Goal: Task Accomplishment & Management: Manage account settings

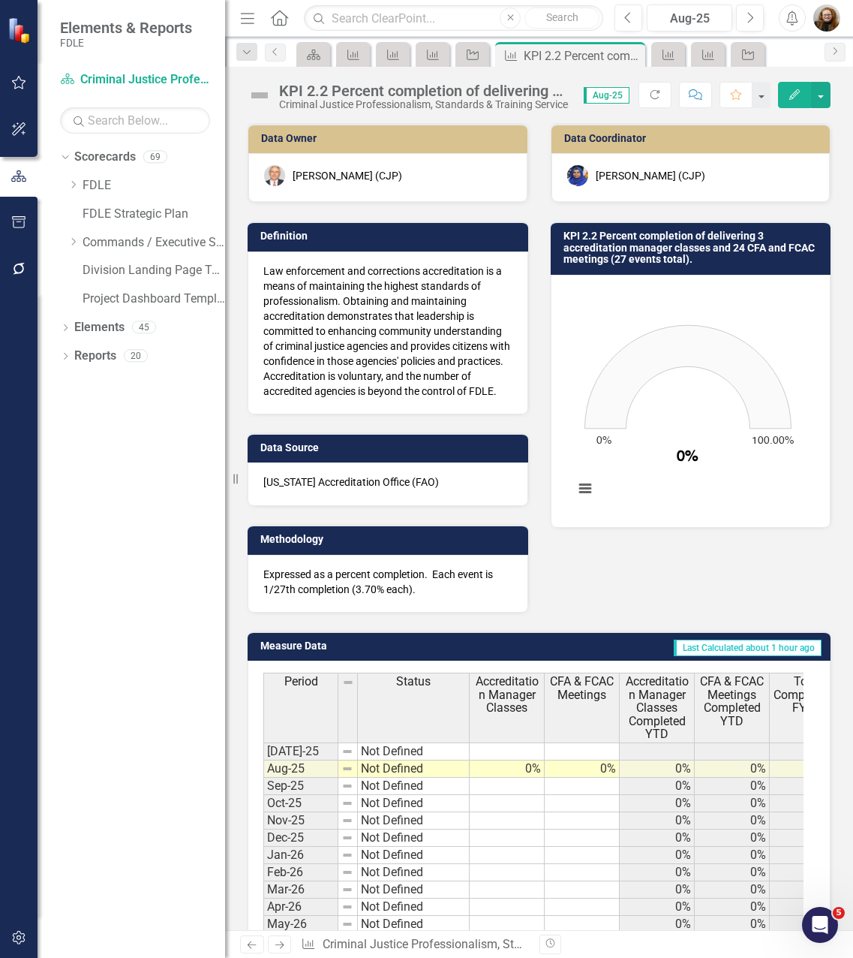
drag, startPoint x: 69, startPoint y: 240, endPoint x: 86, endPoint y: 264, distance: 29.6
click at [69, 240] on icon "Dropdown" at bounding box center [73, 241] width 11 height 9
click at [88, 359] on icon "Dropdown" at bounding box center [88, 355] width 11 height 9
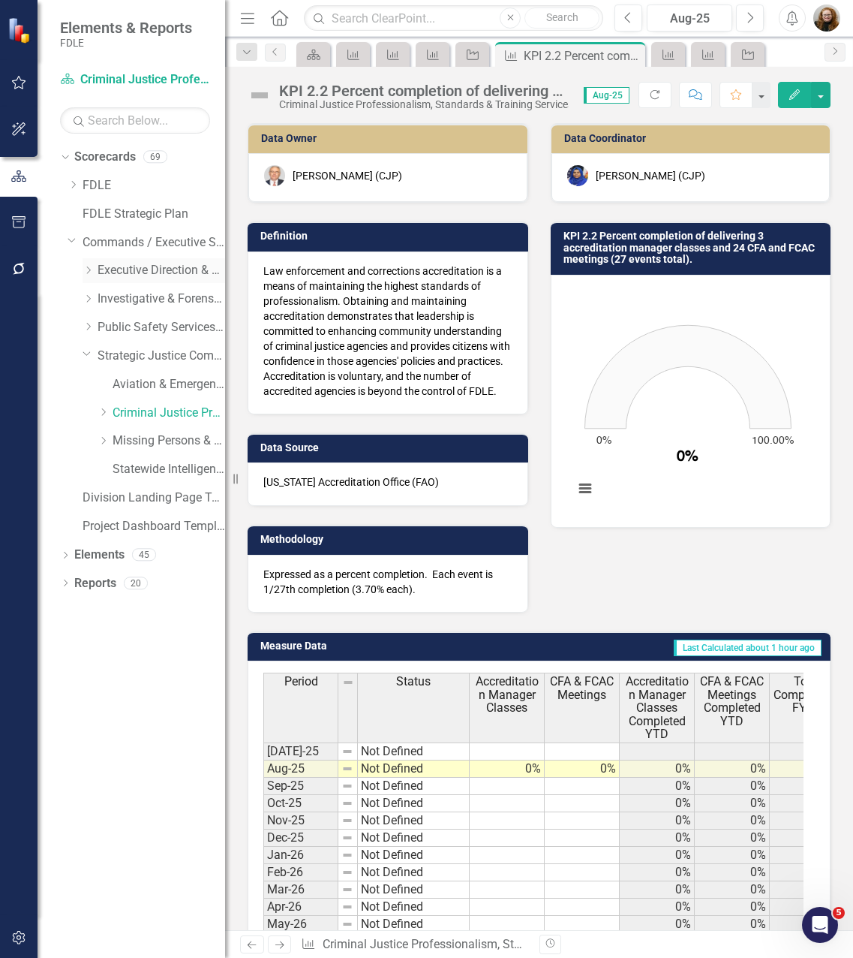
click at [89, 267] on icon "Dropdown" at bounding box center [88, 270] width 11 height 9
click at [104, 327] on icon "Dropdown" at bounding box center [103, 326] width 11 height 9
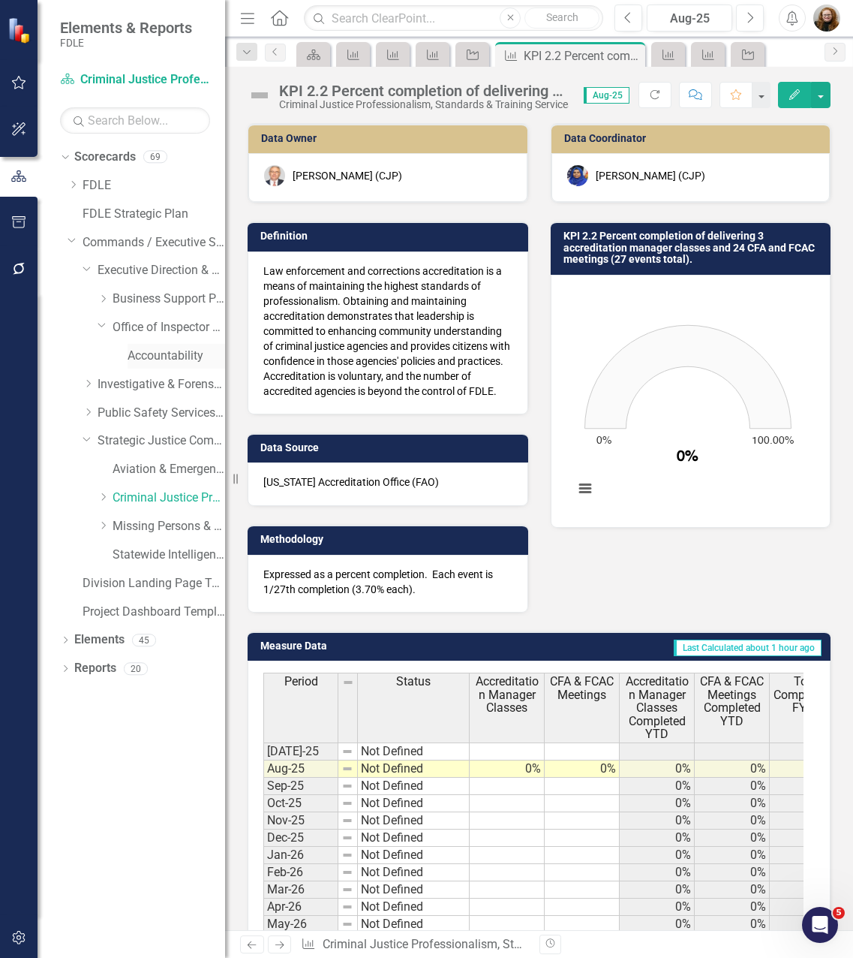
click at [140, 353] on link "Accountability" at bounding box center [177, 356] width 98 height 17
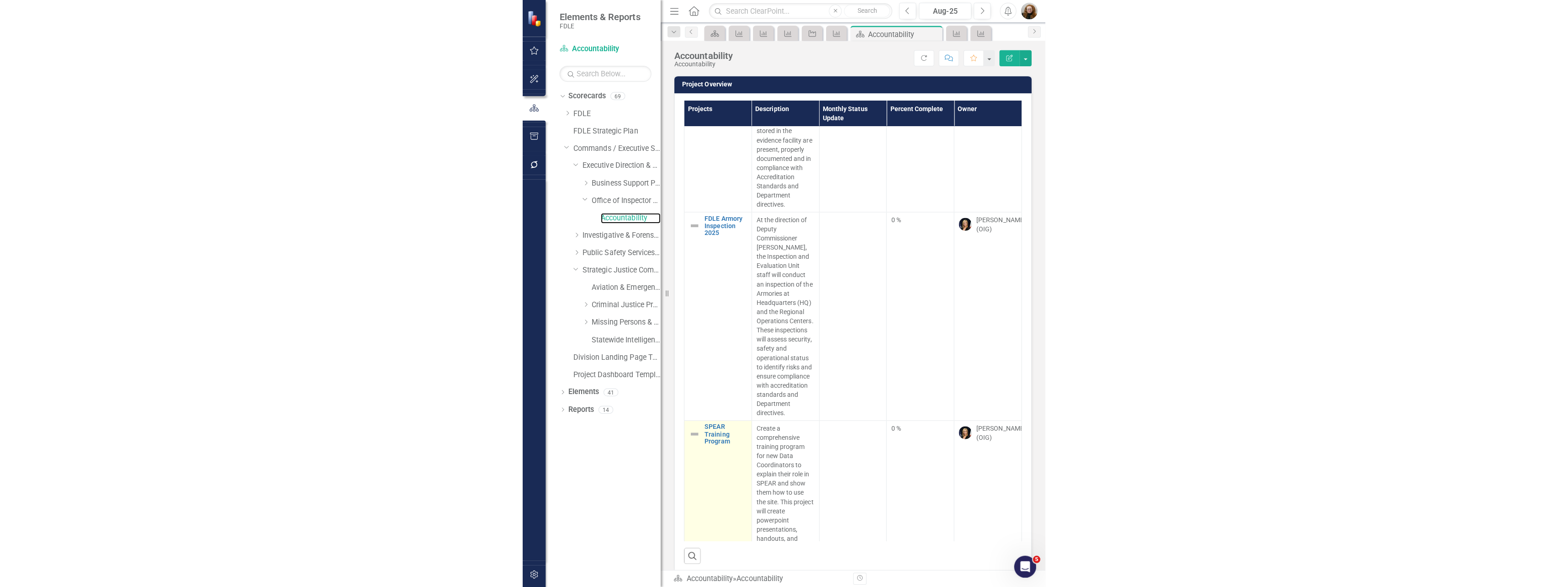
scroll to position [442, 0]
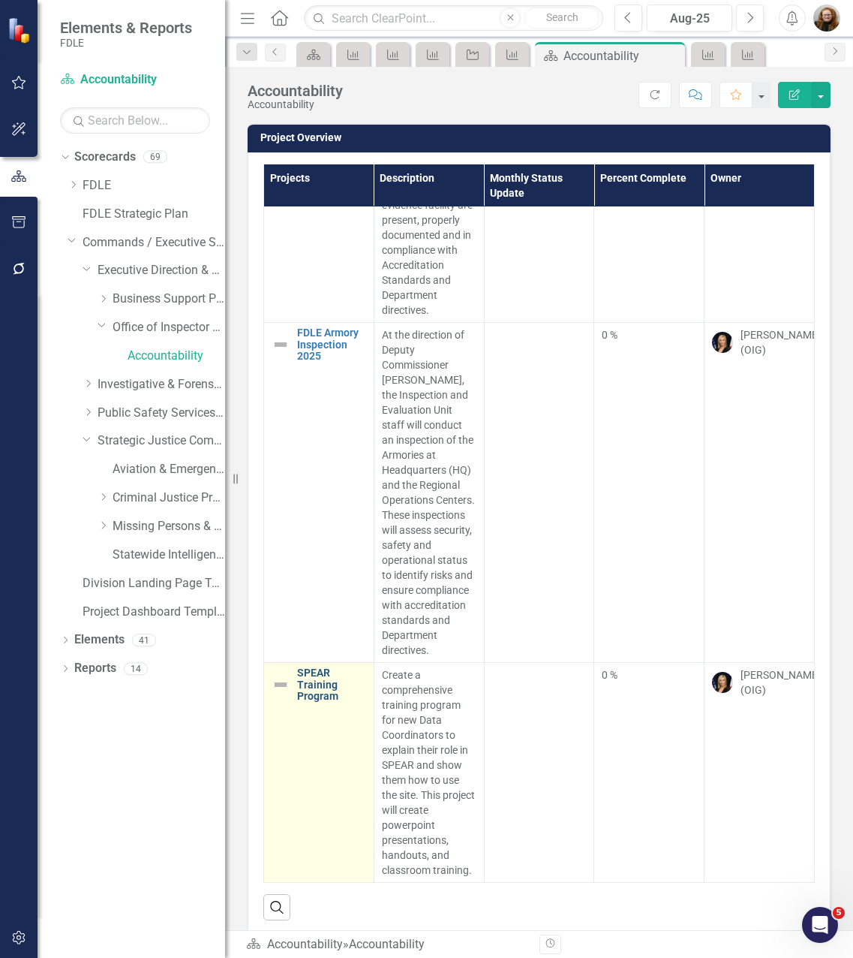
click at [310, 668] on link "SPEAR Training Program" at bounding box center [331, 684] width 69 height 35
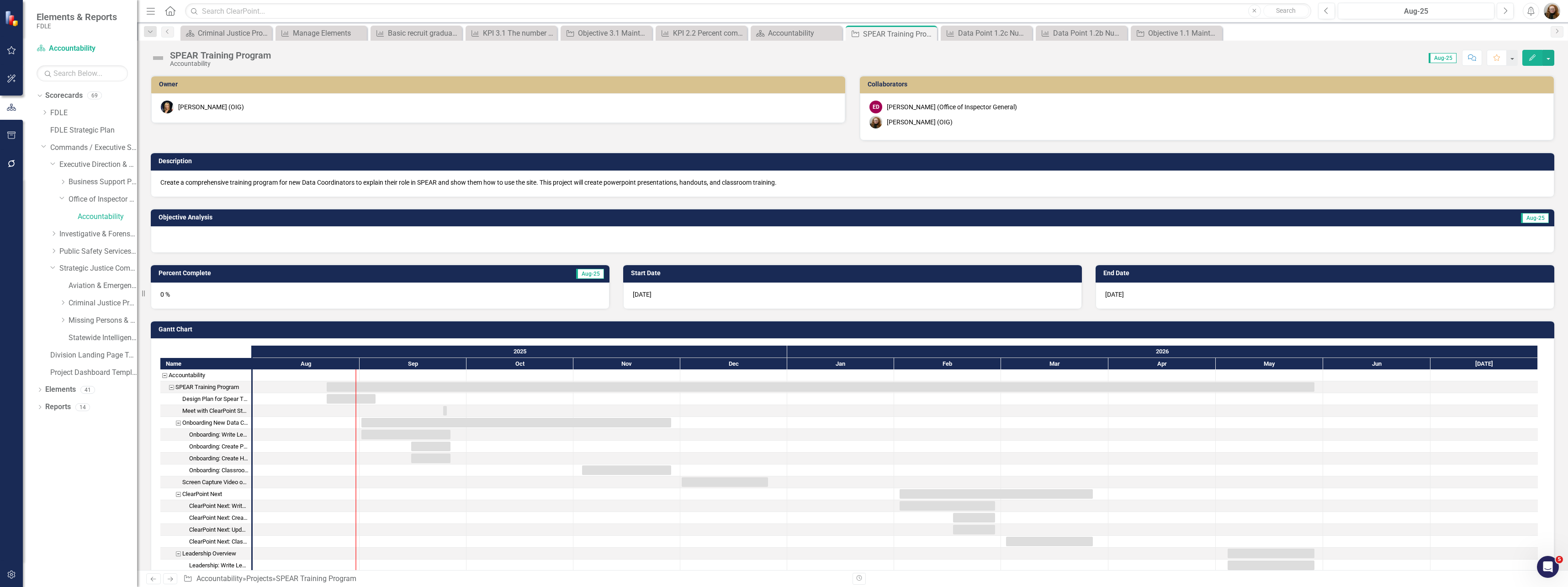
click at [216, 236] on div at bounding box center [853, 240] width 1404 height 27
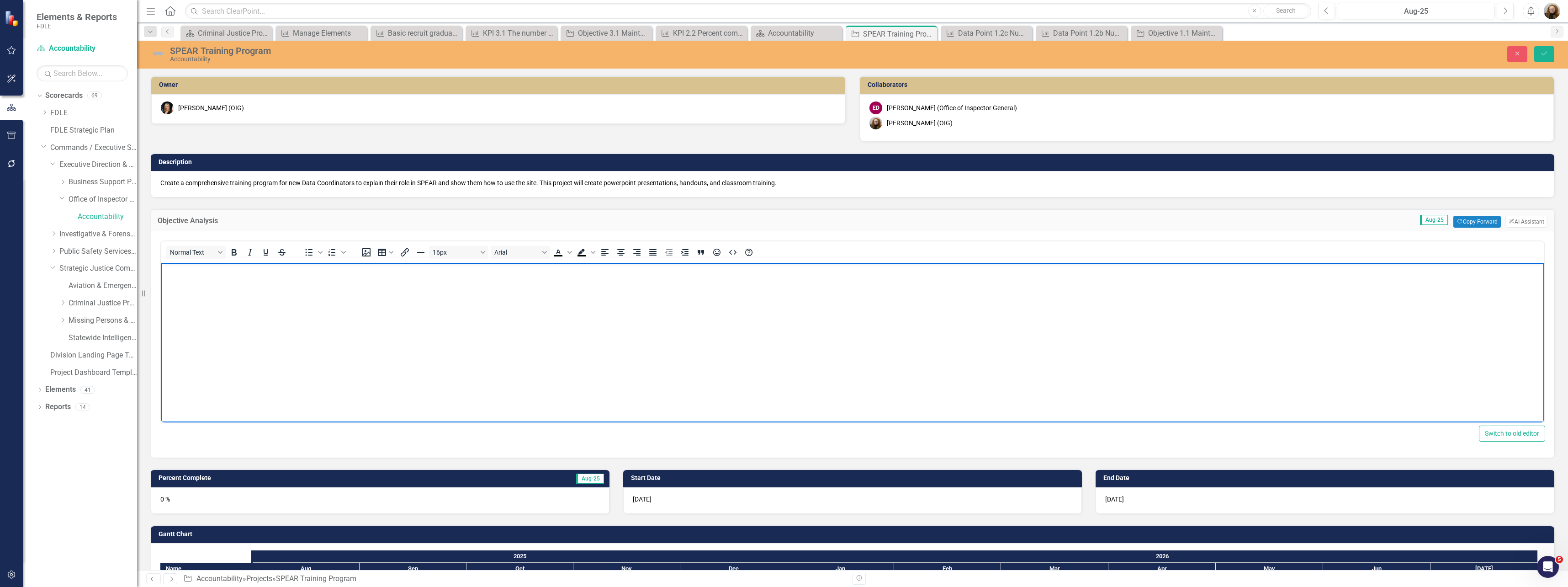
click at [241, 279] on body "Rich Text Area. Press ALT-0 for help." at bounding box center [852, 331] width 1384 height 137
click at [263, 312] on body "Rich Text Area. Press ALT-0 for help." at bounding box center [852, 331] width 1384 height 137
click at [326, 205] on div "Objective Analysis Aug-25 Copy Forward Copy Forward ClearPoint AI AI Assistant …" at bounding box center [852, 327] width 1417 height 260
click at [519, 12] on icon "Previous" at bounding box center [1326, 11] width 5 height 9
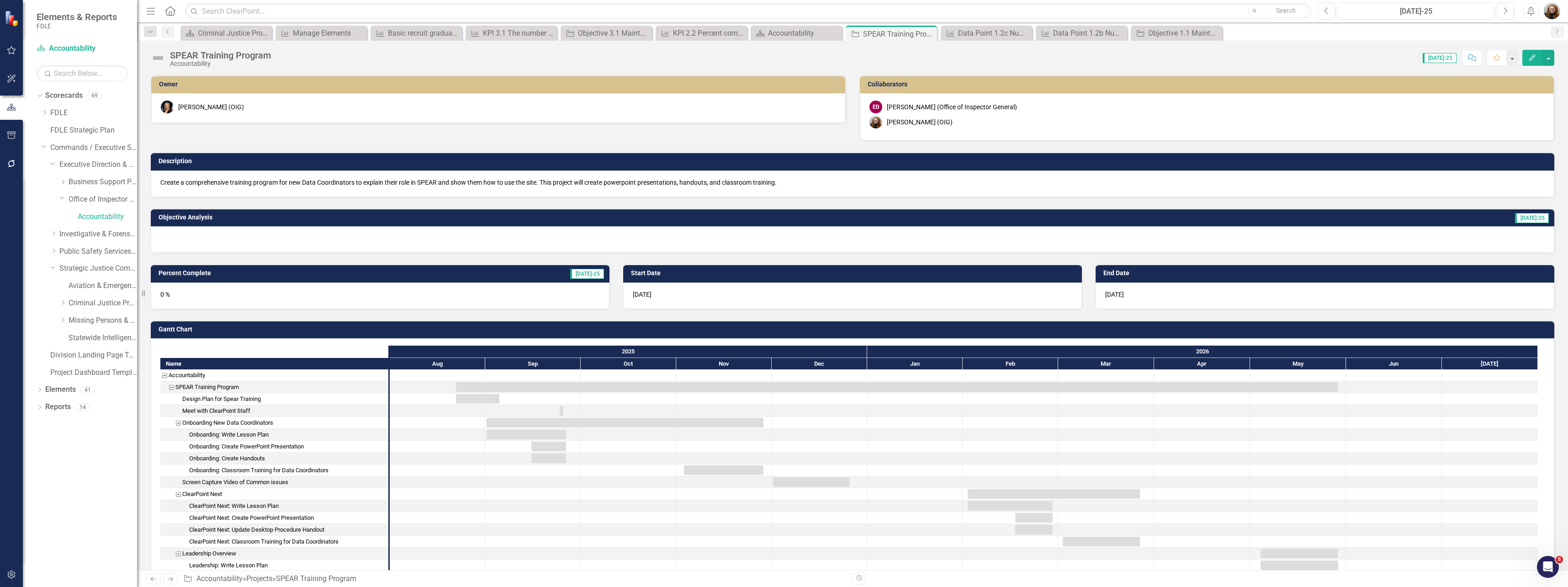
click at [519, 245] on div at bounding box center [853, 240] width 1404 height 27
click at [384, 242] on div at bounding box center [853, 240] width 1404 height 27
click at [519, 33] on div "Accountability" at bounding box center [798, 33] width 60 height 12
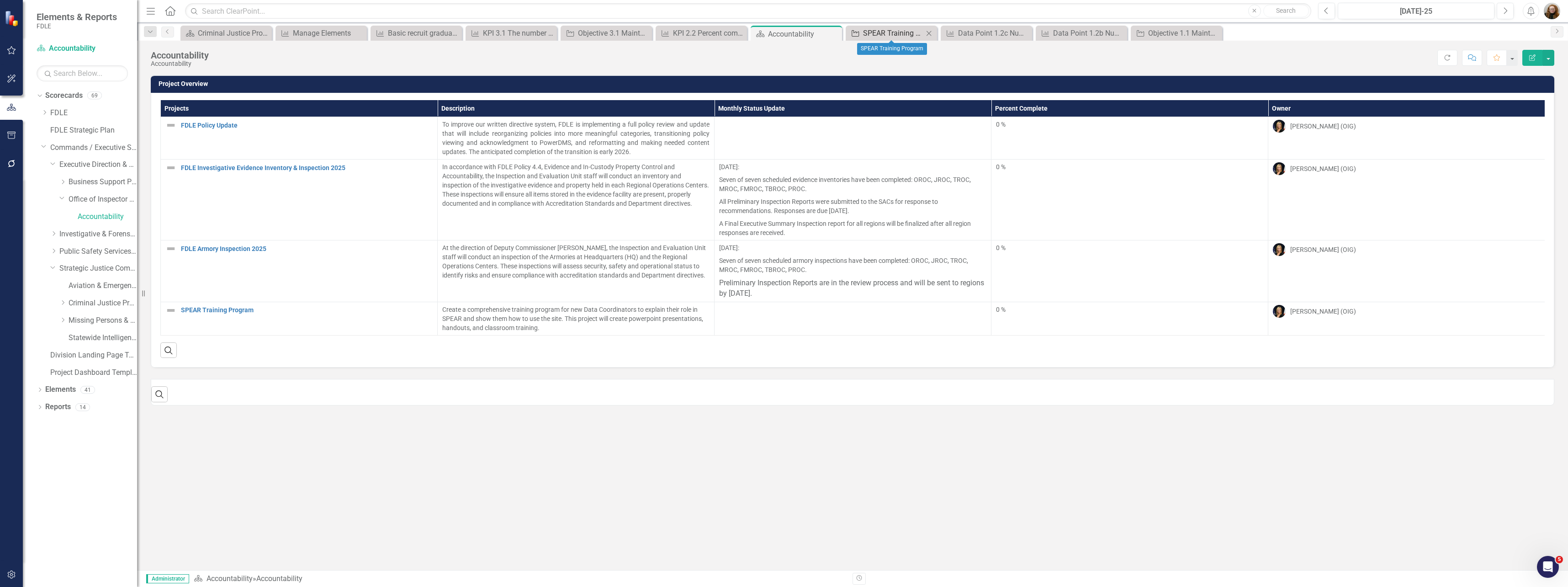
click at [519, 30] on div "SPEAR Training Program" at bounding box center [893, 33] width 60 height 12
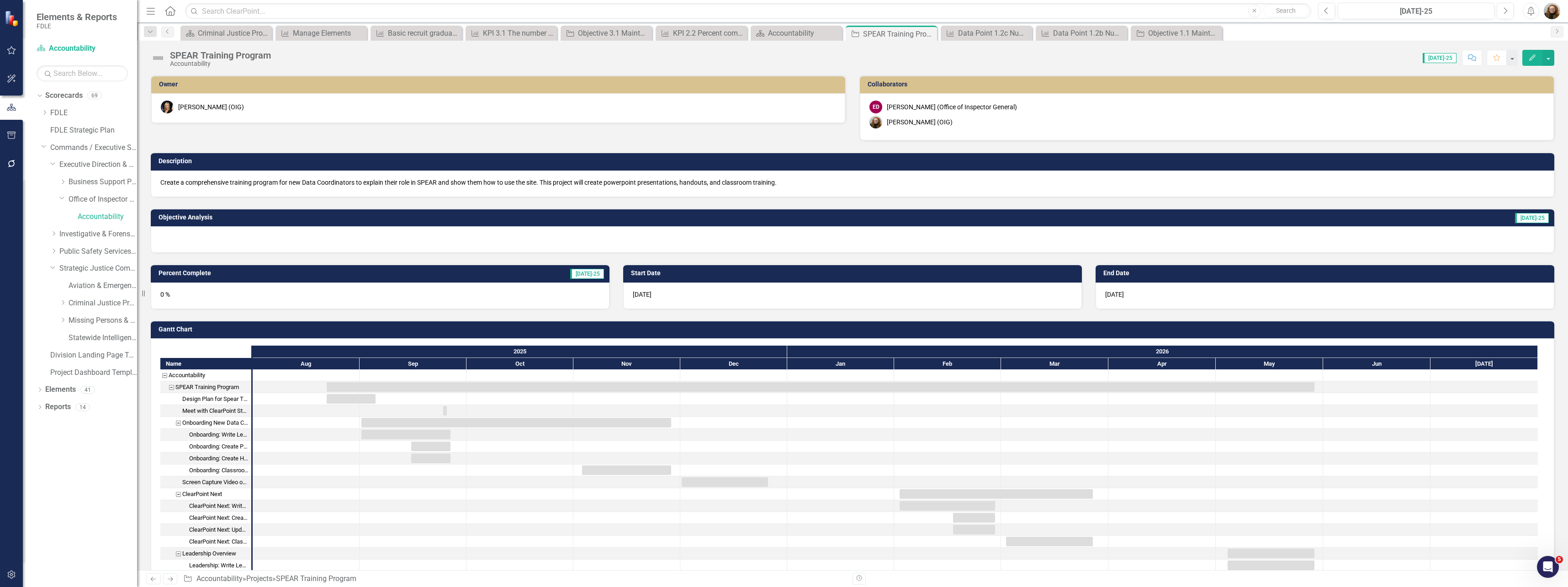
click at [436, 247] on div at bounding box center [853, 240] width 1404 height 27
click at [437, 247] on div at bounding box center [853, 240] width 1404 height 27
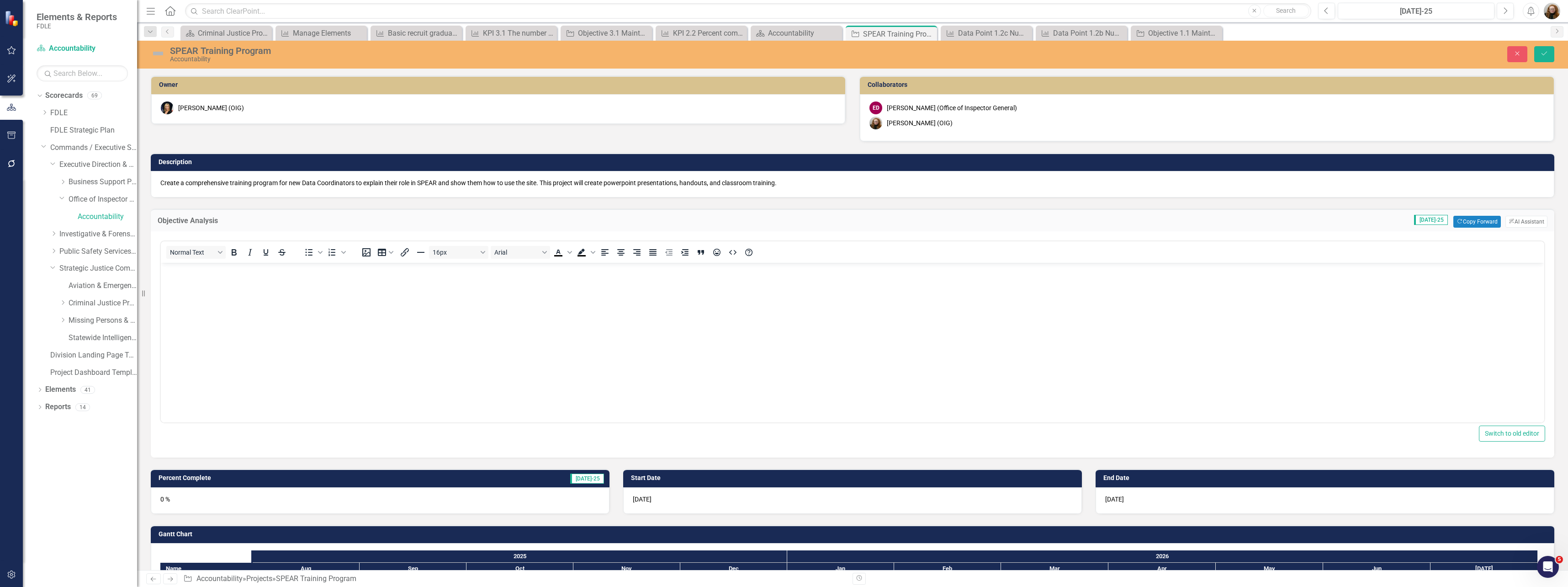
click at [391, 281] on body "Rich Text Area. Press ALT-0 for help." at bounding box center [852, 331] width 1384 height 137
click at [519, 13] on button "Next" at bounding box center [1505, 11] width 17 height 16
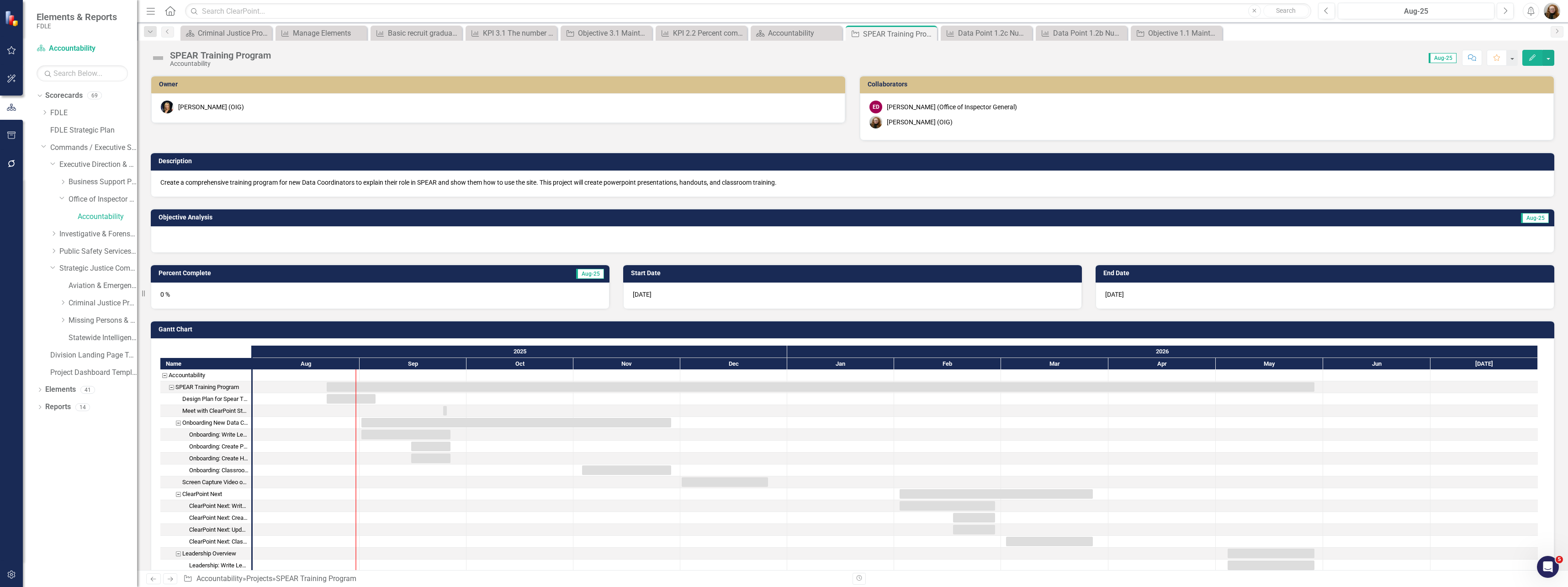
click at [203, 231] on div at bounding box center [853, 240] width 1404 height 27
click at [519, 13] on icon "button" at bounding box center [1326, 10] width 4 height 7
click at [519, 14] on icon "button" at bounding box center [1506, 10] width 4 height 7
click at [519, 15] on button "Next" at bounding box center [1505, 11] width 17 height 16
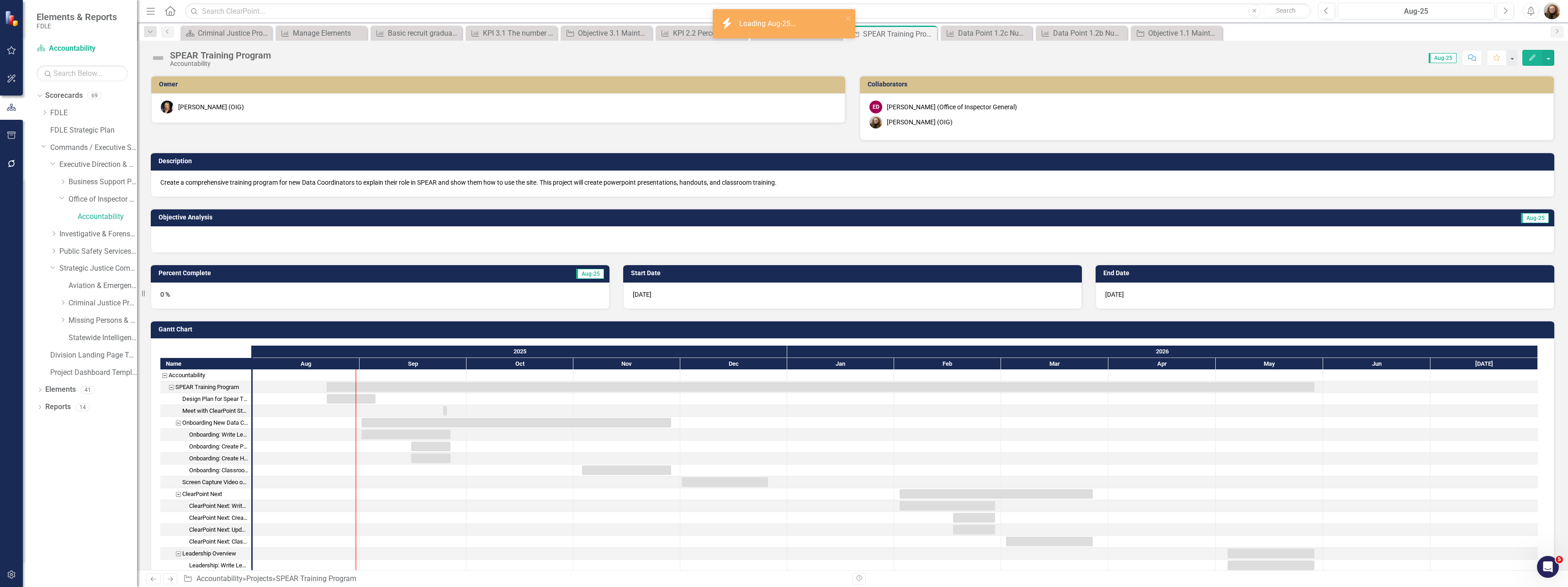
click at [283, 239] on div at bounding box center [853, 240] width 1404 height 27
click at [243, 241] on div at bounding box center [853, 240] width 1404 height 27
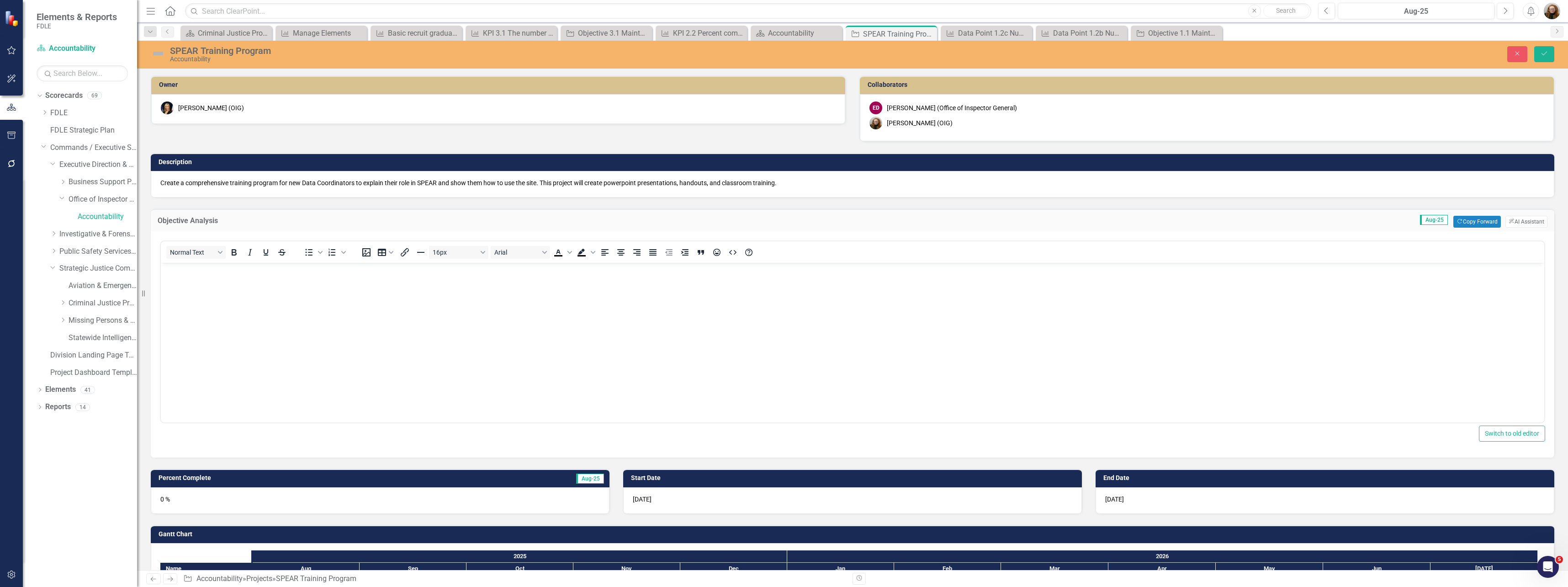
click at [253, 315] on body "Rich Text Area. Press ALT-0 for help." at bounding box center [852, 331] width 1384 height 137
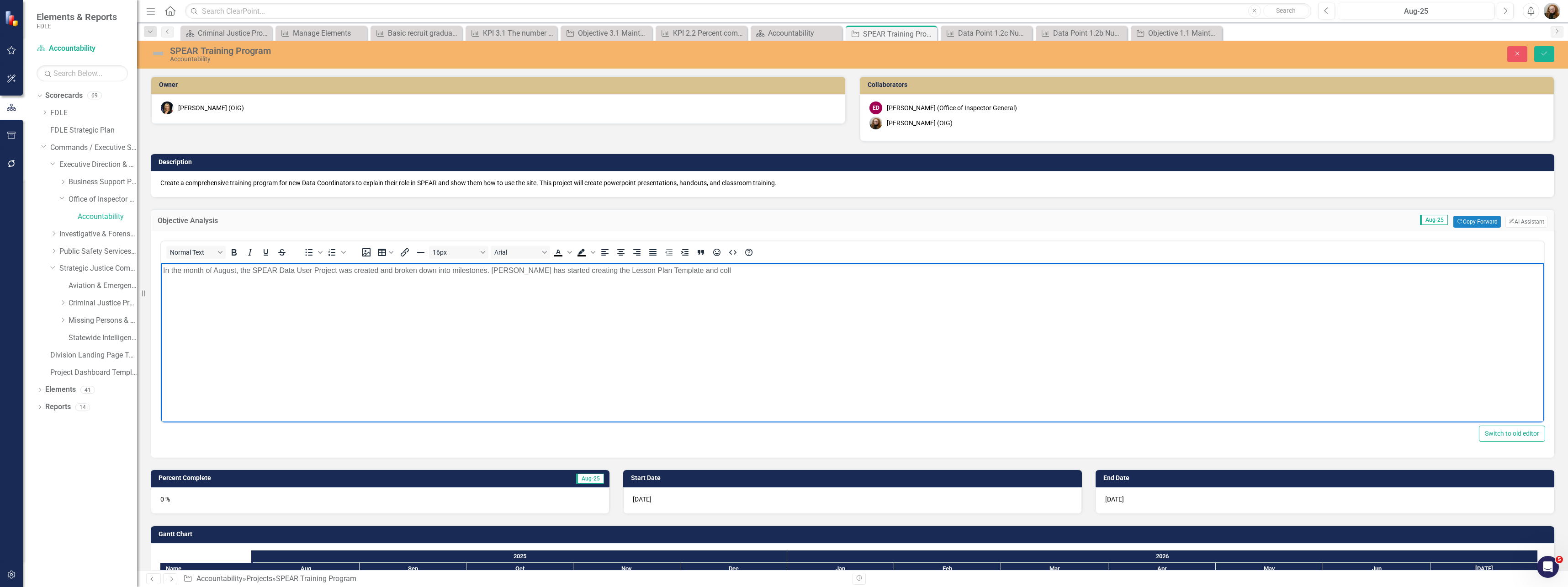
click at [519, 270] on p "In the month of August, the SPEAR Data User Project was created and broken down…" at bounding box center [852, 270] width 1379 height 11
click at [519, 270] on p "In the month of August, the SPEAR Data User Project was created and broken down…" at bounding box center [852, 270] width 1379 height 11
click at [519, 269] on p "In the month of August, the SPEAR Data User Project was created and broken down…" at bounding box center [852, 270] width 1379 height 11
click at [519, 267] on p "In the month of August, the SPEAR Data User Project was created and broken down…" at bounding box center [852, 270] width 1379 height 11
click at [519, 267] on p "In the month of August, the SPEAR Data User Project was created and broken down…" at bounding box center [852, 270] width 1379 height 11
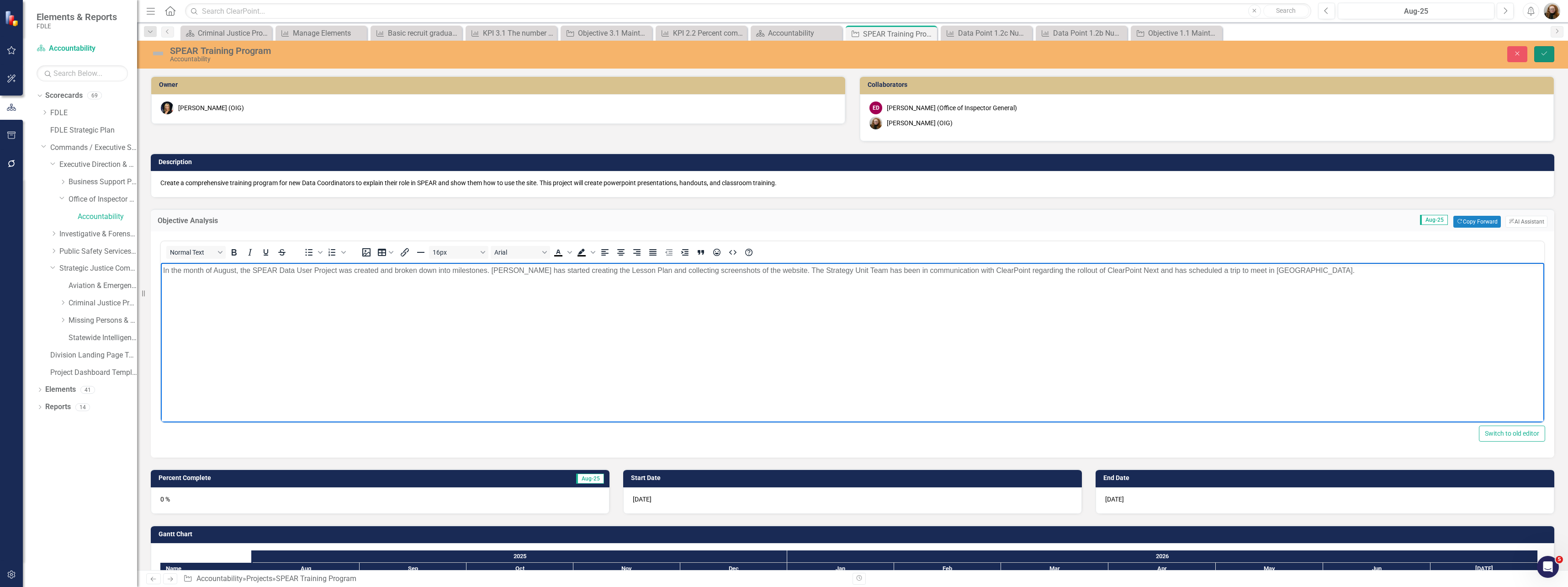
click at [519, 51] on button "Save" at bounding box center [1544, 54] width 20 height 16
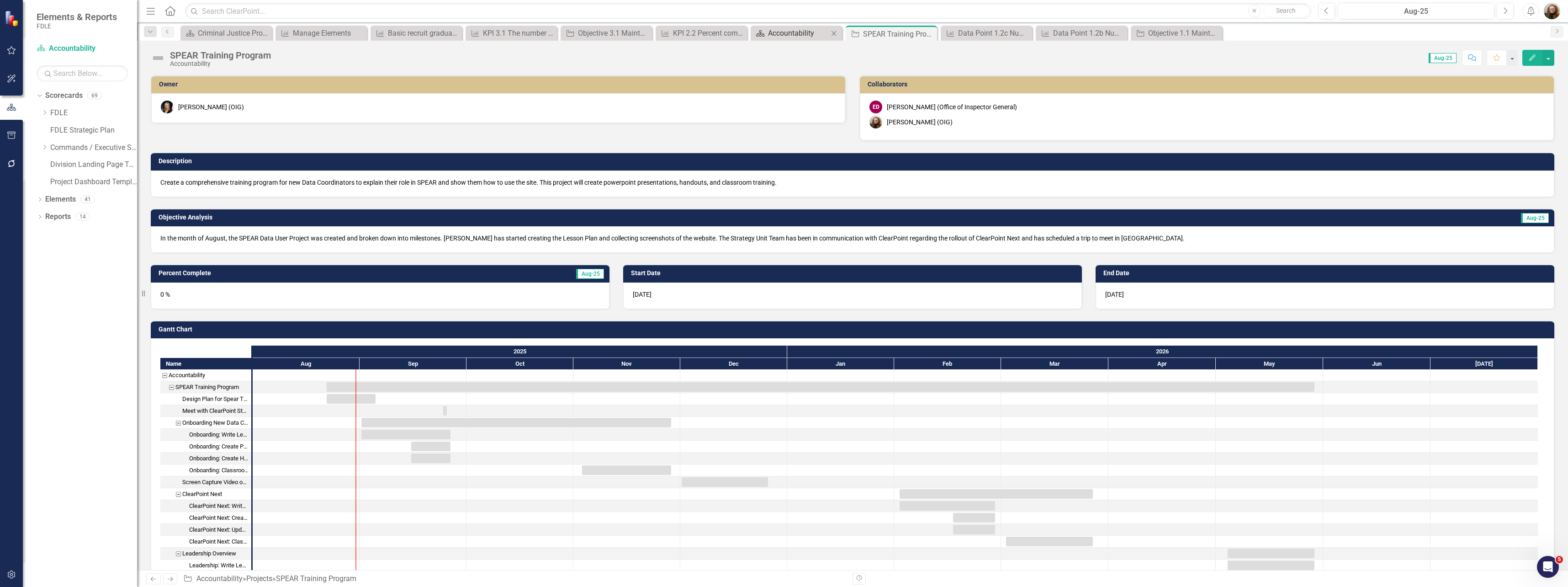
click at [519, 32] on div "Accountability" at bounding box center [798, 33] width 60 height 12
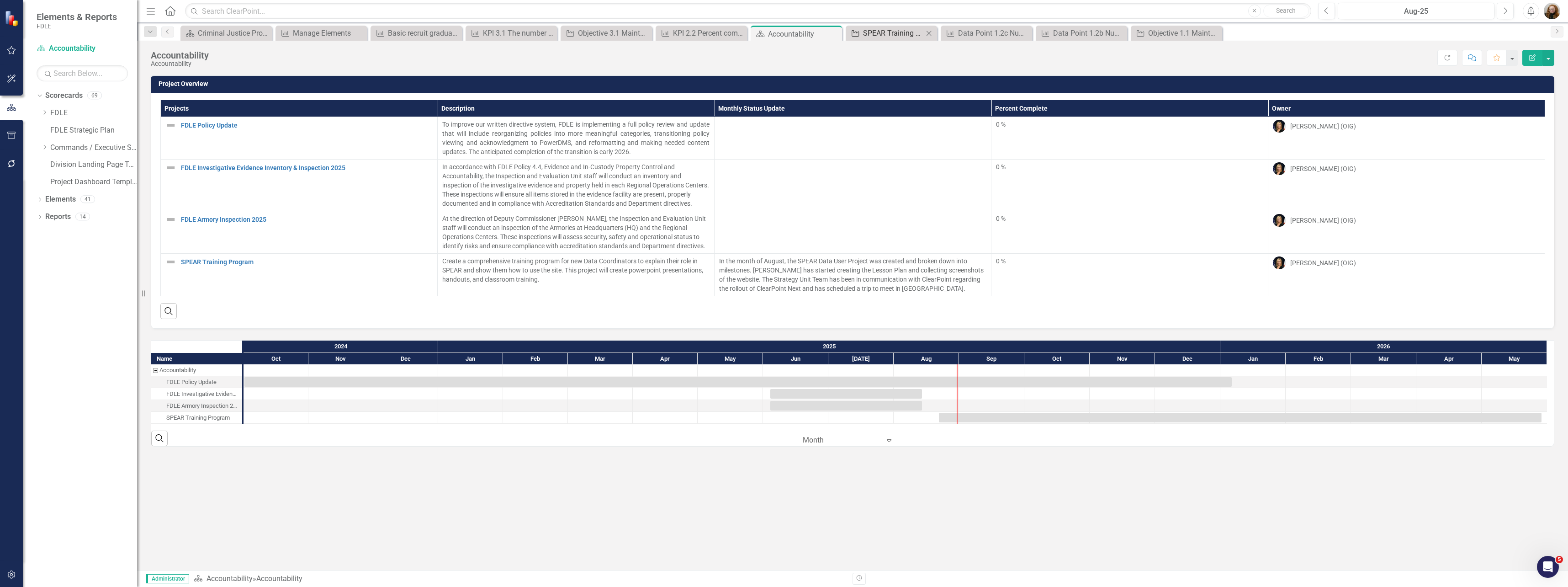
click at [519, 29] on div "SPEAR Training Program" at bounding box center [893, 33] width 60 height 12
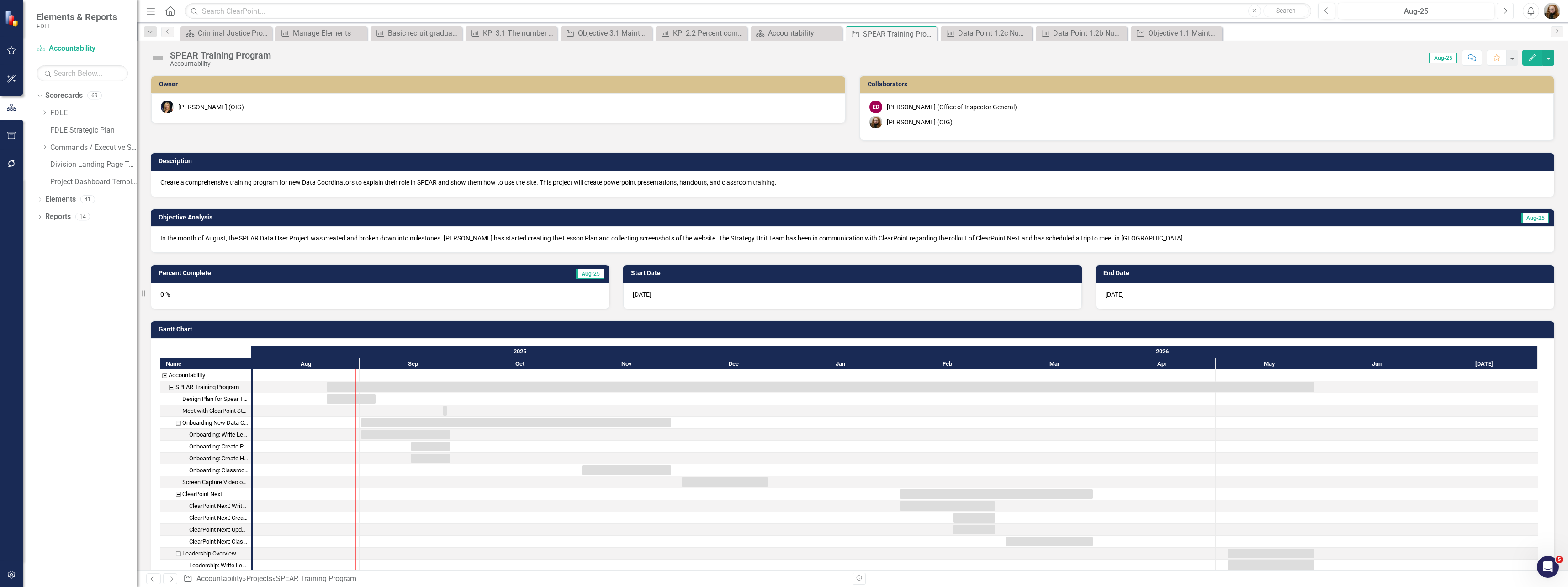
click at [519, 9] on button "Next" at bounding box center [1505, 11] width 17 height 16
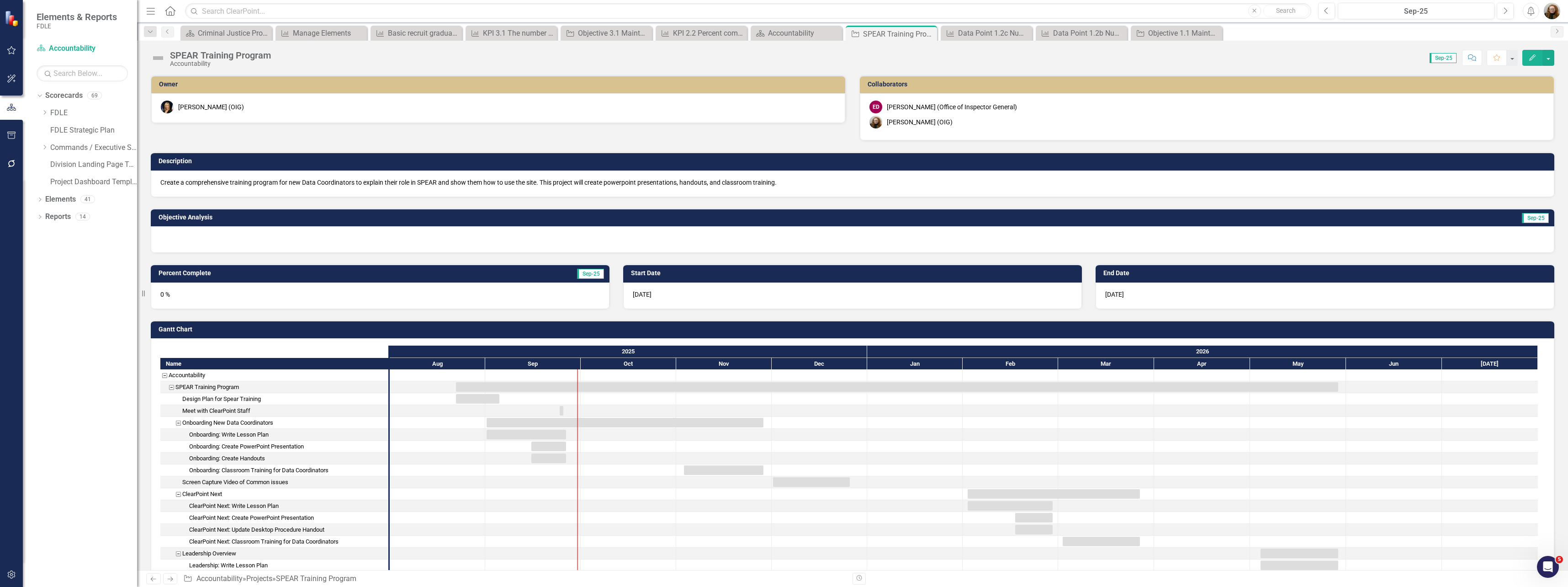
click at [296, 248] on div at bounding box center [853, 240] width 1404 height 27
click at [290, 241] on div at bounding box center [853, 240] width 1404 height 27
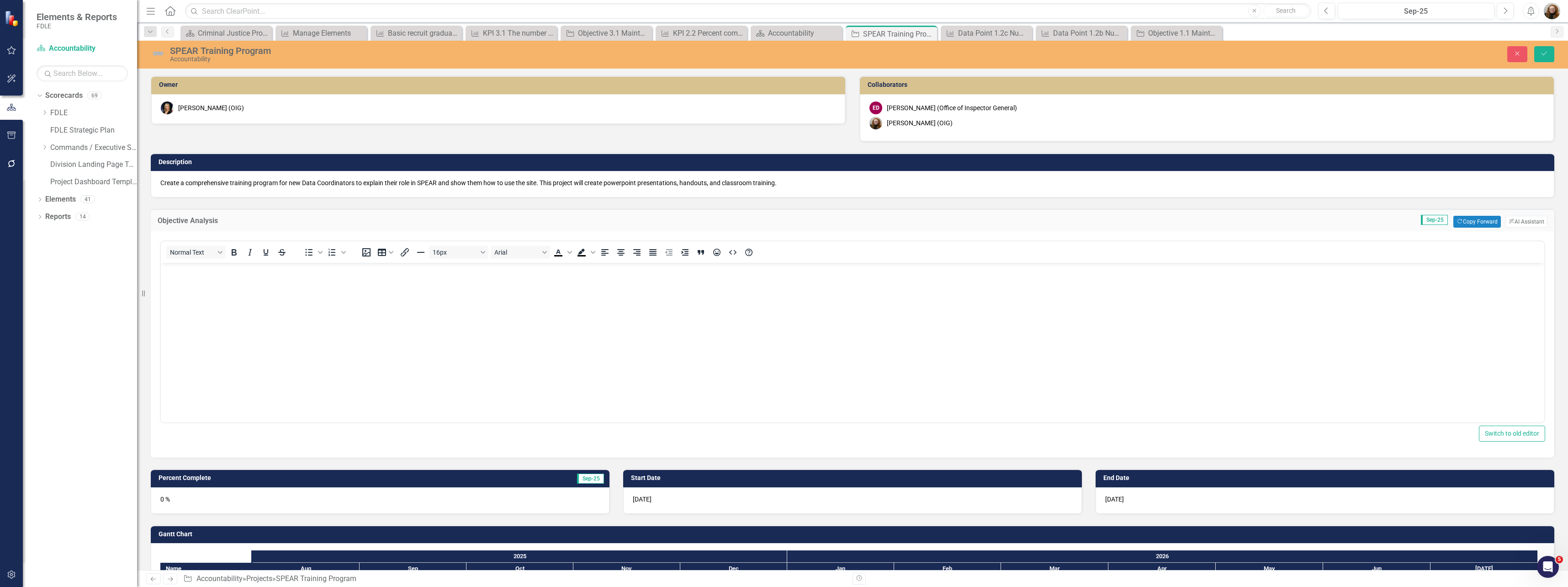
click at [254, 290] on body "Rich Text Area. Press ALT-0 for help." at bounding box center [852, 331] width 1384 height 137
drag, startPoint x: 277, startPoint y: 275, endPoint x: 149, endPoint y: 273, distance: 128.0
click at [161, 273] on html "The FDLE Strategy Team me" at bounding box center [852, 331] width 1384 height 137
click at [465, 295] on body "[PERSON_NAME] has revised the Lesson plan for" at bounding box center [852, 331] width 1384 height 137
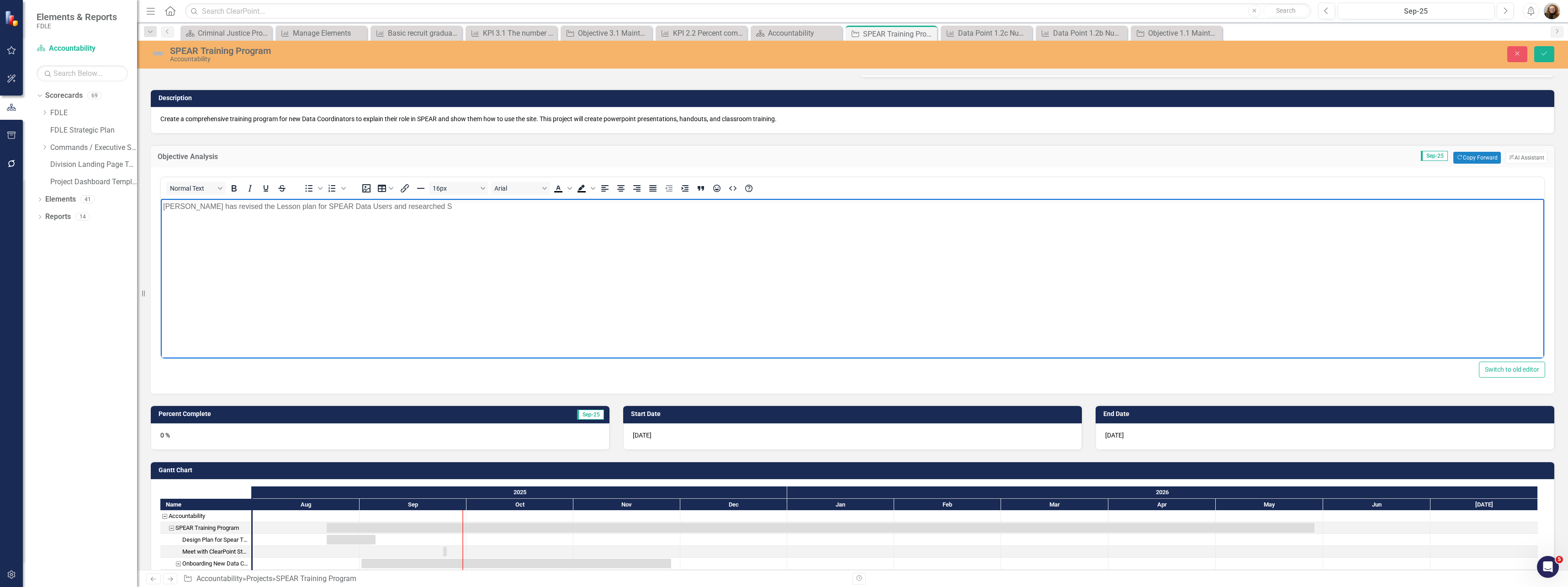
scroll to position [46, 0]
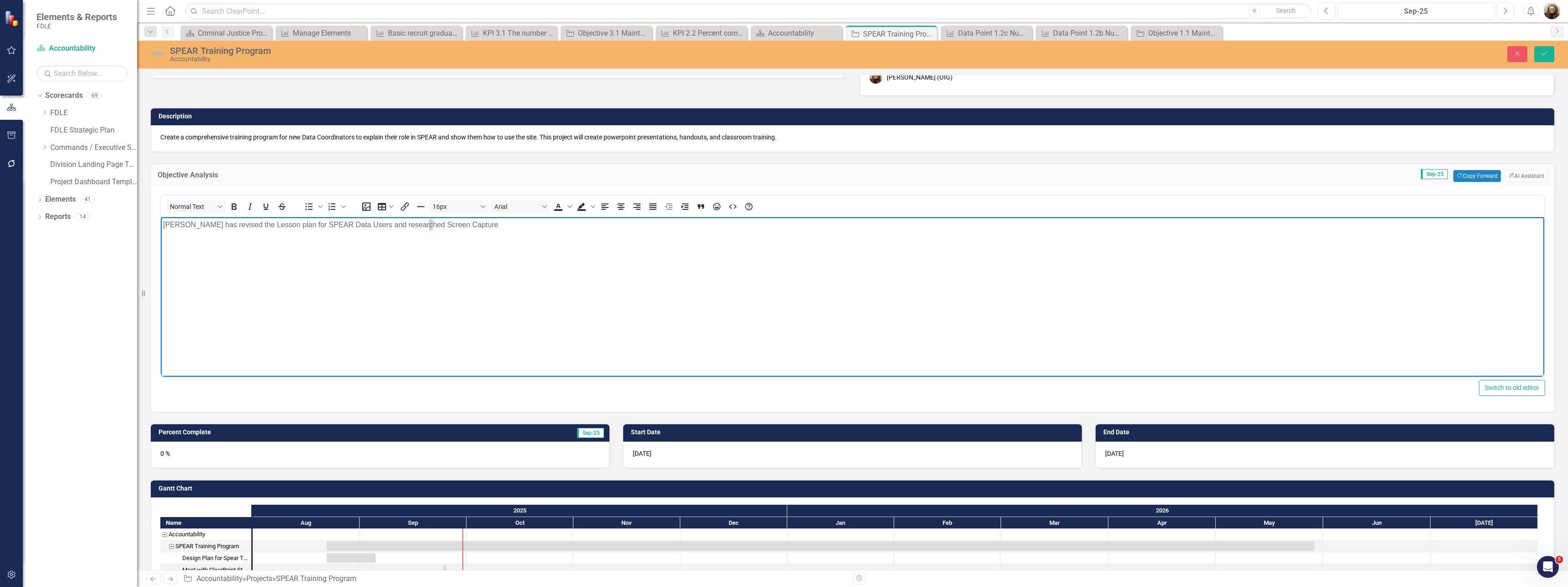
click at [416, 225] on p "[PERSON_NAME] has revised the Lesson plan for SPEAR Data Users and researched S…" at bounding box center [852, 225] width 1379 height 11
click at [439, 226] on p "[PERSON_NAME] has revised the Lesson plan for SPEAR Data Users and researched s…" at bounding box center [852, 225] width 1379 height 11
click at [519, 217] on body "[PERSON_NAME] has revised the Lesson plan for SPEAR Data Users and researched s…" at bounding box center [852, 286] width 1384 height 137
click at [519, 52] on icon "Save" at bounding box center [1544, 54] width 9 height 7
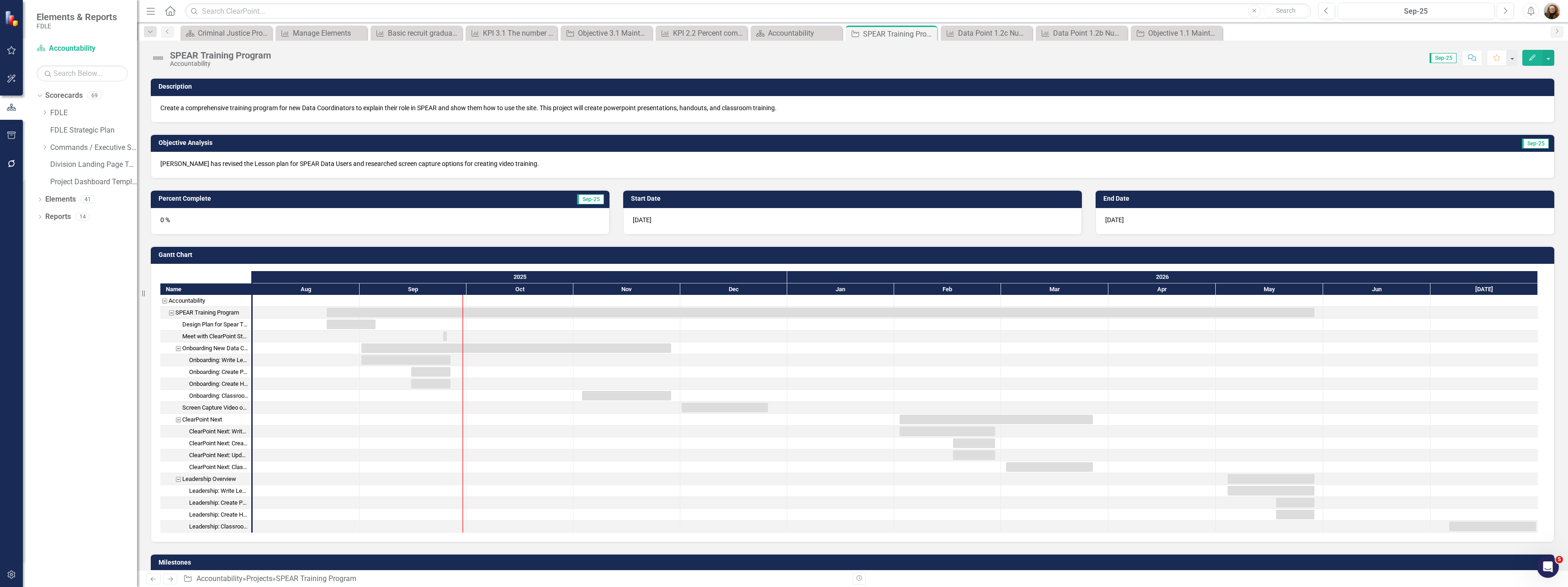
scroll to position [0, 0]
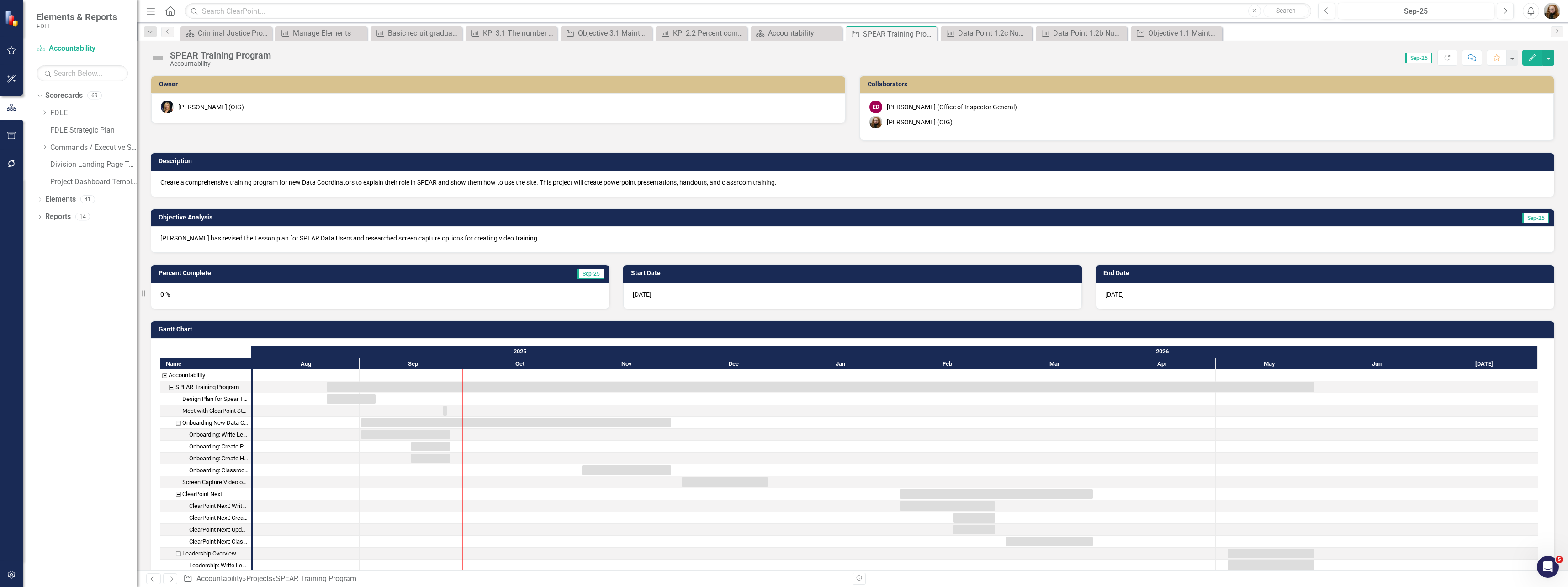
click at [215, 237] on p "[PERSON_NAME] has revised the Lesson plan for SPEAR Data Users and researched s…" at bounding box center [852, 238] width 1384 height 9
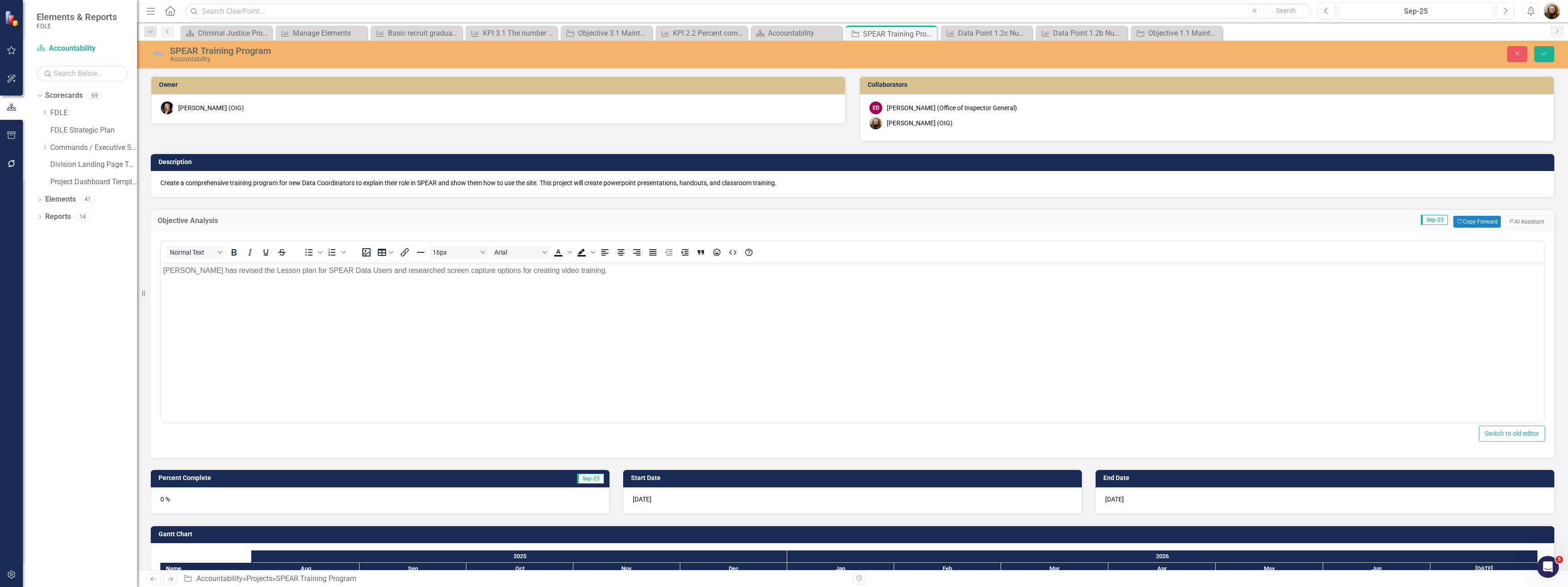
click at [209, 272] on p "[PERSON_NAME] has revised the Lesson plan for SPEAR Data Users and researched s…" at bounding box center [852, 270] width 1379 height 11
click at [209, 272] on p "[PERSON_NAME] has revised the Lesson plan for SPEAR Data Users and researched s…" at bounding box center [852, 270] width 1379 height 11
click at [613, 272] on p "Jennifer has edited and revised the Lesson plan for SPEAR Data Users and resear…" at bounding box center [852, 270] width 1379 height 11
click at [817, 271] on p "Jennifer has edited and revised the Lesson plan for SPEAR Data Users and resear…" at bounding box center [852, 270] width 1379 height 11
drag, startPoint x: 760, startPoint y: 270, endPoint x: 795, endPoint y: 273, distance: 35.1
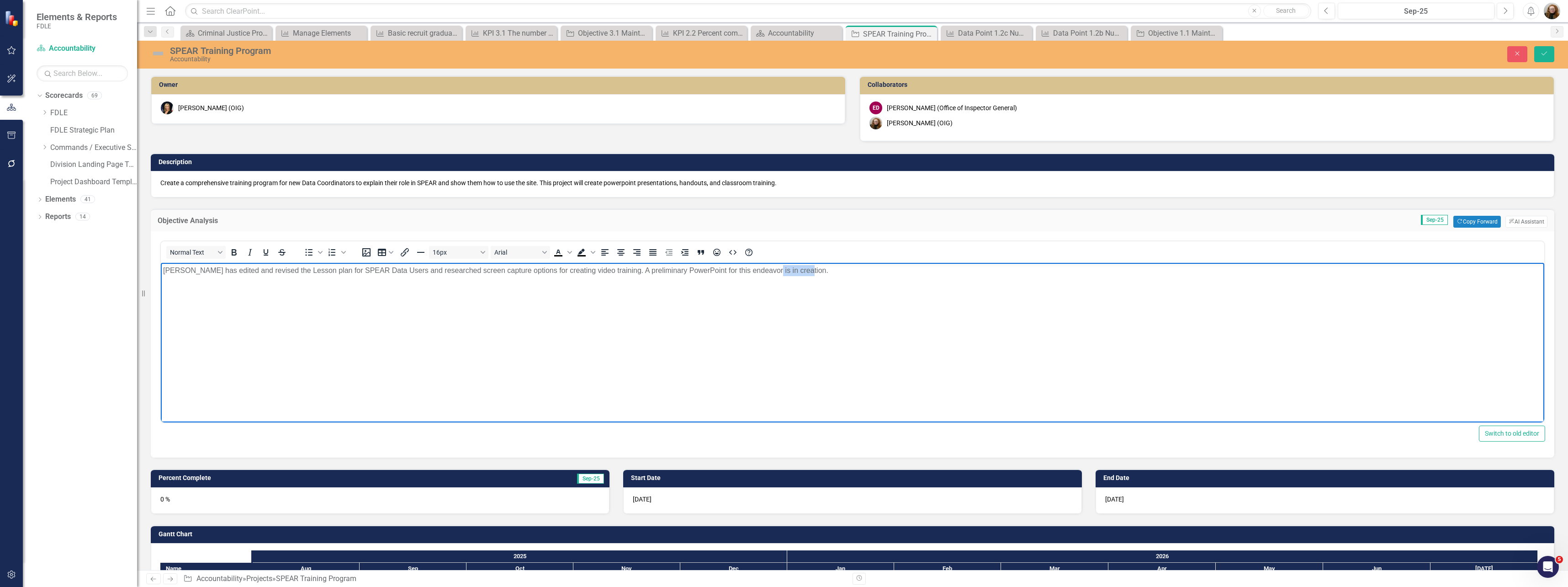
click at [795, 273] on p "Jennifer has edited and revised the Lesson plan for SPEAR Data Users and resear…" at bounding box center [852, 270] width 1379 height 11
click at [1538, 57] on button "Save" at bounding box center [1544, 54] width 20 height 16
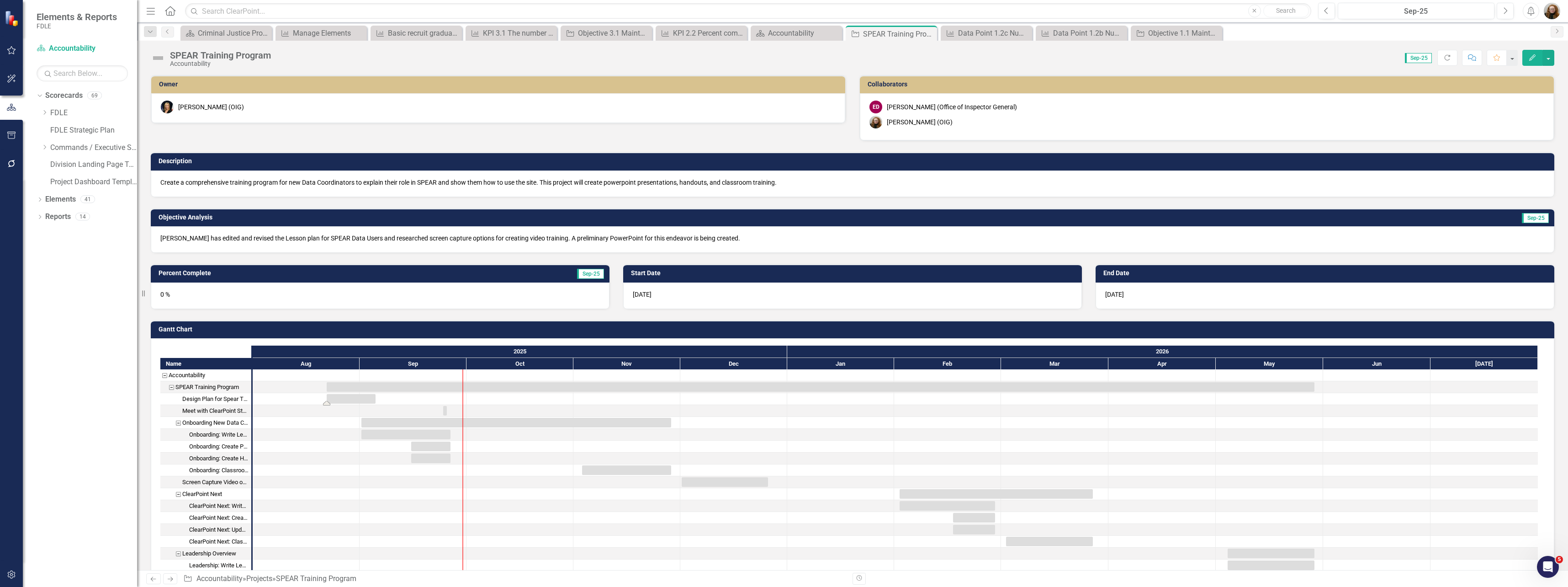
click at [338, 398] on div "Task: Start date: 2025-08-22 End date: 2025-09-05" at bounding box center [351, 399] width 49 height 10
click at [339, 399] on div "Task: Start date: 2025-08-22 End date: 2025-09-05" at bounding box center [351, 399] width 49 height 10
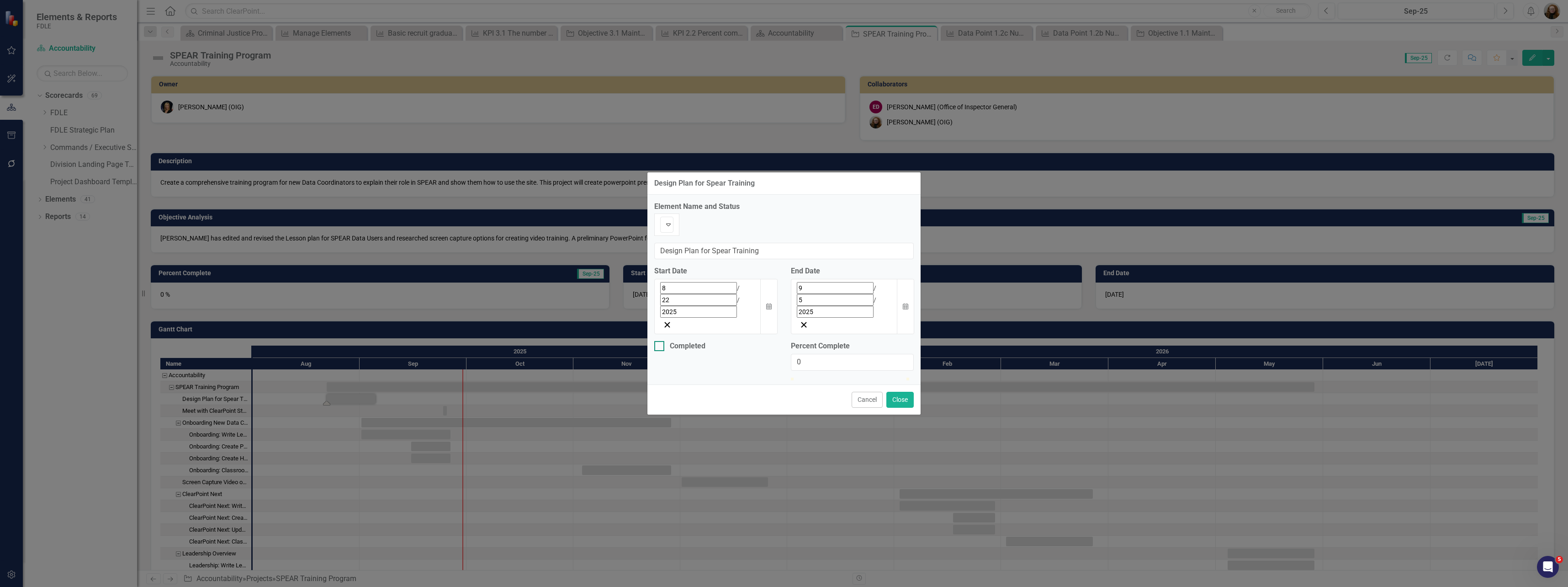
click at [660, 341] on div at bounding box center [659, 346] width 10 height 10
click at [660, 341] on input "Completed" at bounding box center [657, 344] width 6 height 6
checkbox input "true"
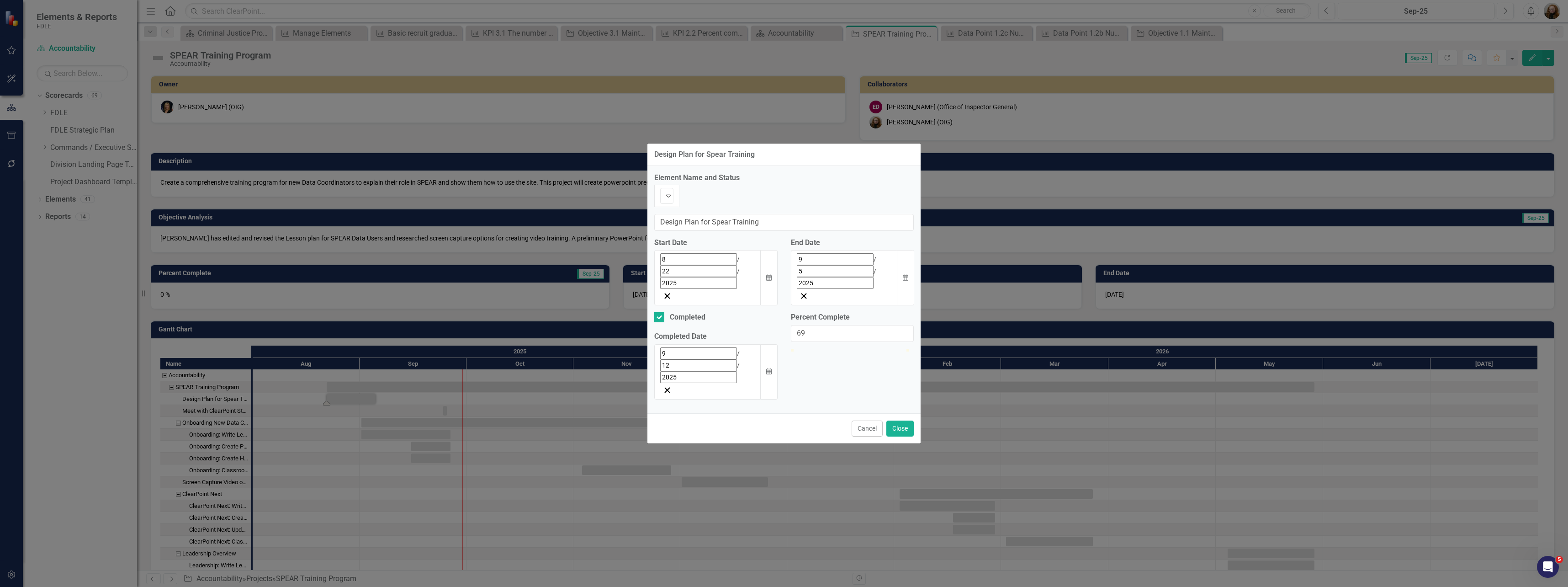
type input "100"
drag, startPoint x: 794, startPoint y: 342, endPoint x: 925, endPoint y: 336, distance: 131.1
click at [925, 336] on div "Design Plan for Spear Training Element Name and Status Not Defined Expand Desig…" at bounding box center [784, 294] width 1568 height 587
click at [673, 199] on icon "Expand" at bounding box center [668, 195] width 9 height 7
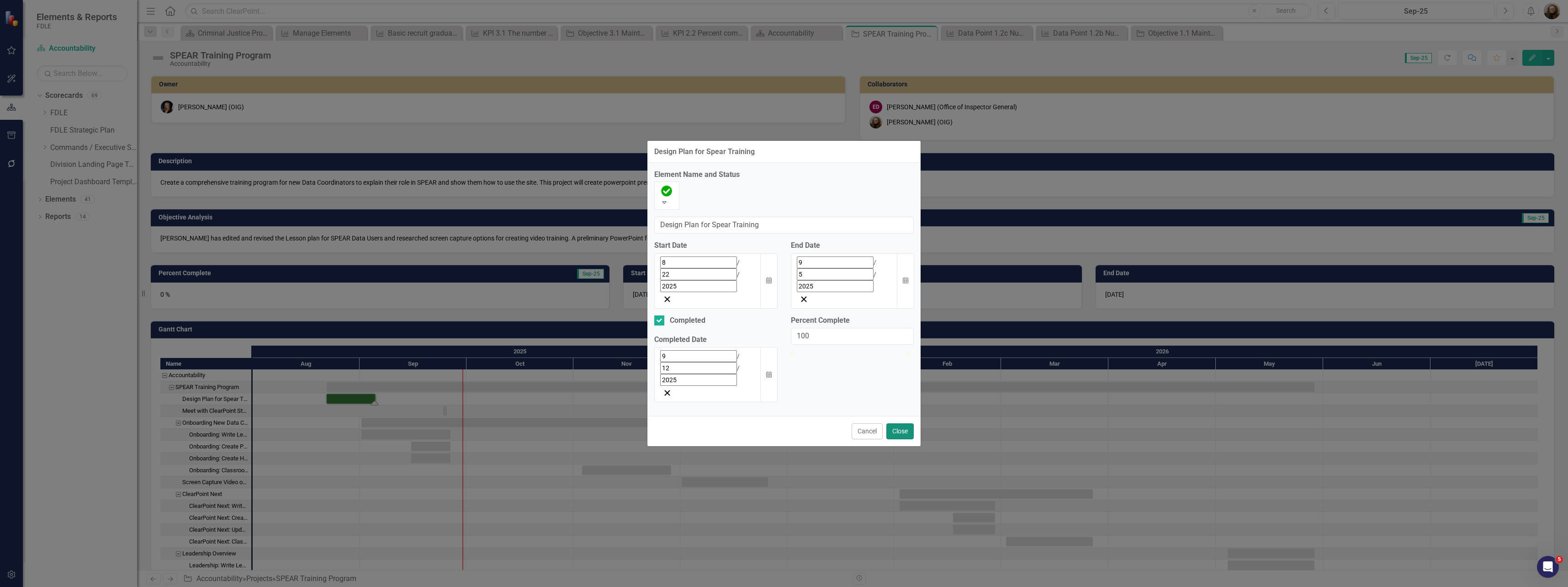
click at [902, 423] on button "Close" at bounding box center [900, 431] width 27 height 16
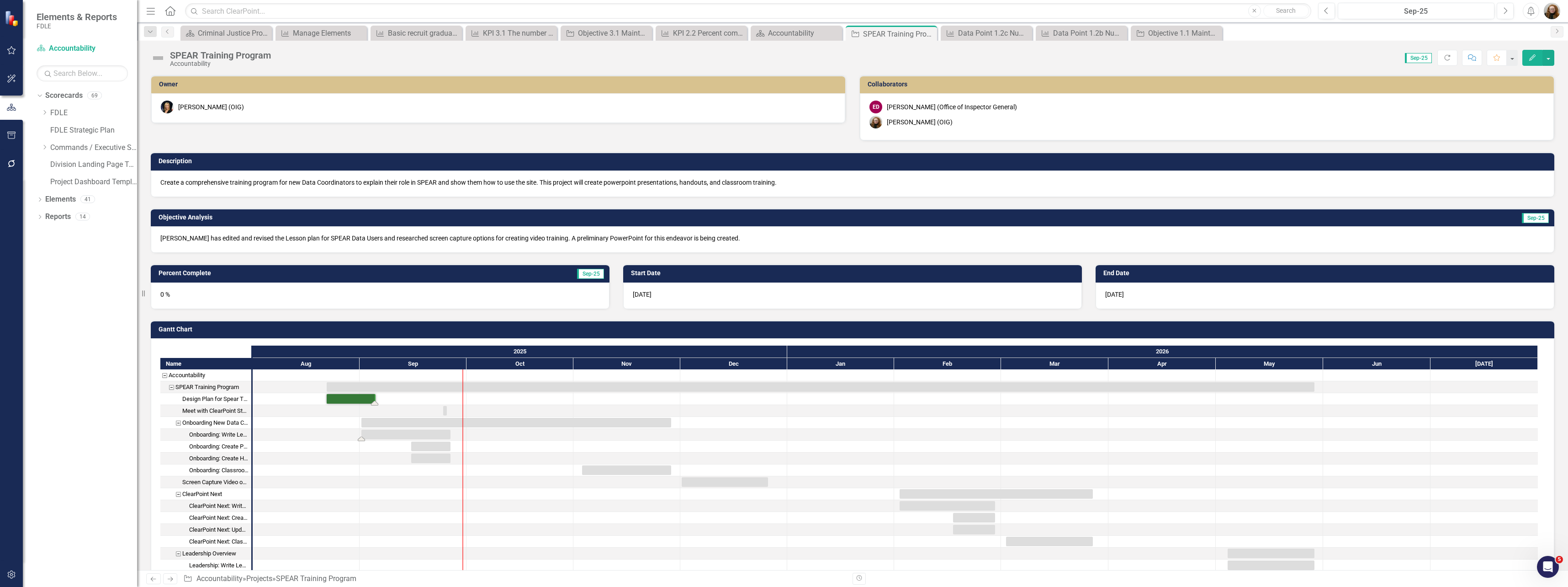
click at [383, 435] on div "Task: Start date: 2025-09-01 End date: 2025-09-26" at bounding box center [406, 435] width 89 height 10
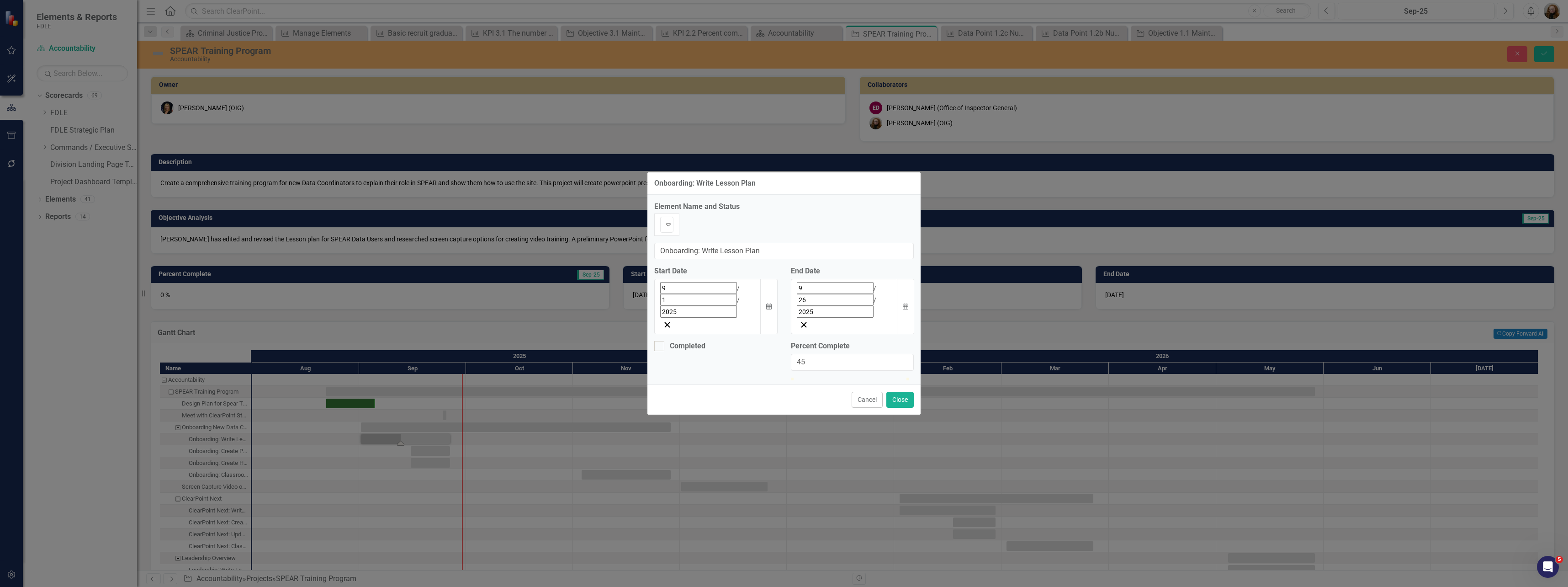
type input "50"
drag, startPoint x: 796, startPoint y: 342, endPoint x: 854, endPoint y: 345, distance: 58.1
click at [854, 378] on div at bounding box center [852, 378] width 123 height 0
click at [673, 236] on div "Expand" at bounding box center [667, 231] width 13 height 9
click at [833, 195] on div "Onboarding: Write Lesson Plan" at bounding box center [784, 183] width 273 height 23
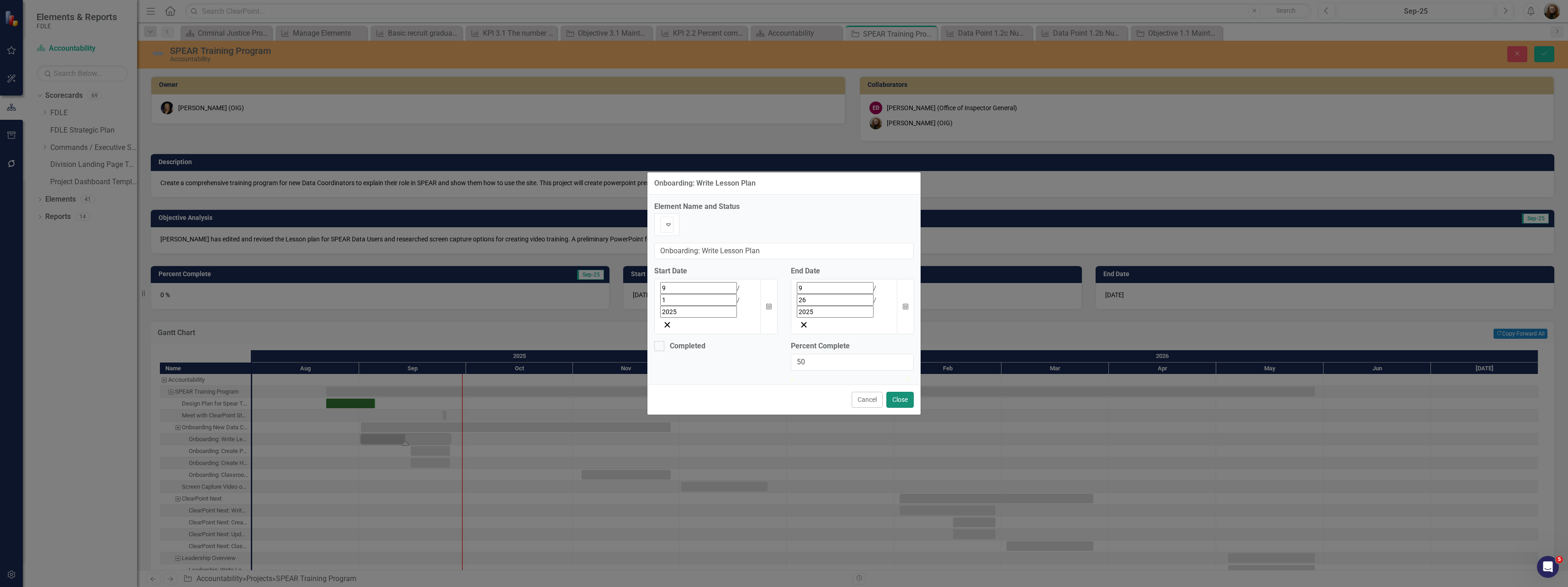
click at [904, 392] on button "Close" at bounding box center [900, 399] width 27 height 16
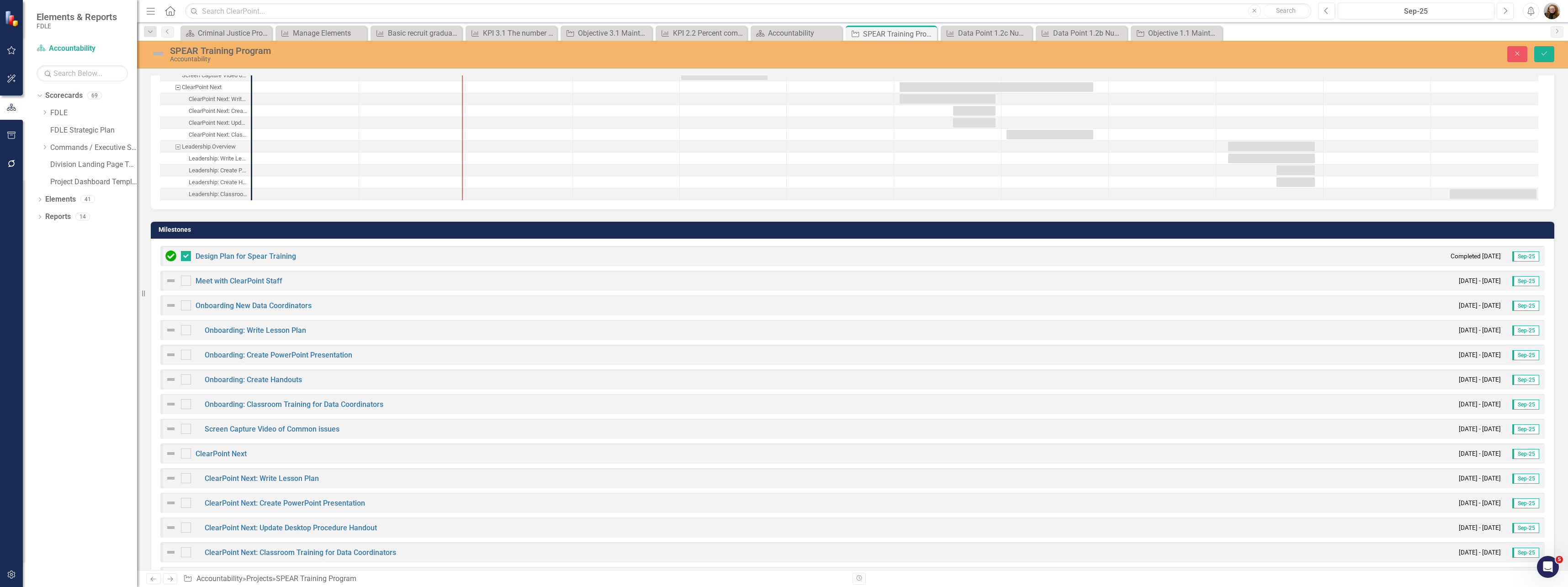
scroll to position [183, 0]
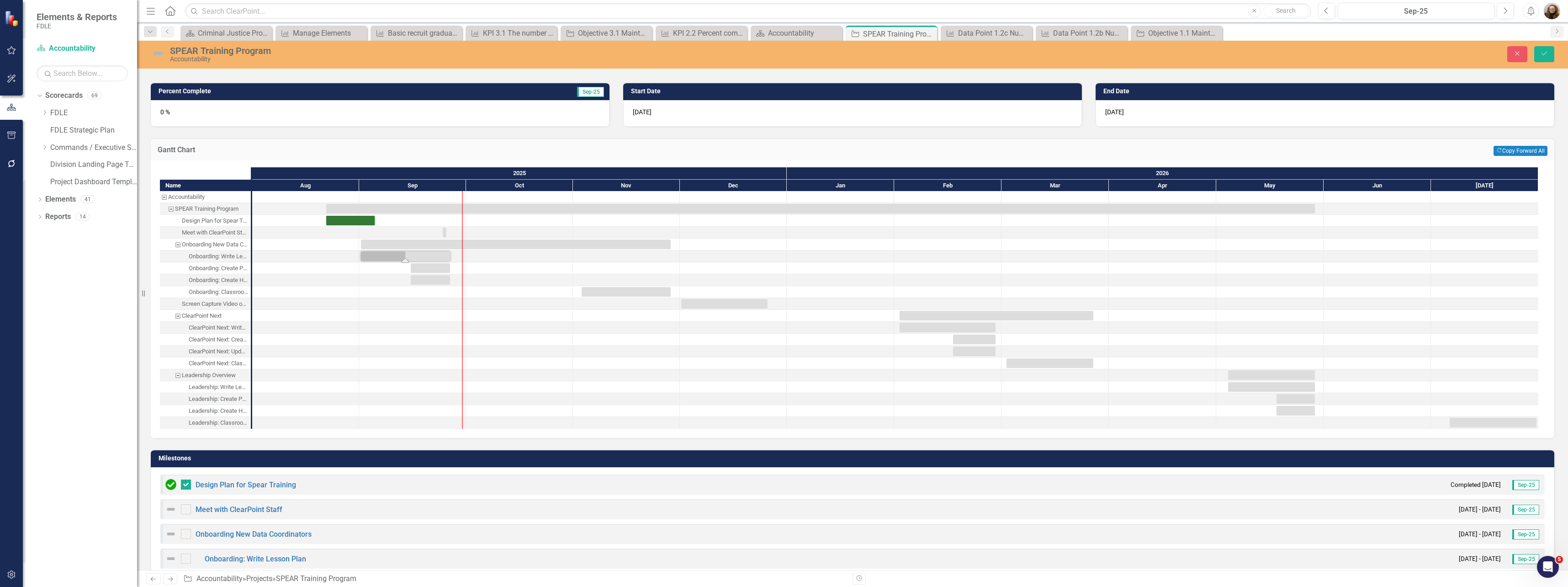
click at [219, 232] on div "Meet with ClearPoint Staff" at bounding box center [215, 233] width 66 height 12
click at [265, 514] on div "Meet with ClearPoint Staff" at bounding box center [224, 509] width 117 height 11
click at [1544, 51] on icon "Save" at bounding box center [1544, 54] width 9 height 7
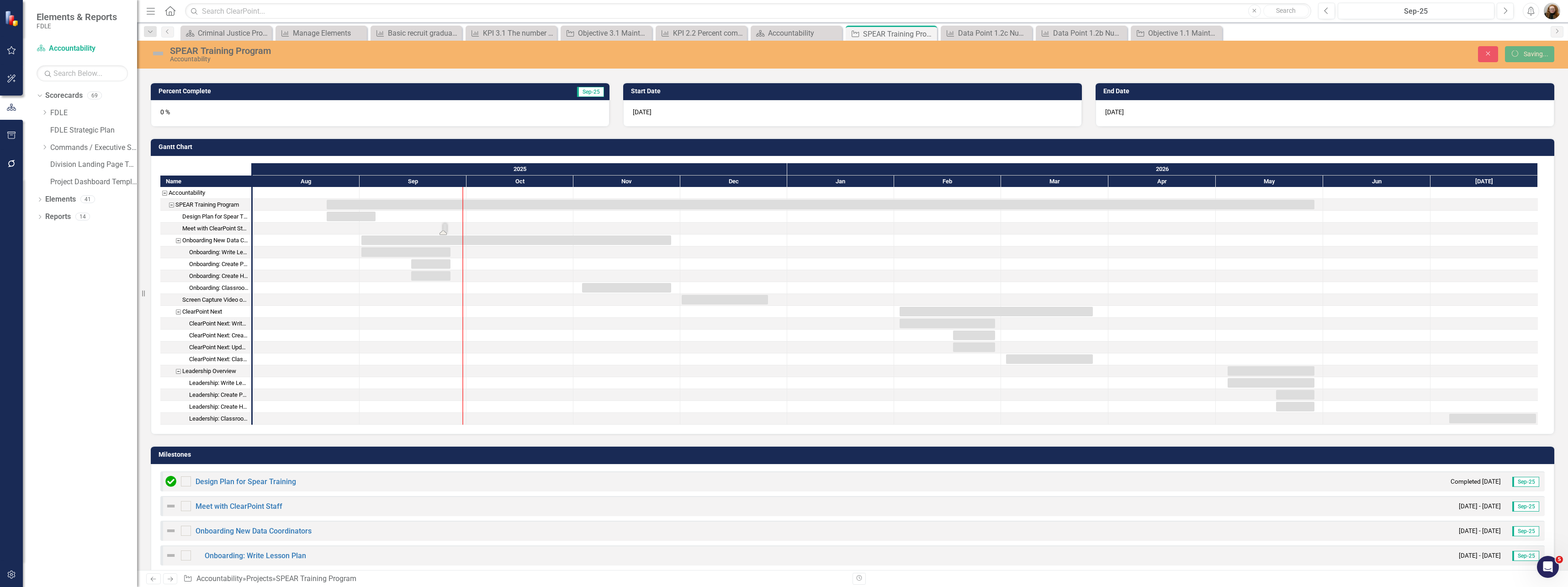
checkbox input "true"
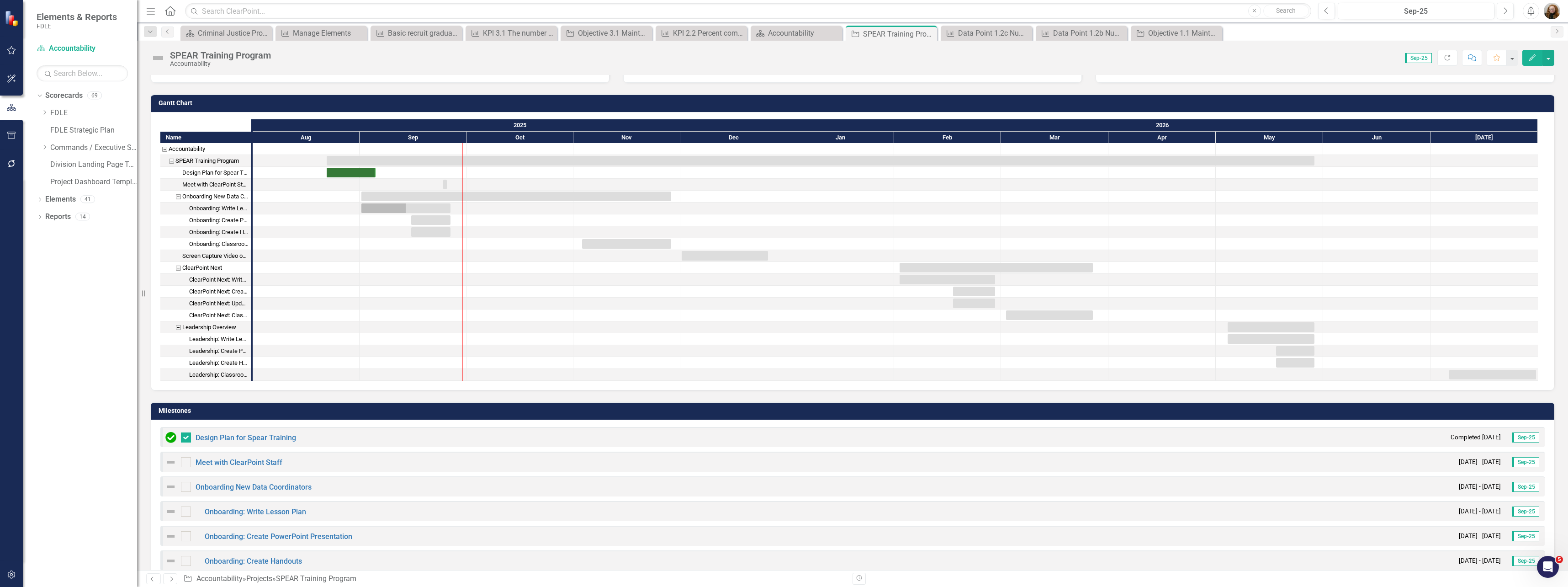
scroll to position [274, 0]
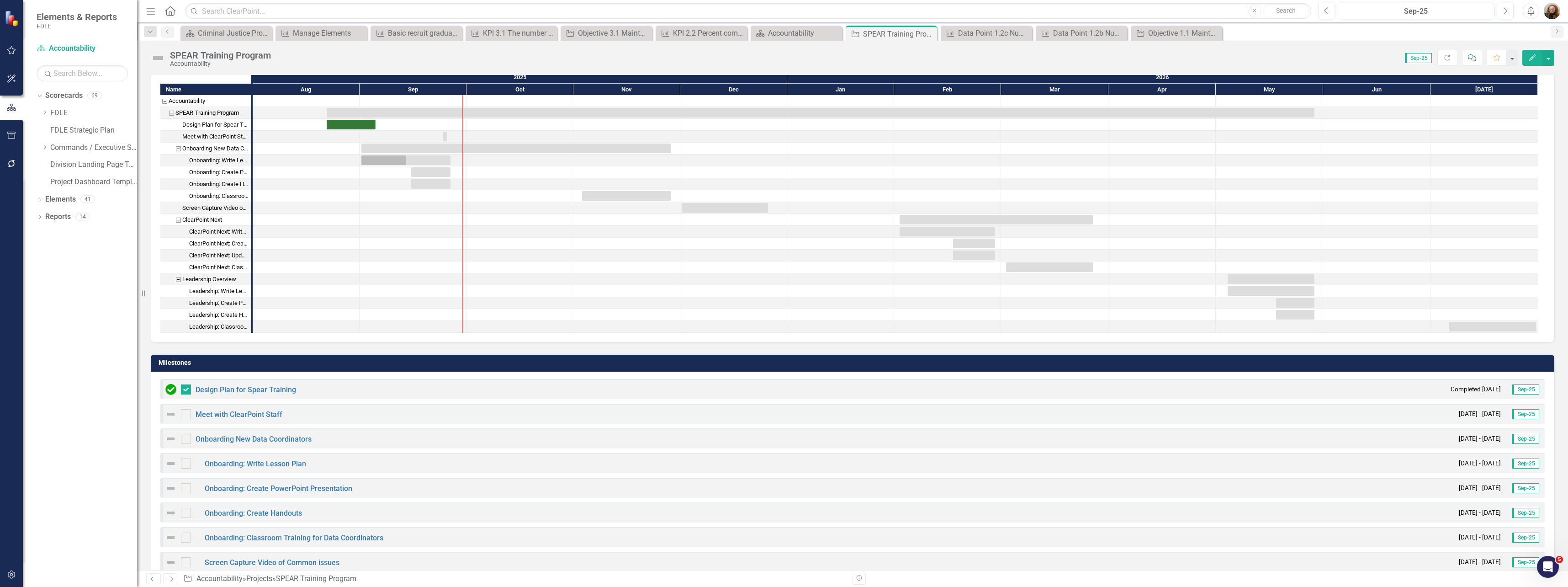
click at [825, 250] on div at bounding box center [841, 255] width 107 height 12
click at [1306, 113] on div "Task: Start date: 2025-08-22 End date: 2026-05-29" at bounding box center [821, 113] width 988 height 10
click at [1536, 327] on div "Task: Start date: 2026-07-06 End date: 2026-07-31" at bounding box center [1538, 326] width 4 height 10
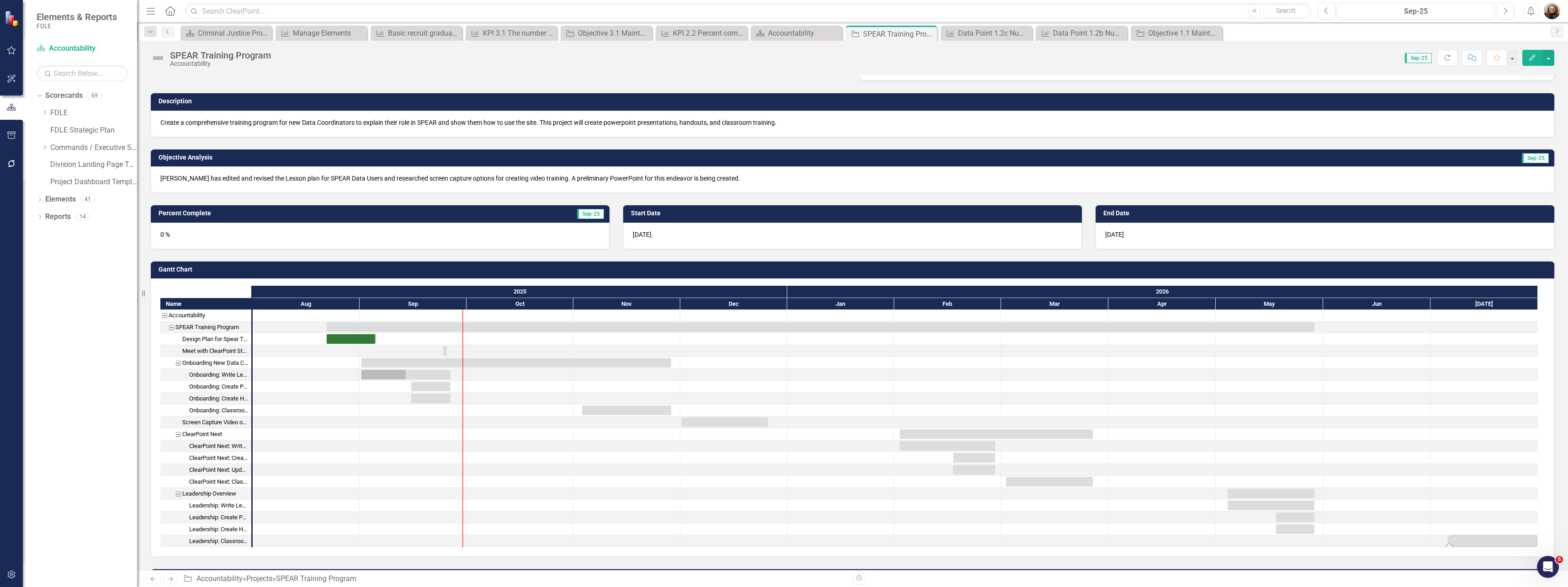
scroll to position [0, 0]
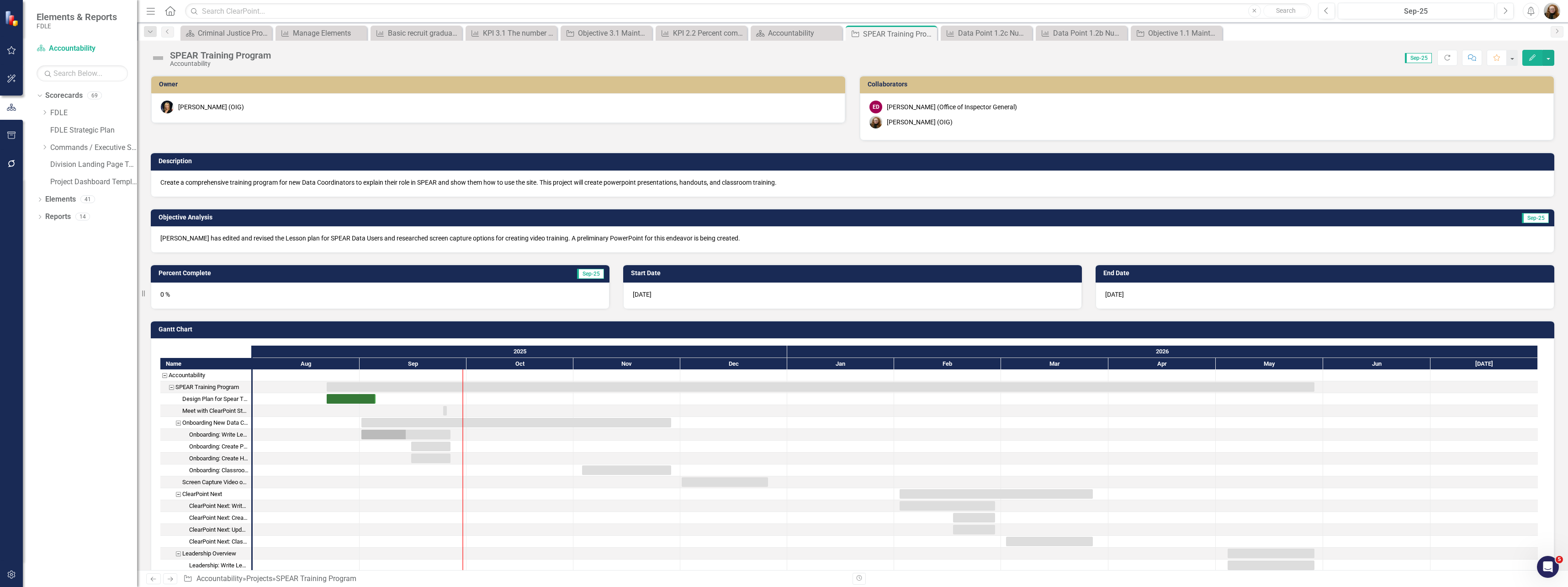
click at [225, 387] on div "SPEAR Training Program" at bounding box center [207, 387] width 63 height 12
click at [1530, 57] on icon "Edit" at bounding box center [1533, 57] width 9 height 7
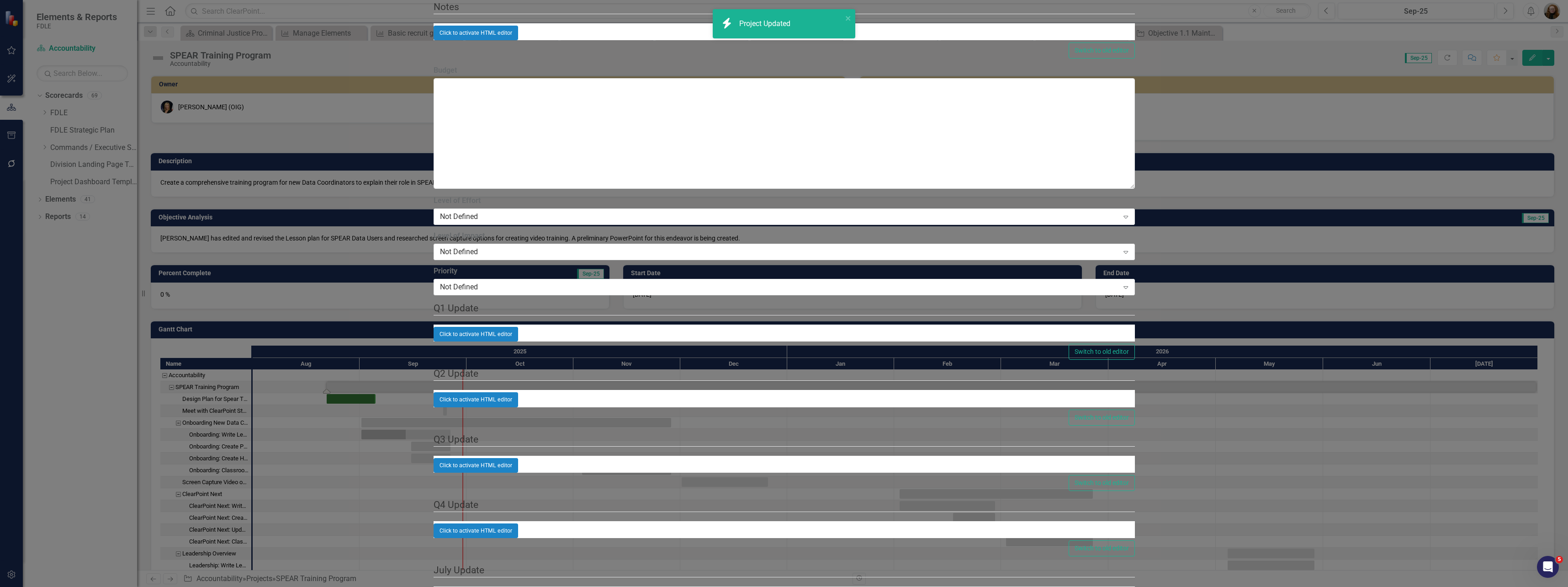
checkbox input "true"
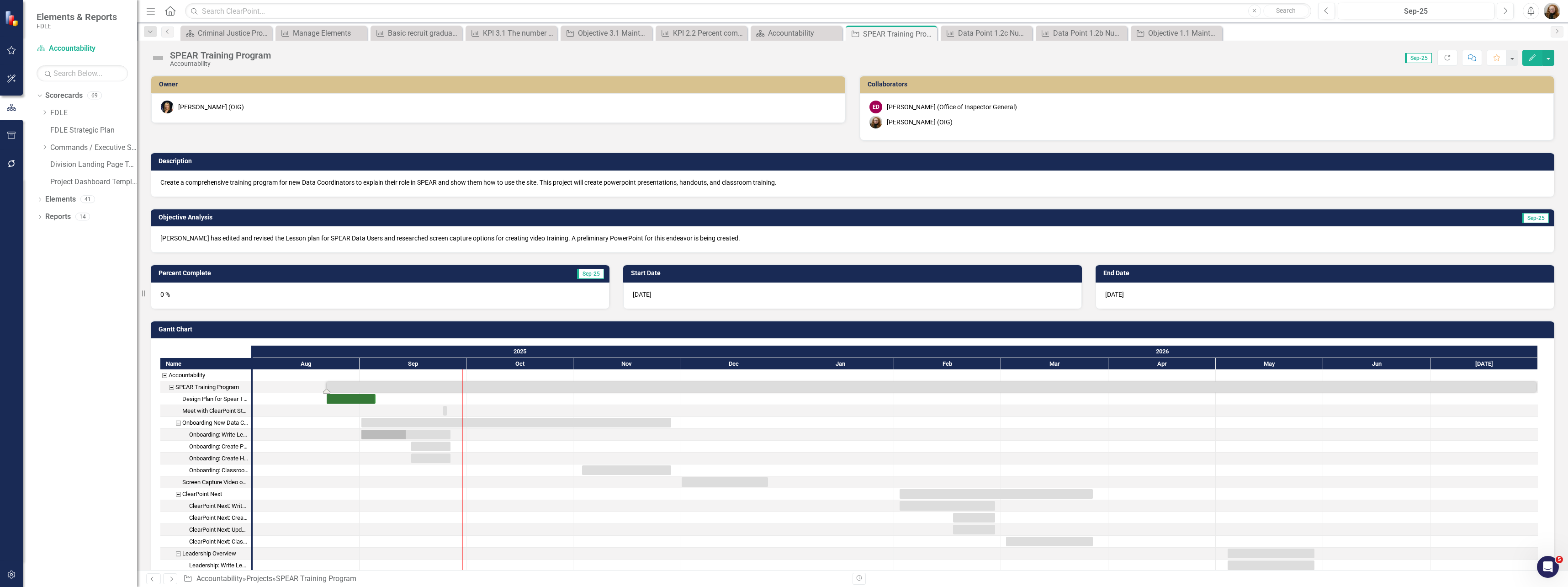
click at [245, 296] on div "0 %" at bounding box center [380, 296] width 459 height 27
click at [202, 296] on div "0 %" at bounding box center [380, 296] width 459 height 27
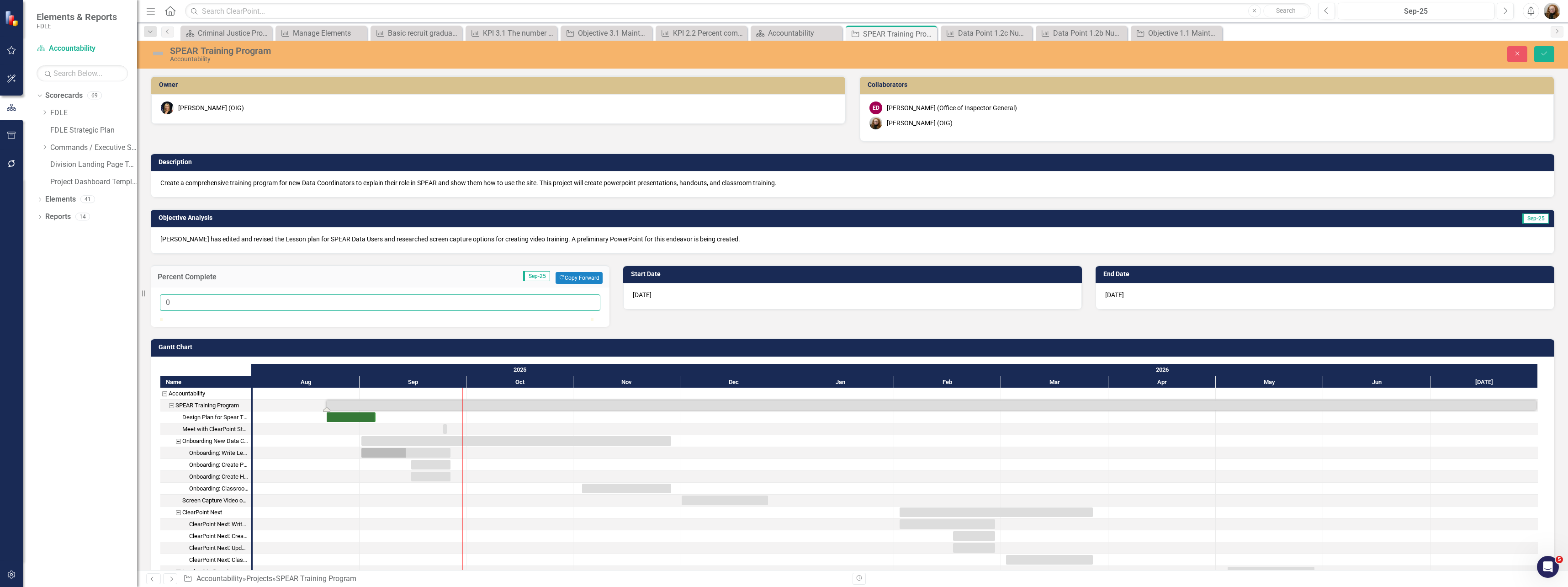
drag, startPoint x: 170, startPoint y: 306, endPoint x: 163, endPoint y: 305, distance: 7.1
click at [163, 305] on input "0" at bounding box center [380, 303] width 441 height 17
drag, startPoint x: 162, startPoint y: 331, endPoint x: 180, endPoint y: 332, distance: 18.0
click at [180, 318] on div at bounding box center [380, 318] width 441 height 0
type input "10"
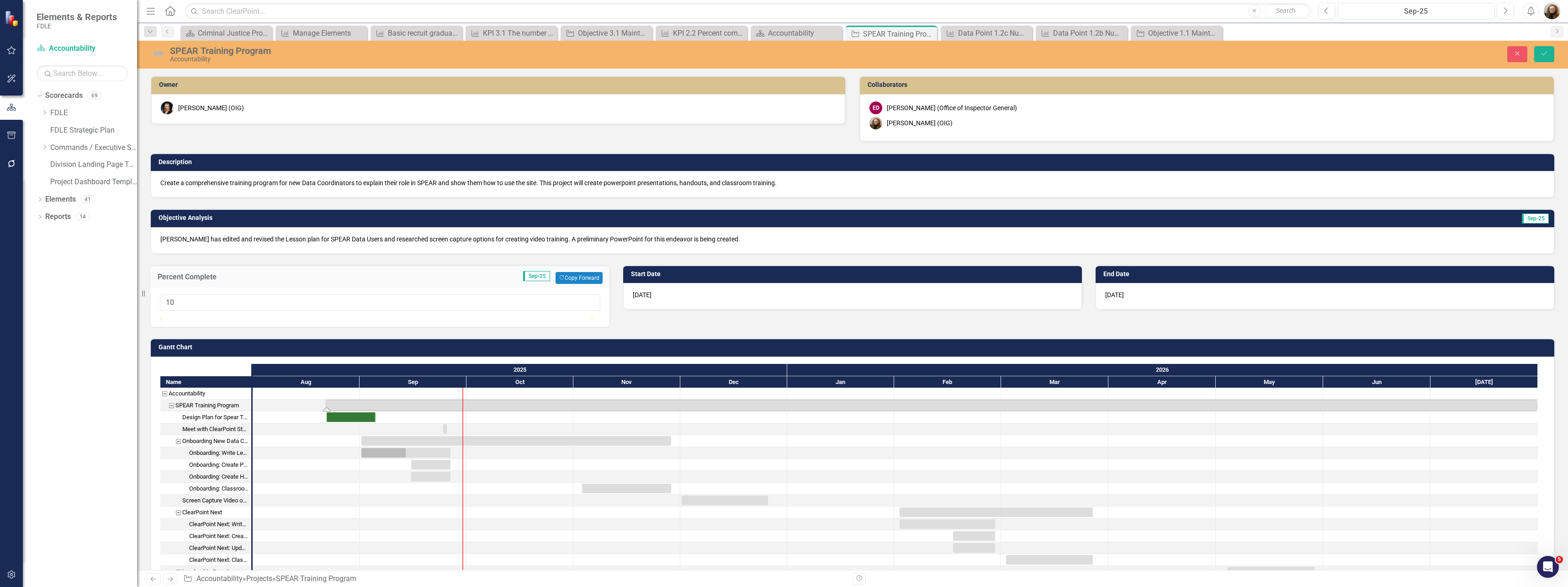
drag, startPoint x: 182, startPoint y: 329, endPoint x: 208, endPoint y: 331, distance: 26.1
click at [208, 318] on div at bounding box center [380, 318] width 441 height 0
click at [707, 327] on div "Owner Heather Pence (OIG) Collaborators ED Emily David (Office of Inspector Gen…" at bounding box center [852, 195] width 1417 height 263
click at [1551, 54] on button "Save" at bounding box center [1544, 54] width 20 height 16
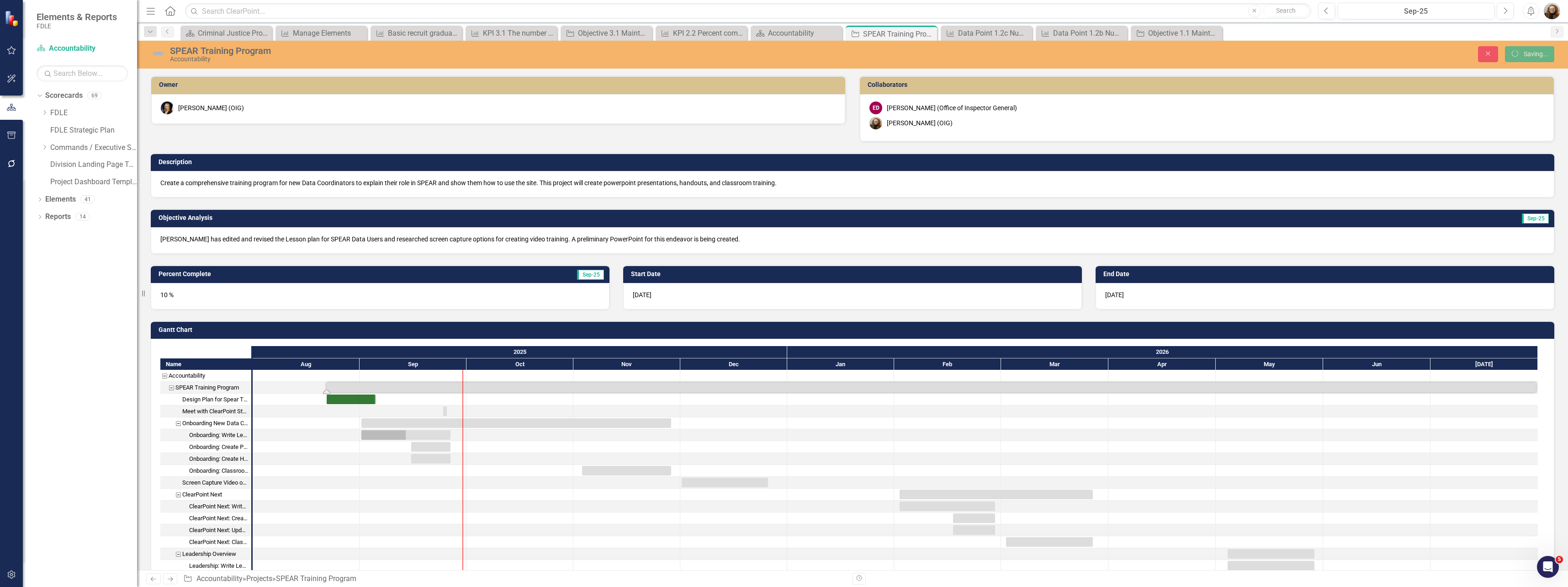
checkbox input "false"
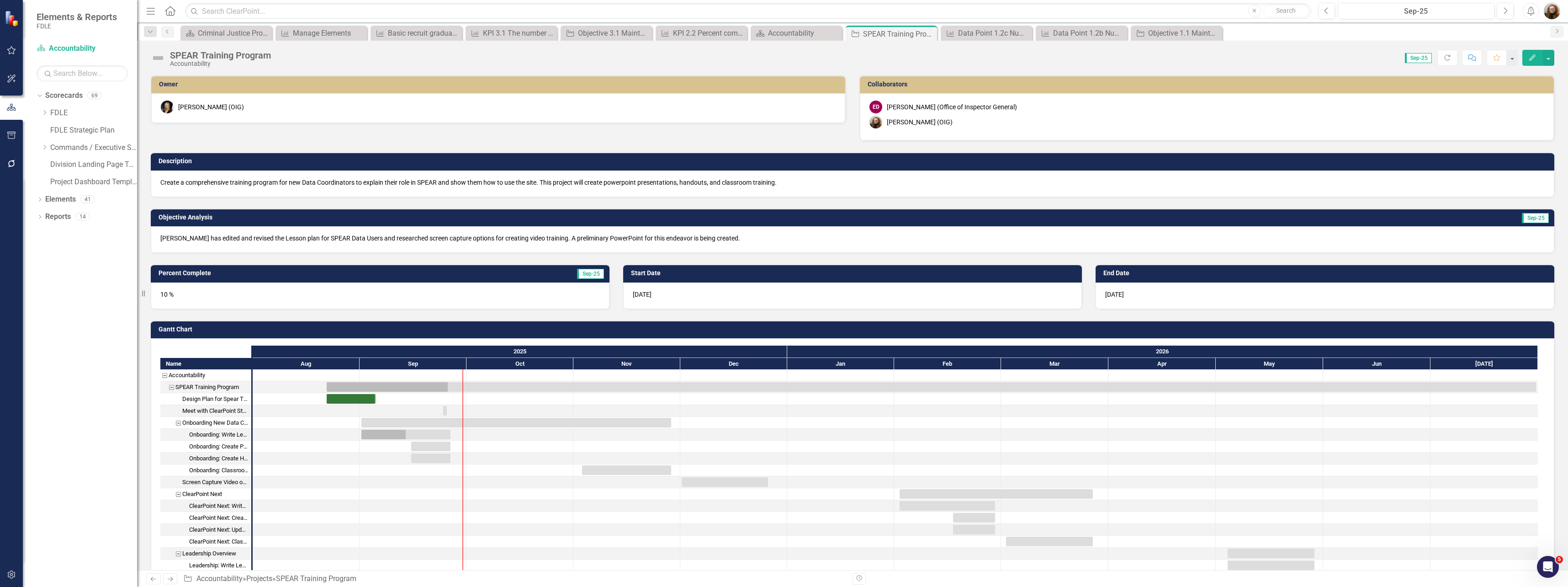
checkbox input "true"
click at [262, 295] on div "10 %" at bounding box center [380, 296] width 459 height 27
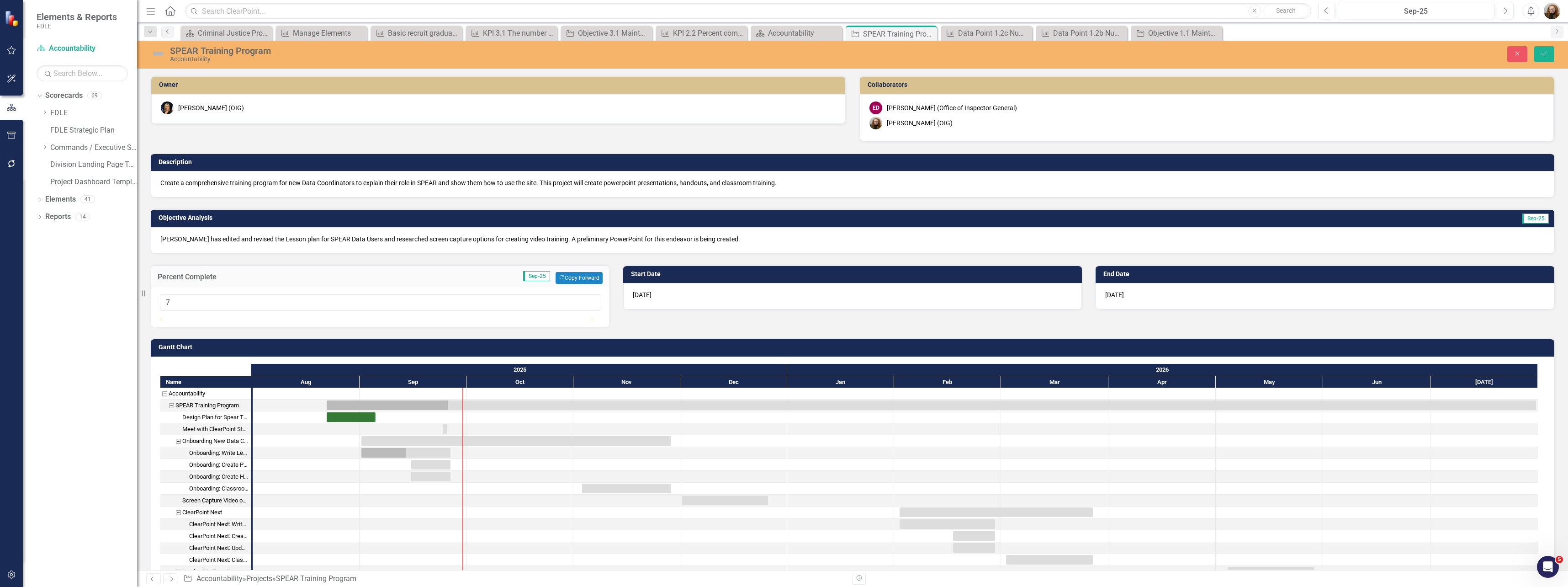
type input "5"
drag, startPoint x: 206, startPoint y: 326, endPoint x: 187, endPoint y: 326, distance: 19.0
click at [181, 318] on div at bounding box center [181, 318] width 0 height 0
click at [733, 410] on div "Task: Start date: 2025-08-22 End date: 2026-07-31" at bounding box center [931, 406] width 1209 height 10
click at [1543, 54] on icon "Save" at bounding box center [1544, 54] width 9 height 7
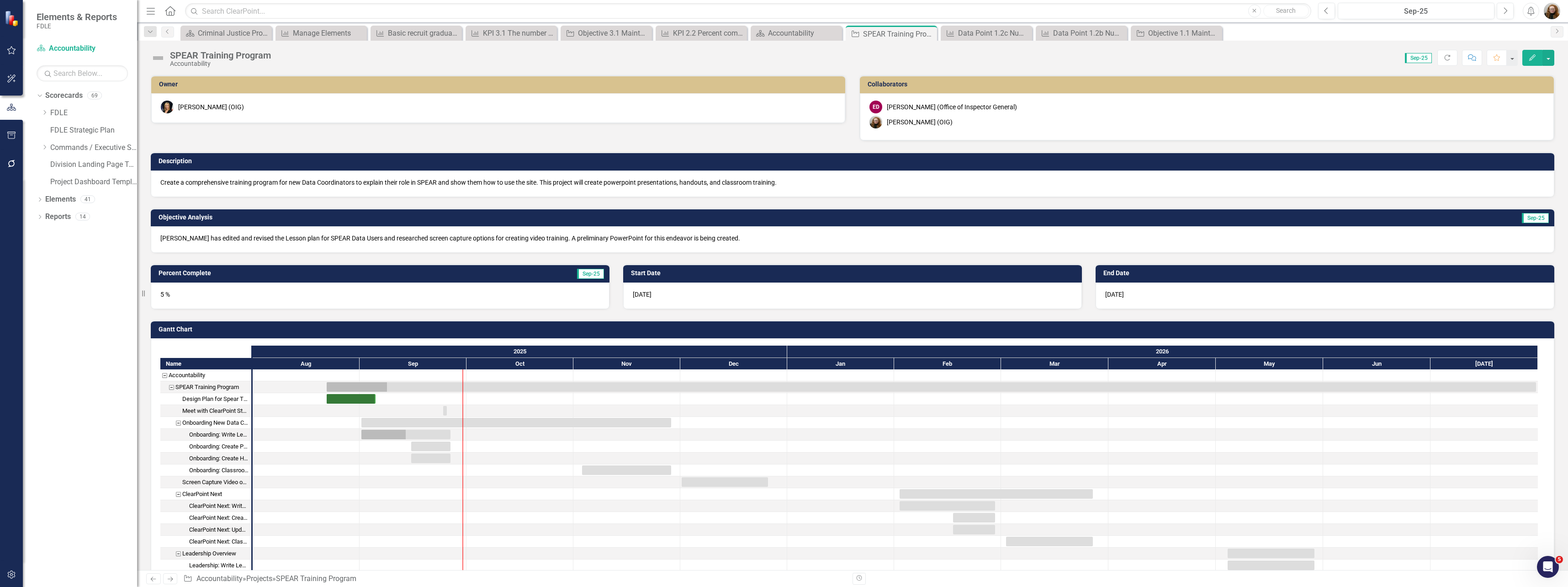
checkbox input "true"
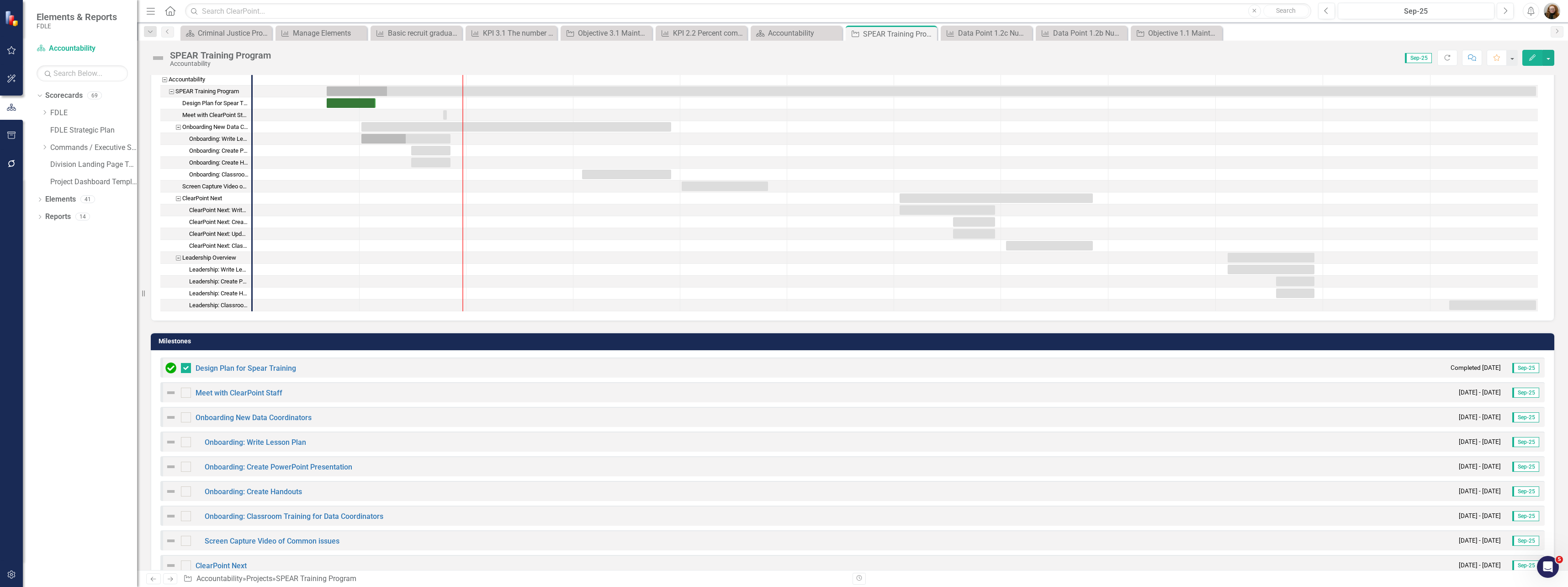
scroll to position [272, 0]
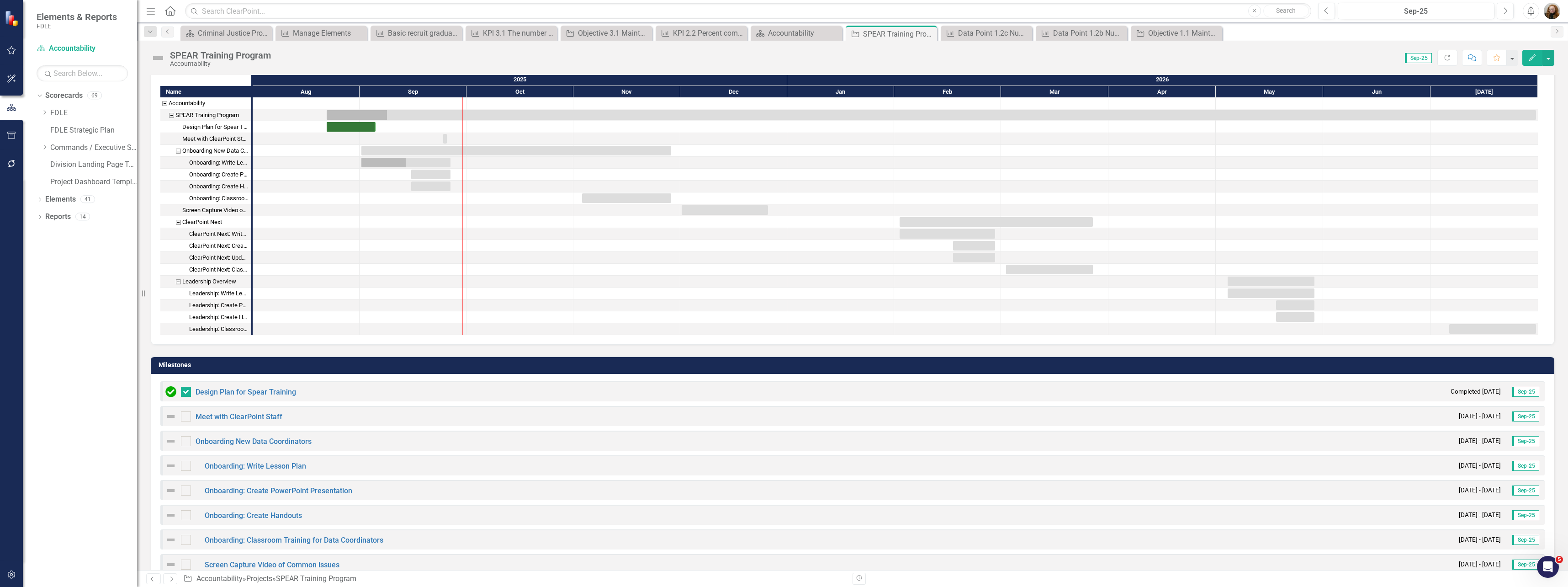
click at [671, 290] on div at bounding box center [627, 293] width 107 height 12
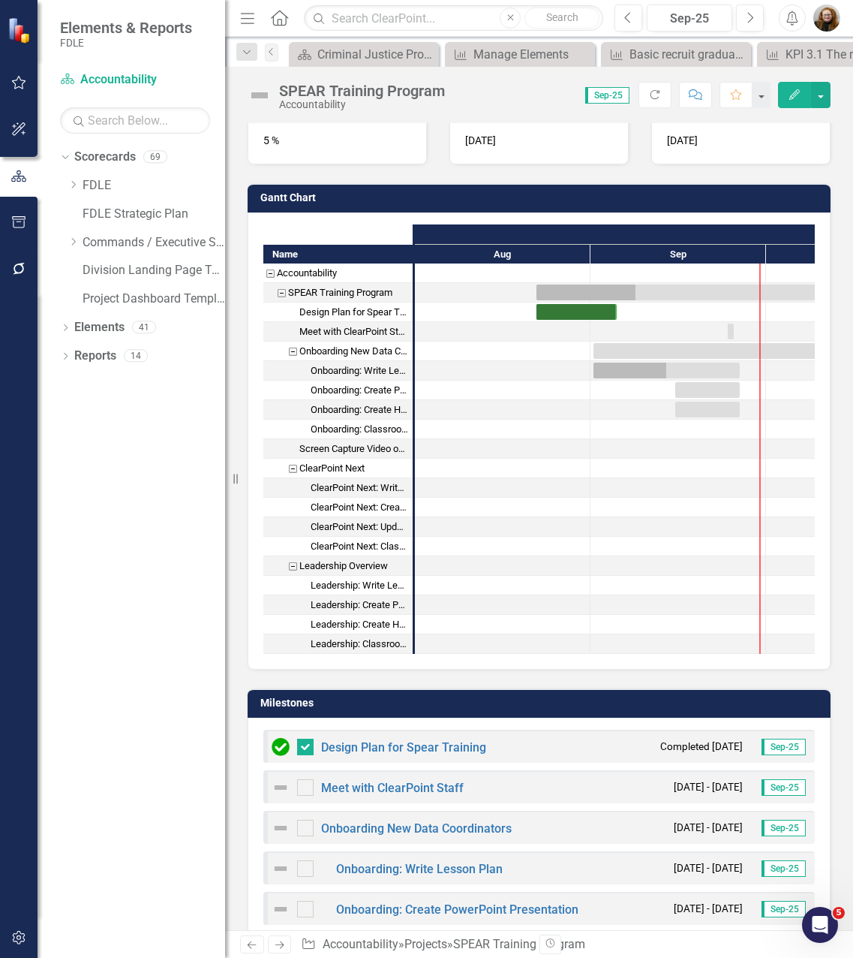
scroll to position [400, 0]
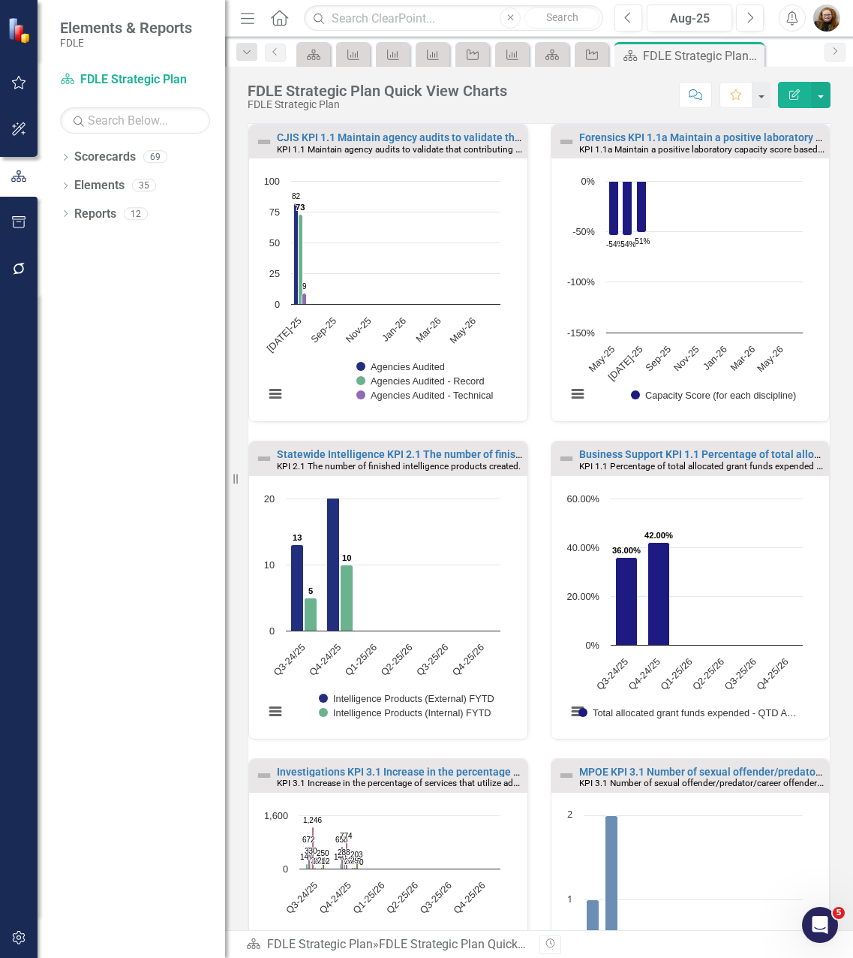
click at [150, 479] on div "Dropdown Scorecards 69 Dropdown FDLE Commissioner's Initiative Team Project Das…" at bounding box center [132, 551] width 188 height 813
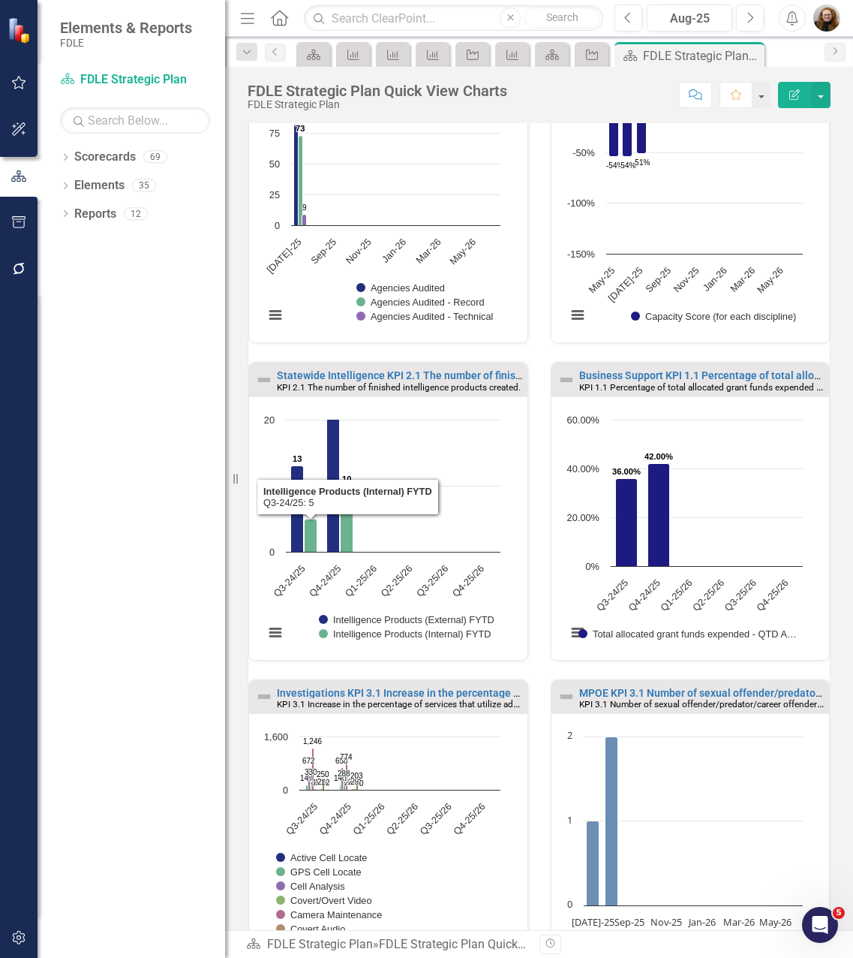
scroll to position [150, 0]
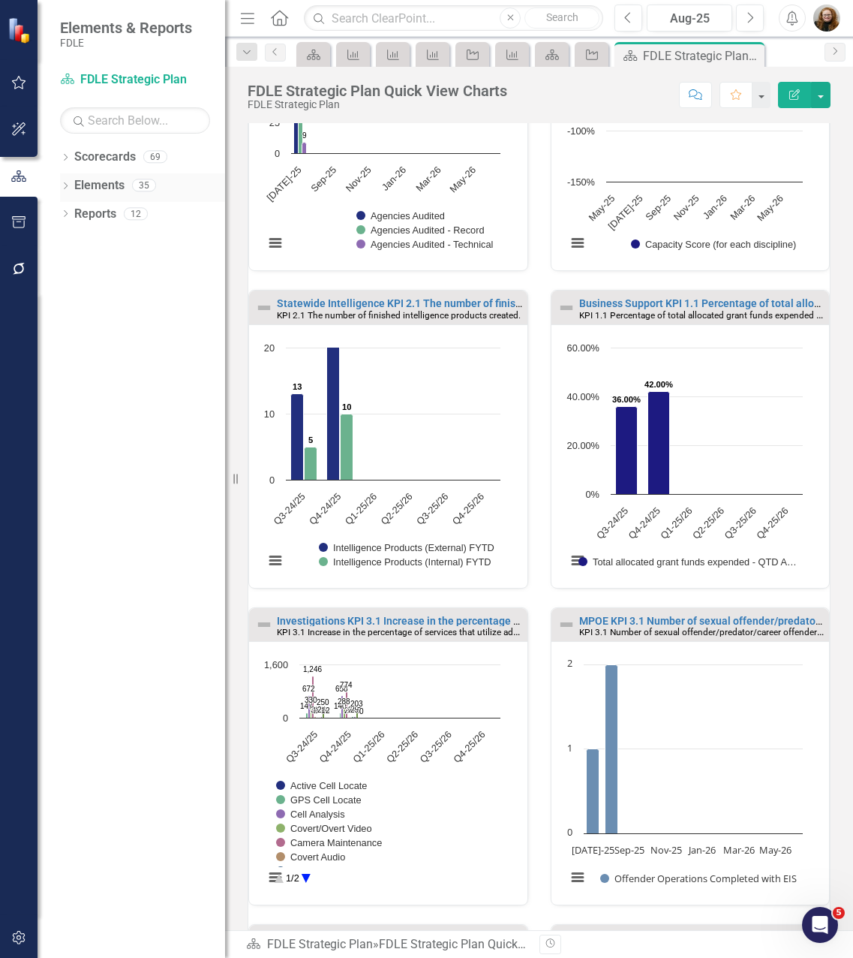
drag, startPoint x: 69, startPoint y: 186, endPoint x: 65, endPoint y: 176, distance: 11.4
click at [69, 187] on icon "Dropdown" at bounding box center [65, 187] width 11 height 8
click at [68, 159] on icon "Dropdown" at bounding box center [65, 159] width 11 height 8
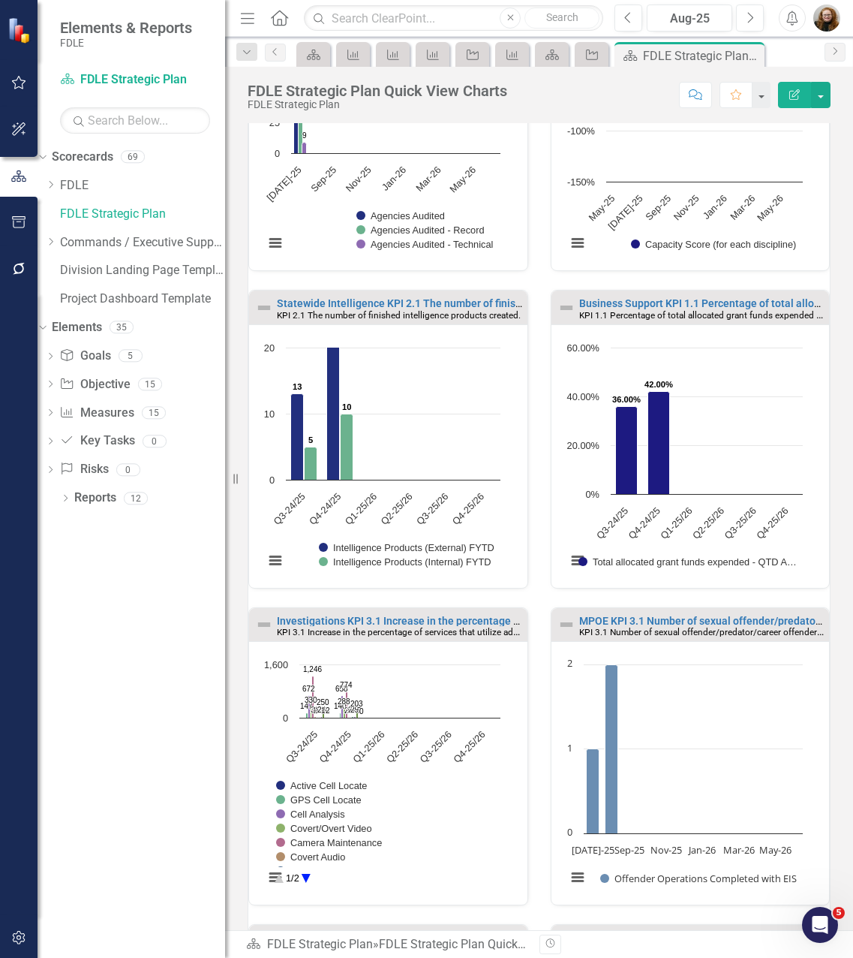
click at [65, 244] on div "Dropdown Scorecards 69 Dropdown FDLE Commissioner's Initiative Team Project Das…" at bounding box center [132, 230] width 188 height 170
click at [56, 244] on icon "Dropdown" at bounding box center [50, 241] width 11 height 9
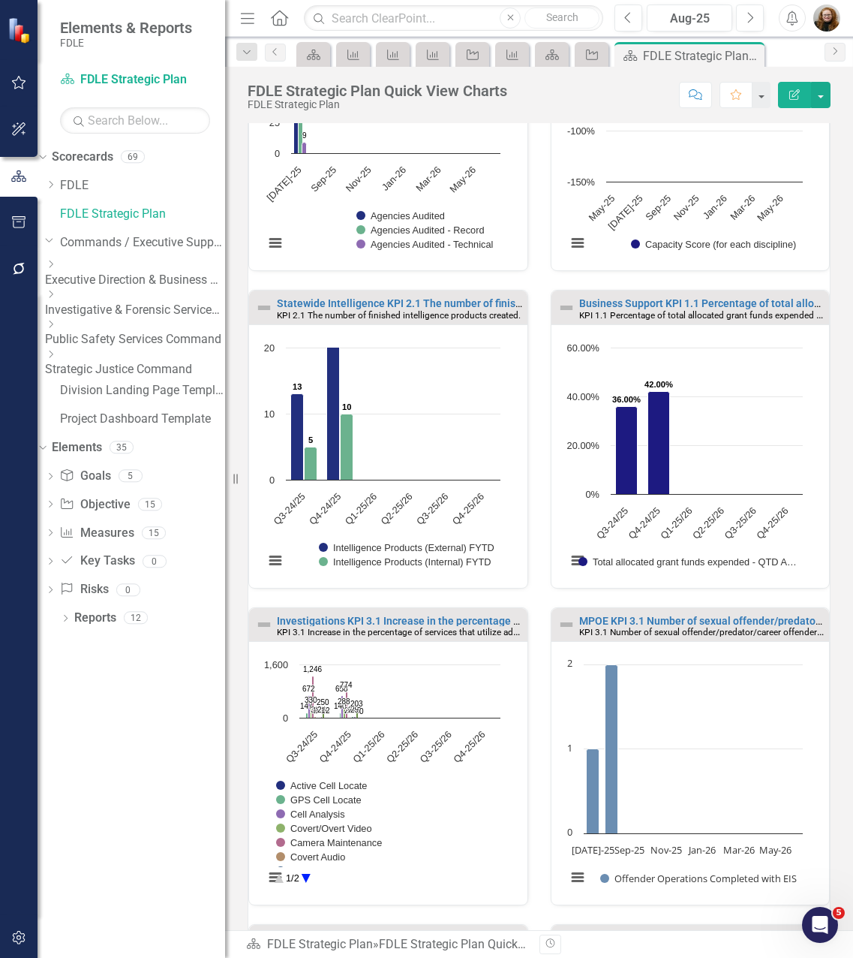
click at [56, 351] on icon "Dropdown" at bounding box center [50, 354] width 11 height 9
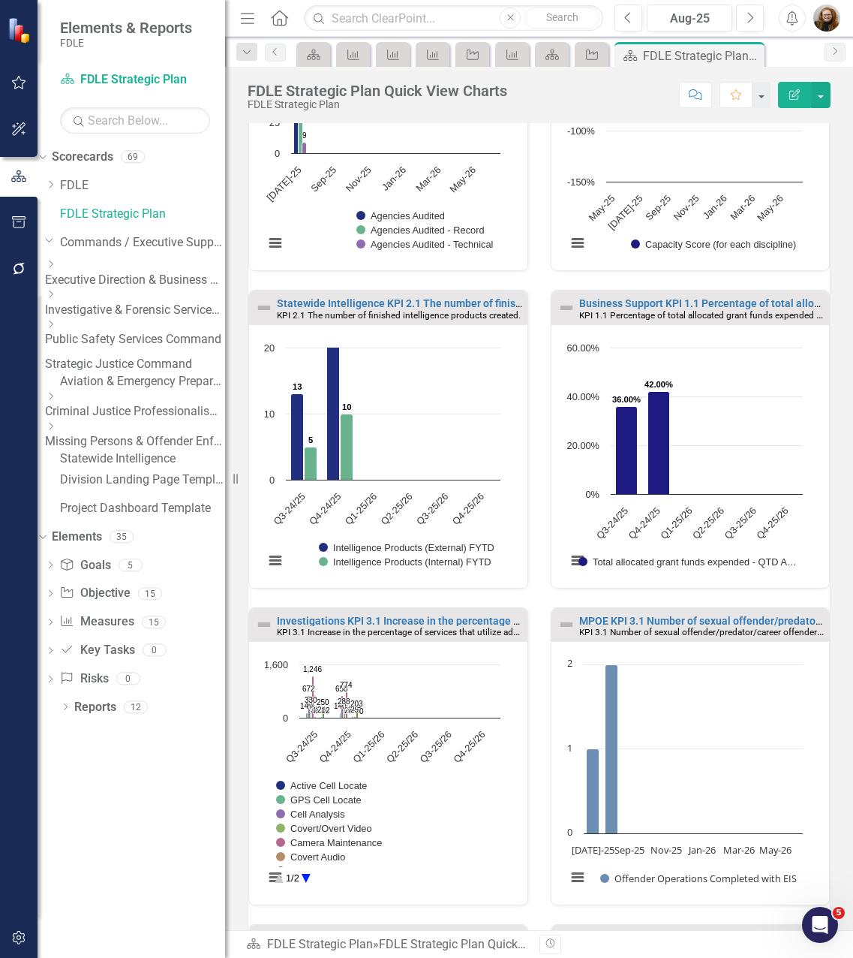
click at [130, 408] on link "Criminal Justice Professionalism, Standards & Training Services" at bounding box center [135, 411] width 180 height 17
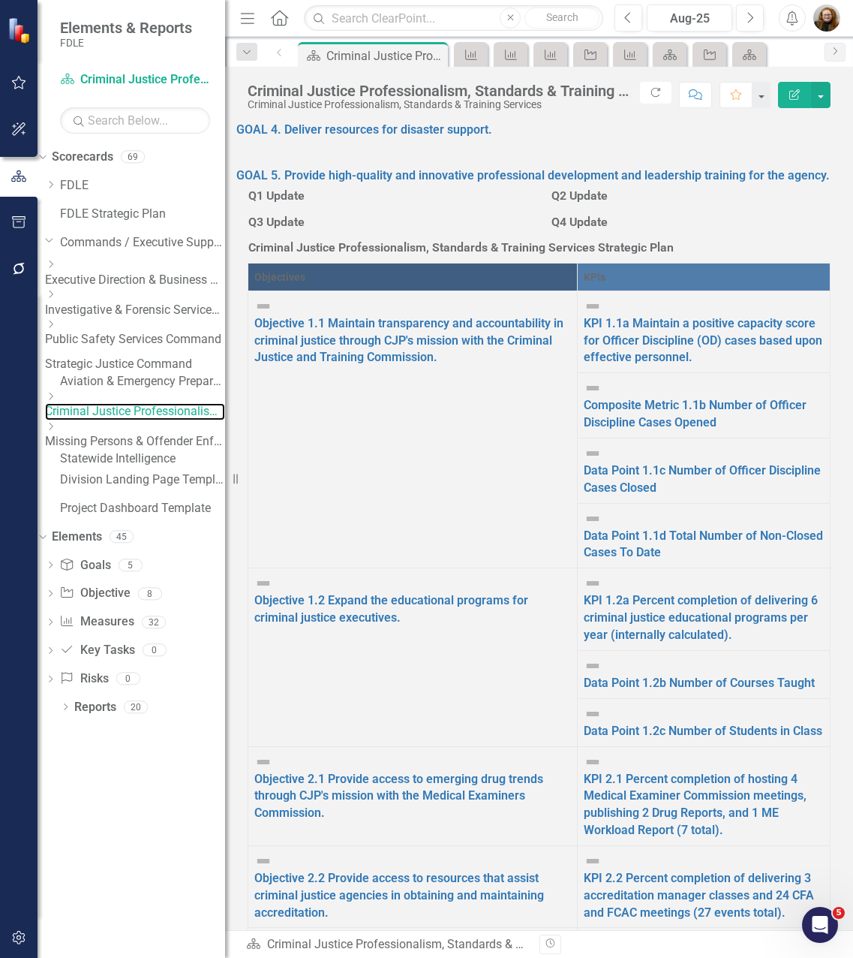
scroll to position [1051, 0]
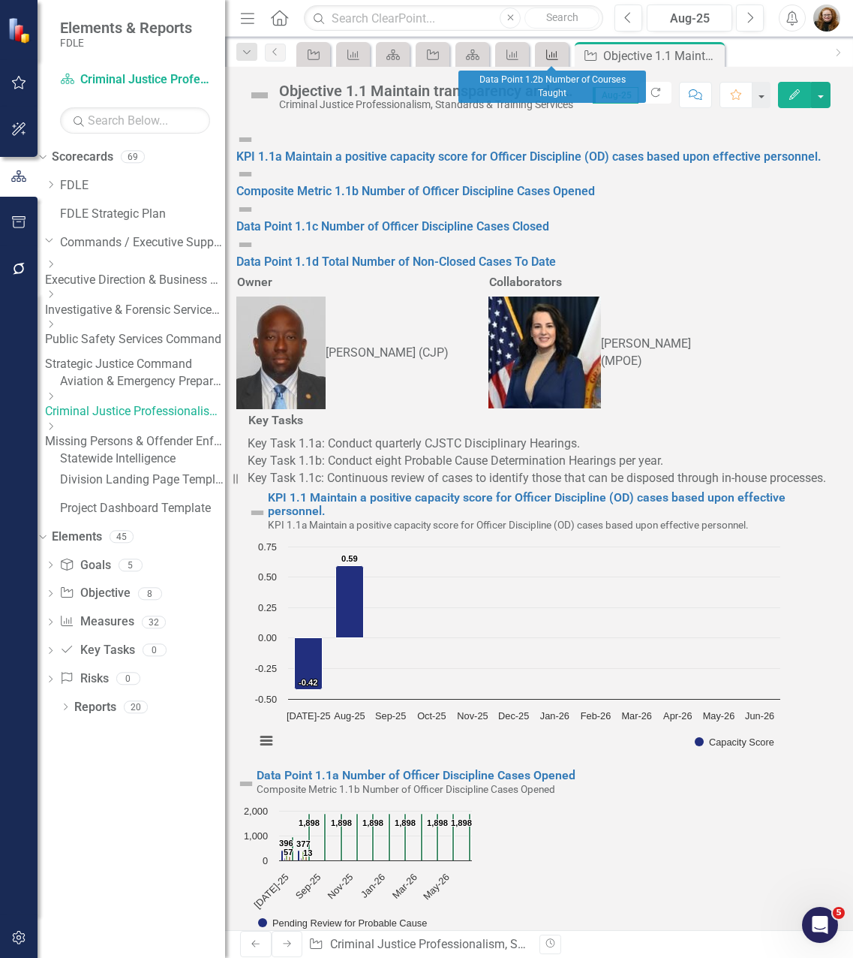
click at [547, 61] on div "Measure" at bounding box center [549, 54] width 21 height 19
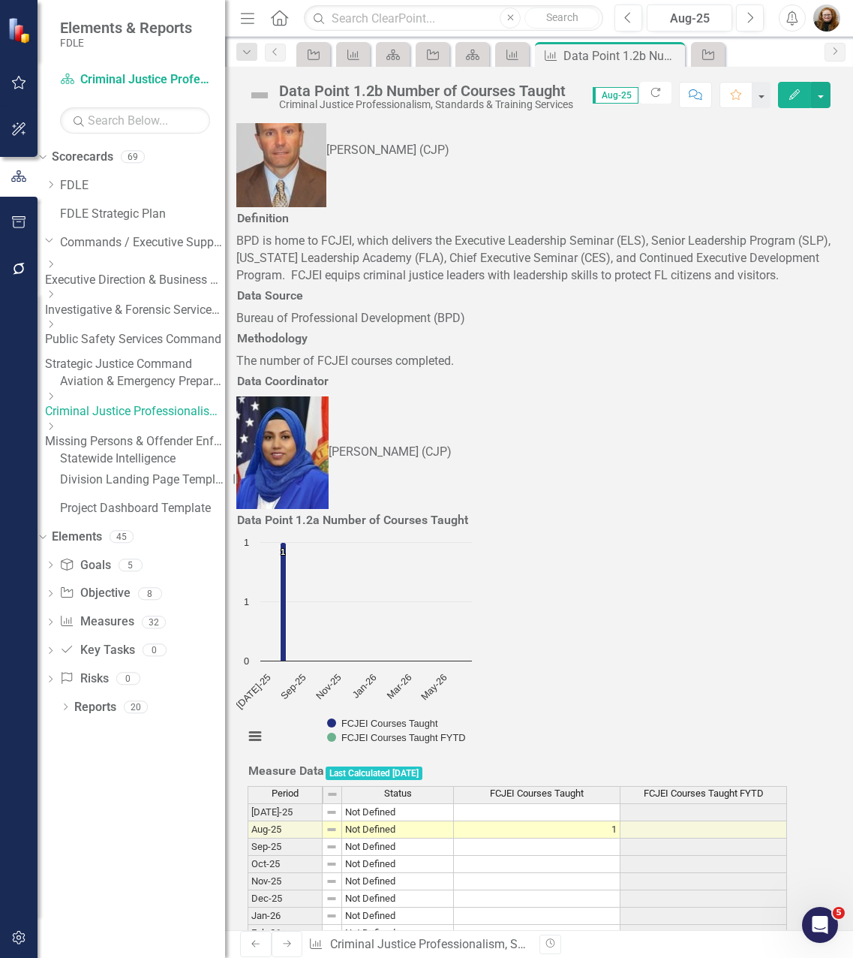
scroll to position [53, 0]
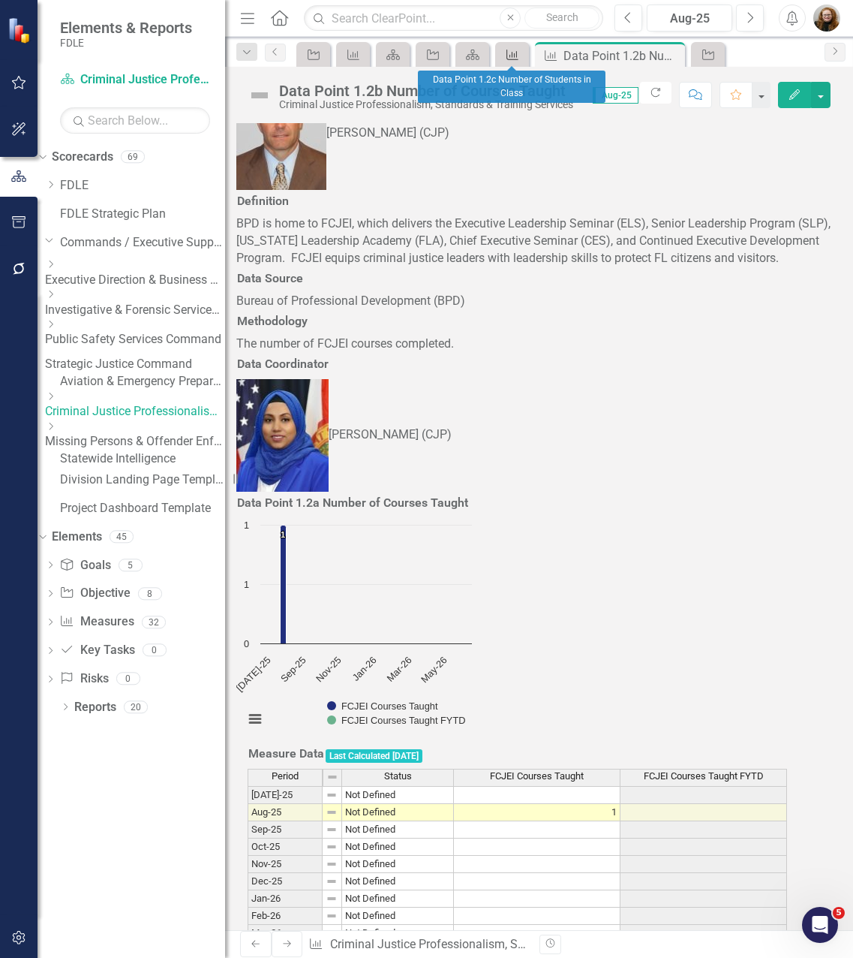
click at [518, 53] on icon "Measure" at bounding box center [512, 55] width 15 height 12
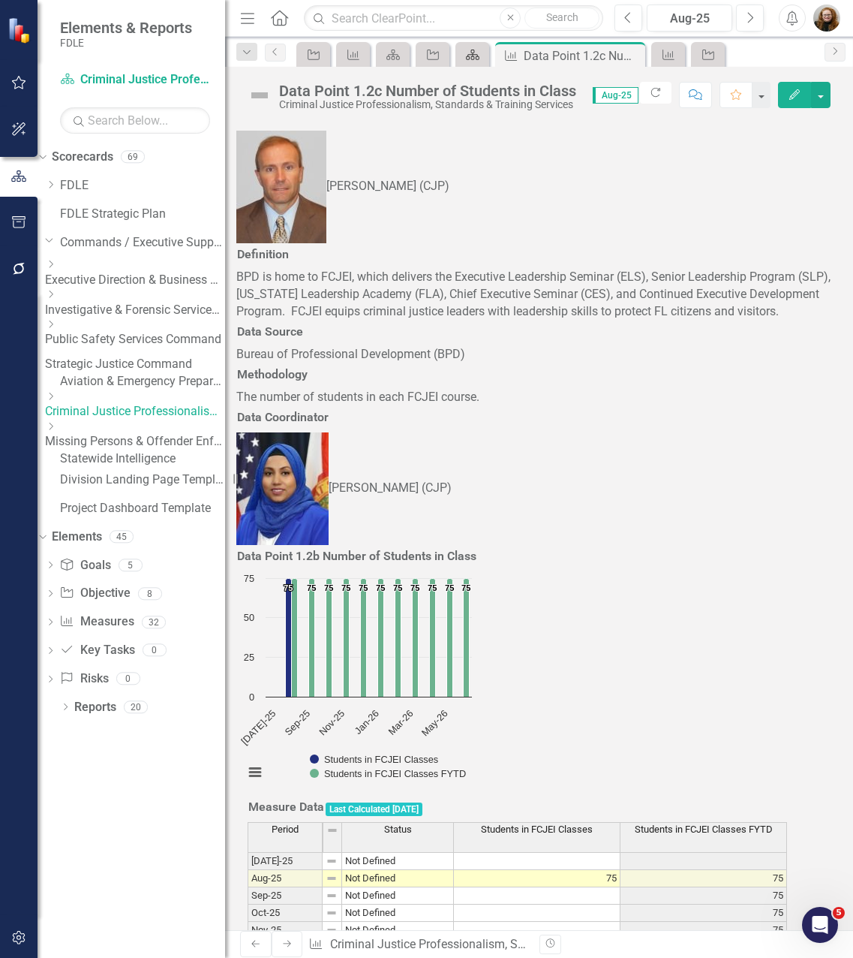
click at [473, 55] on icon at bounding box center [473, 55] width 14 height 11
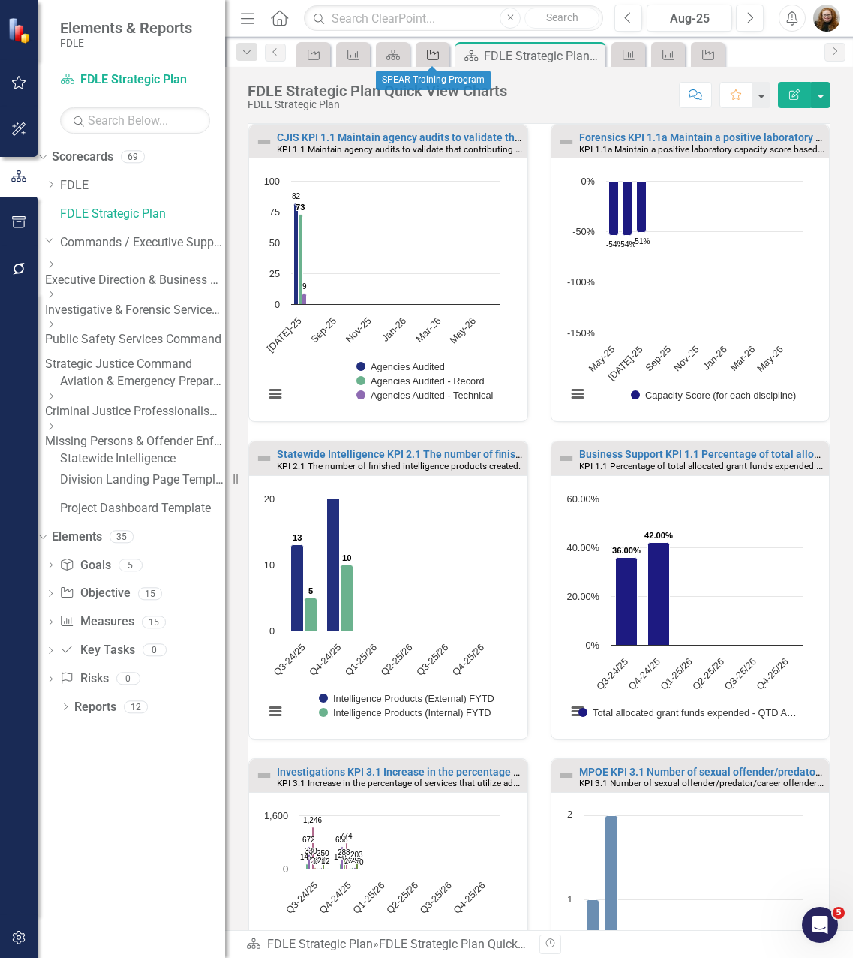
click at [429, 53] on icon "Objective" at bounding box center [433, 55] width 15 height 12
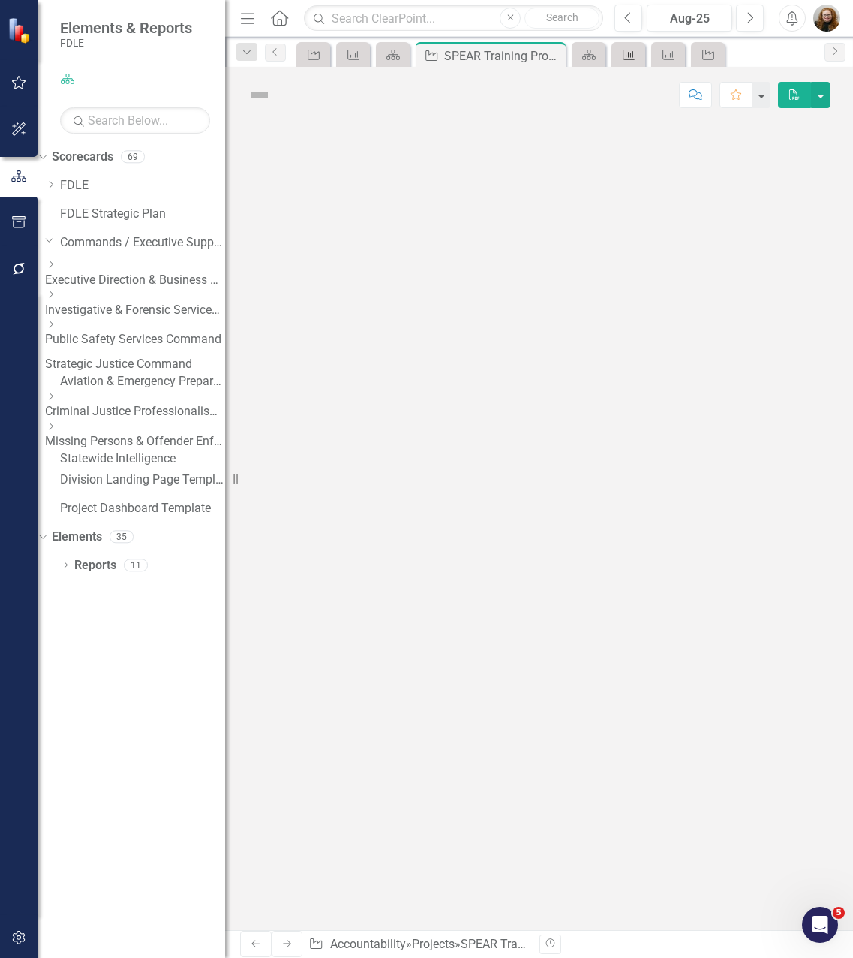
click at [633, 47] on div "Measure" at bounding box center [625, 54] width 21 height 19
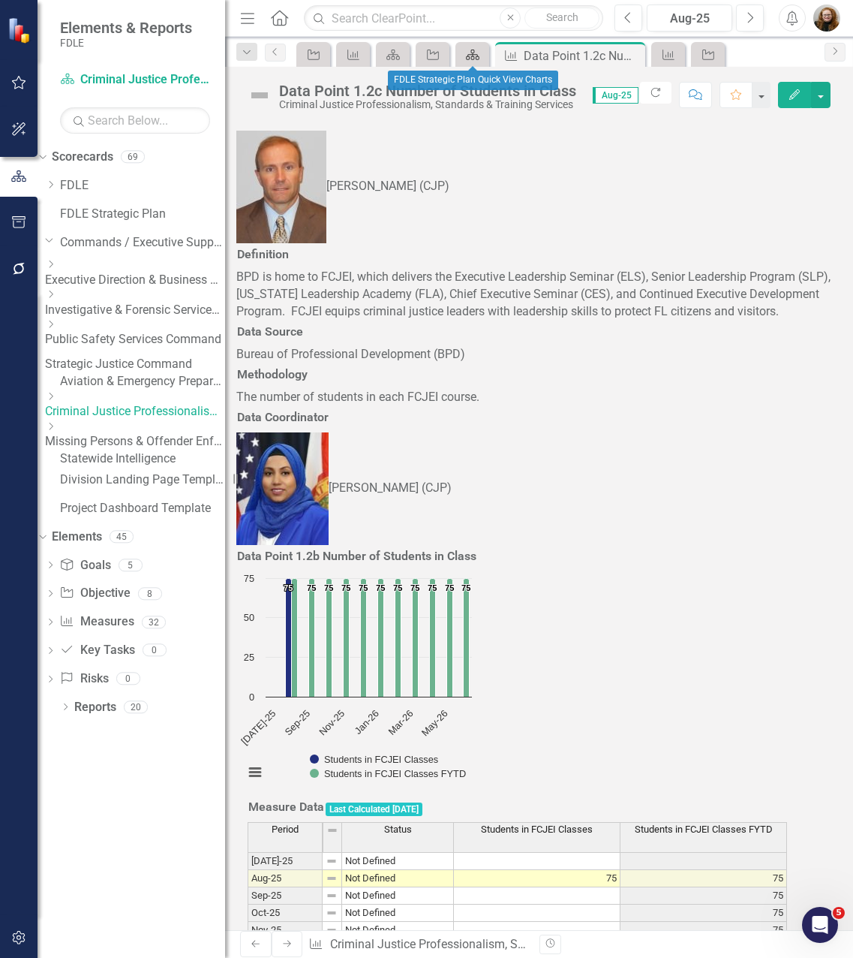
click at [474, 59] on icon at bounding box center [473, 55] width 14 height 11
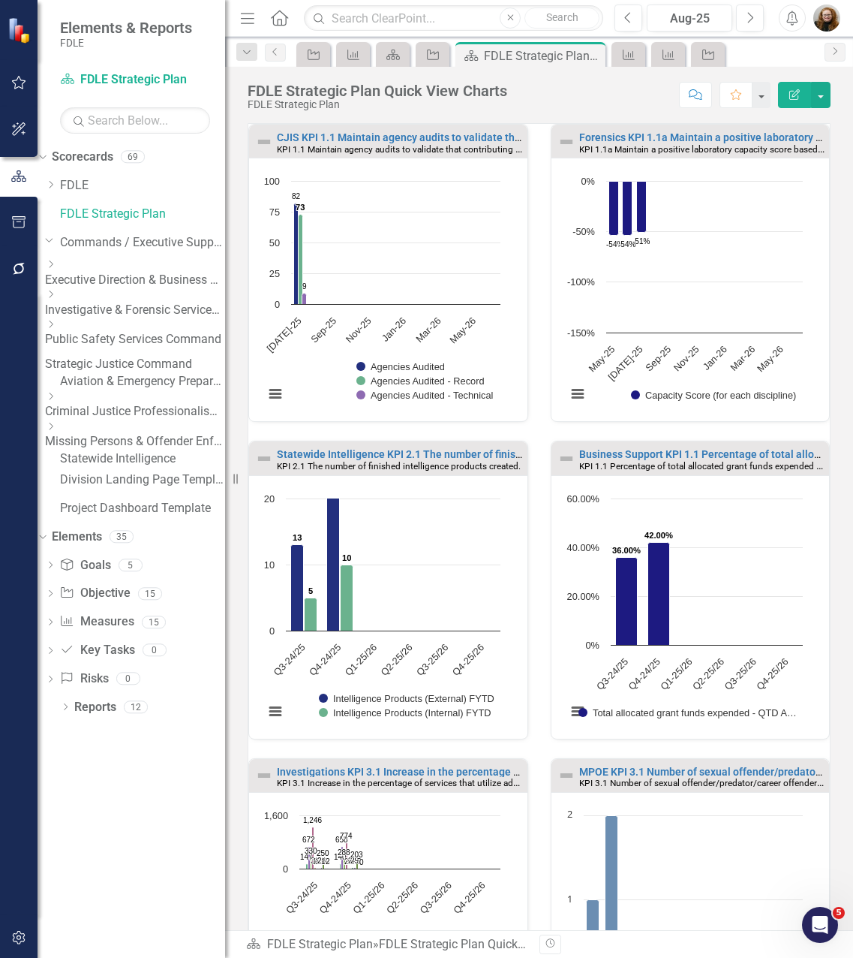
scroll to position [1, 0]
click at [398, 49] on icon "Scorecard" at bounding box center [393, 55] width 15 height 12
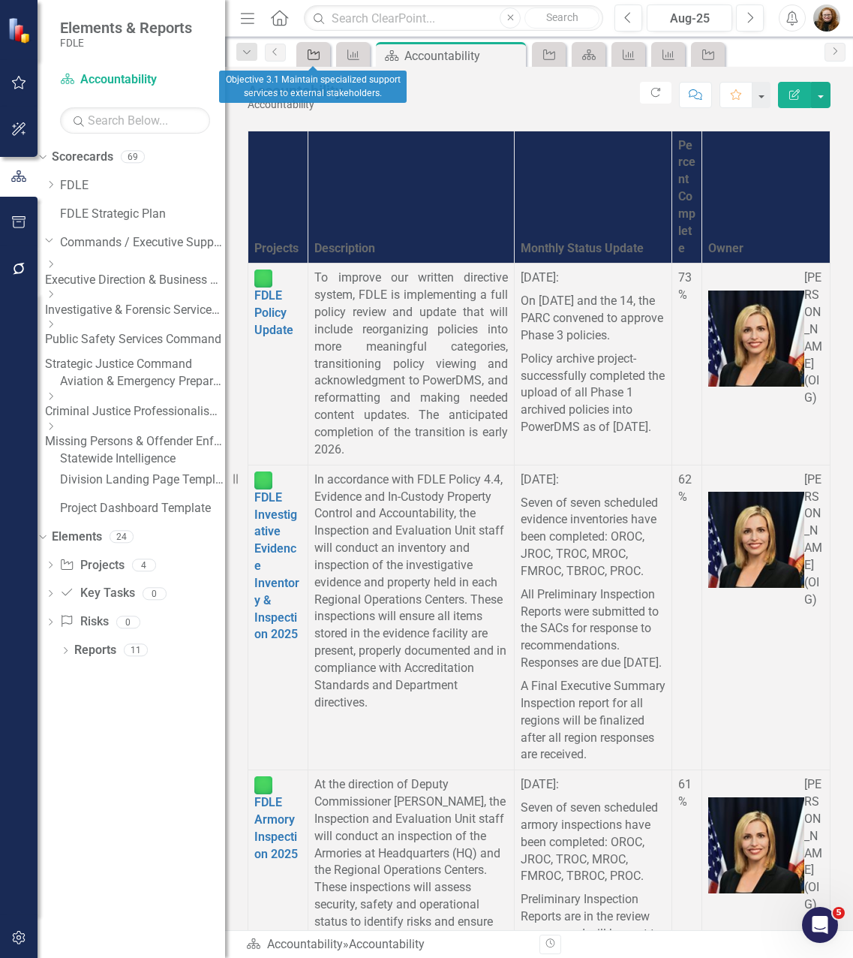
click at [301, 58] on div "Project" at bounding box center [310, 54] width 21 height 19
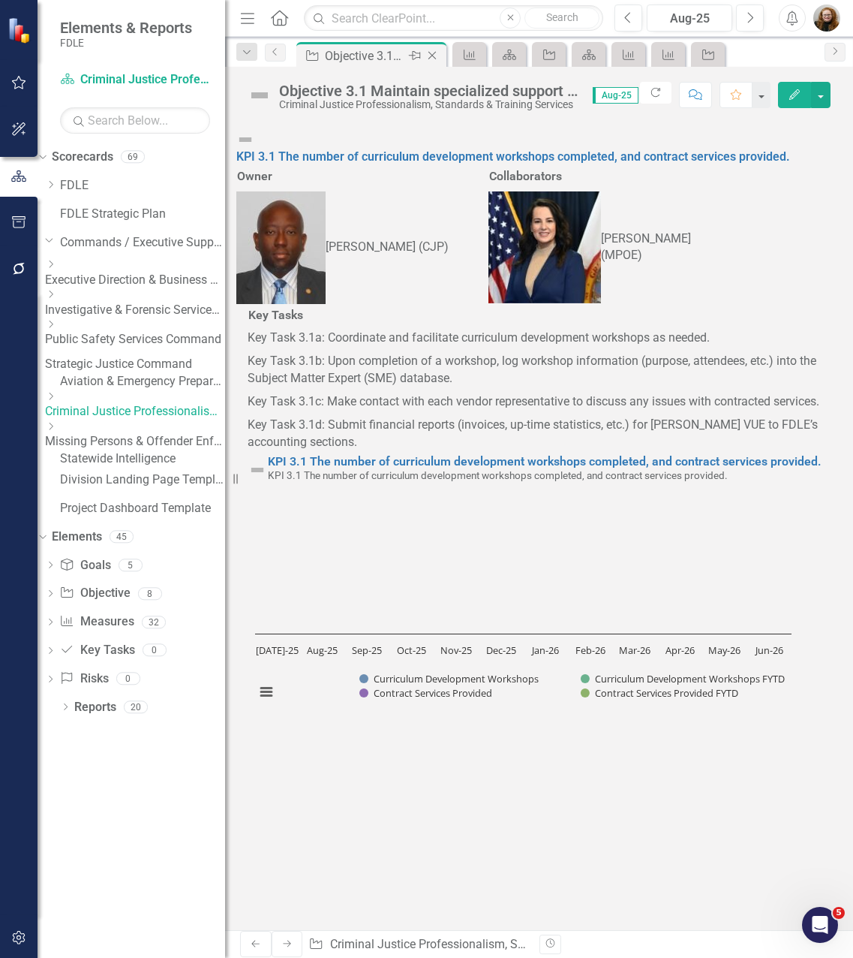
click at [430, 50] on icon "Close" at bounding box center [432, 56] width 15 height 12
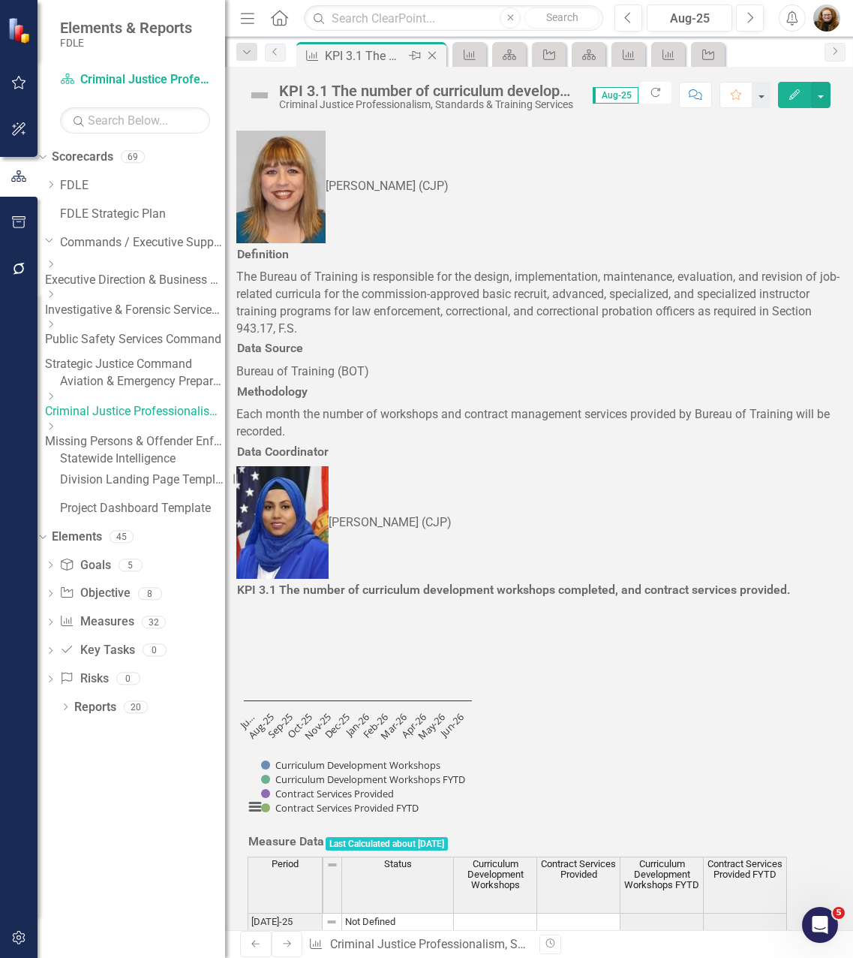
click at [432, 52] on icon "Close" at bounding box center [432, 56] width 15 height 12
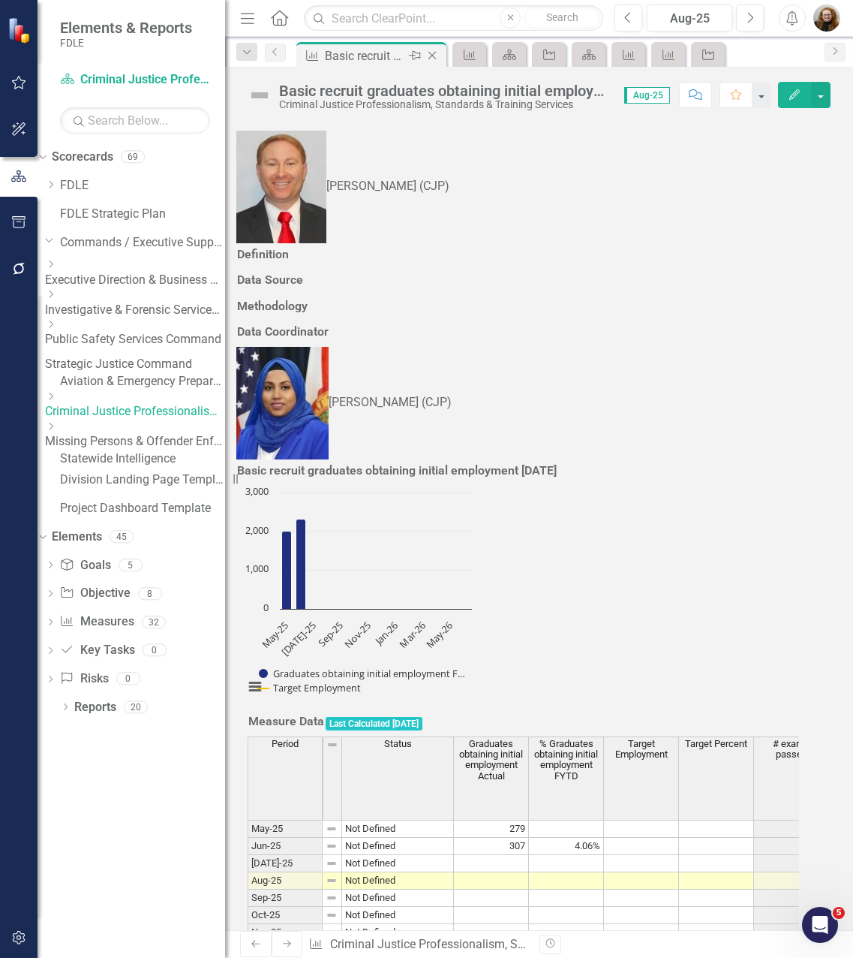
click at [432, 52] on icon "Close" at bounding box center [432, 56] width 15 height 12
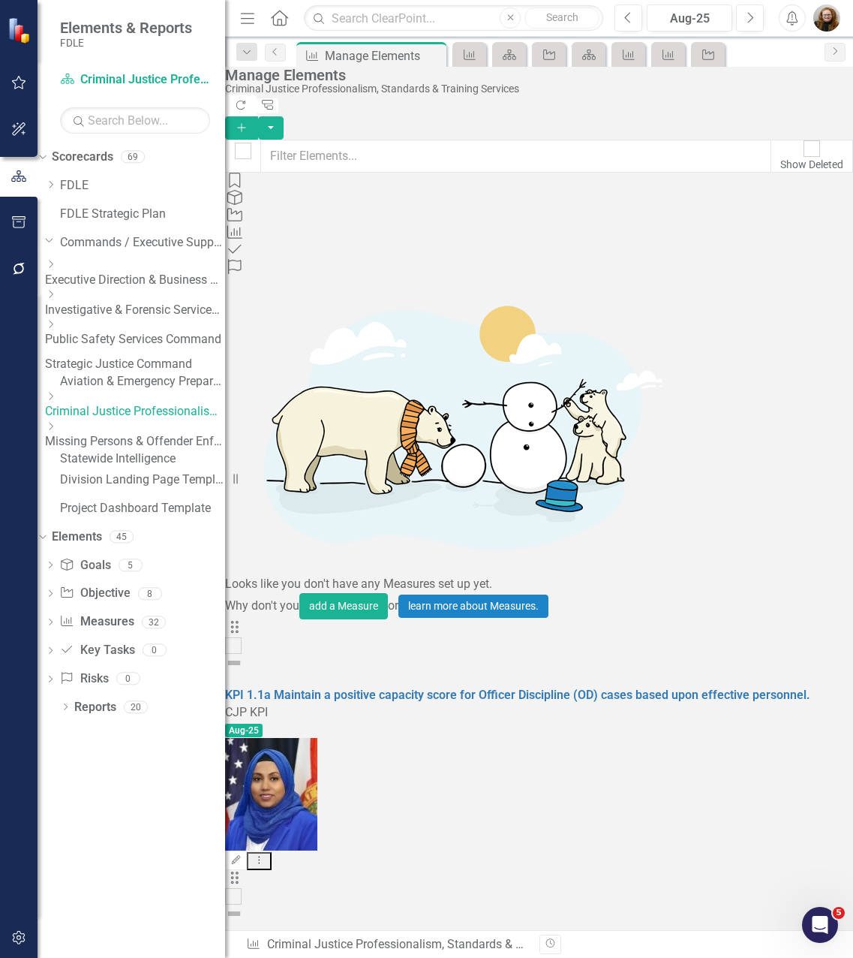
click at [245, 207] on icon "Objective" at bounding box center [235, 214] width 20 height 15
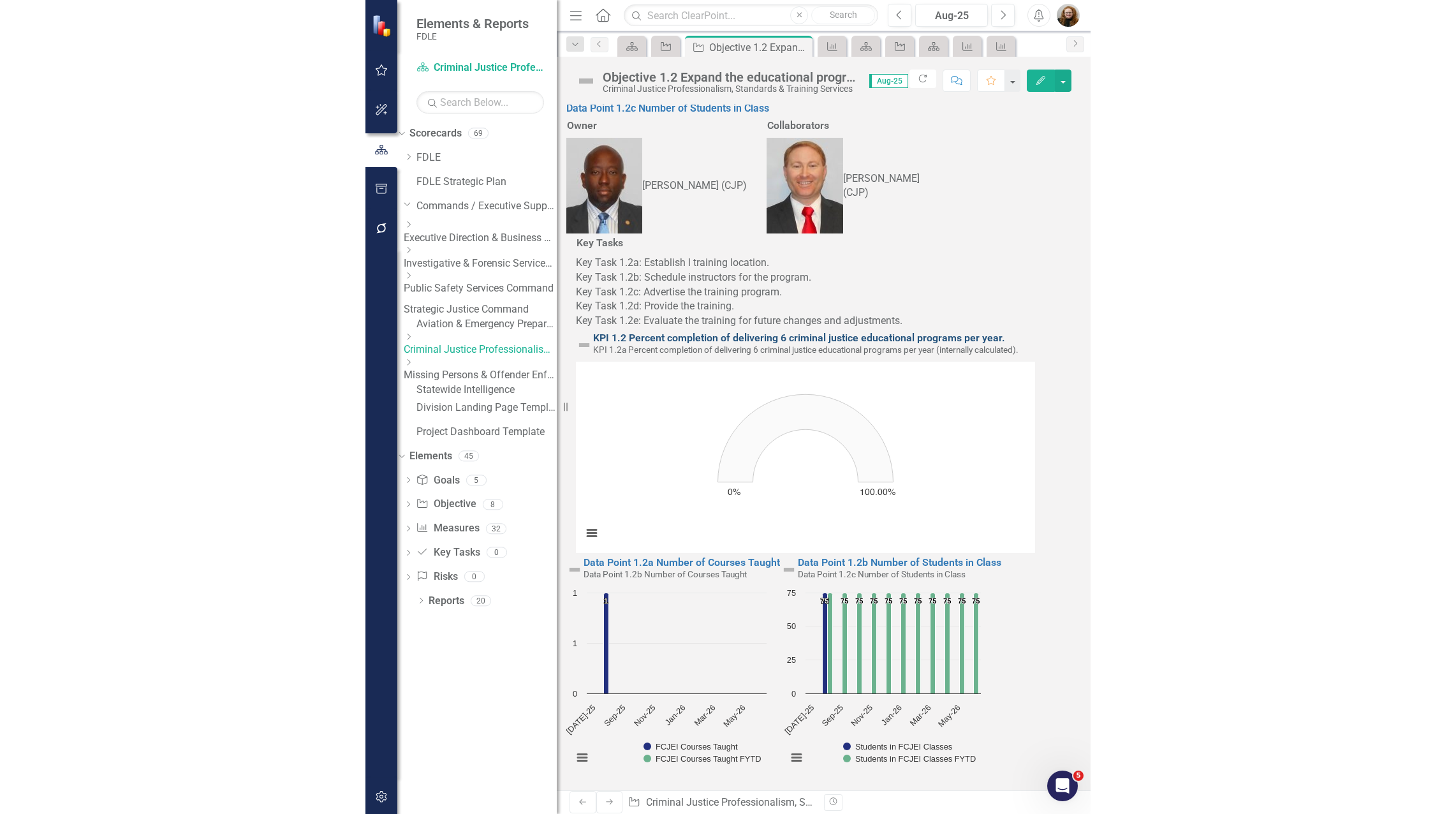
scroll to position [139, 0]
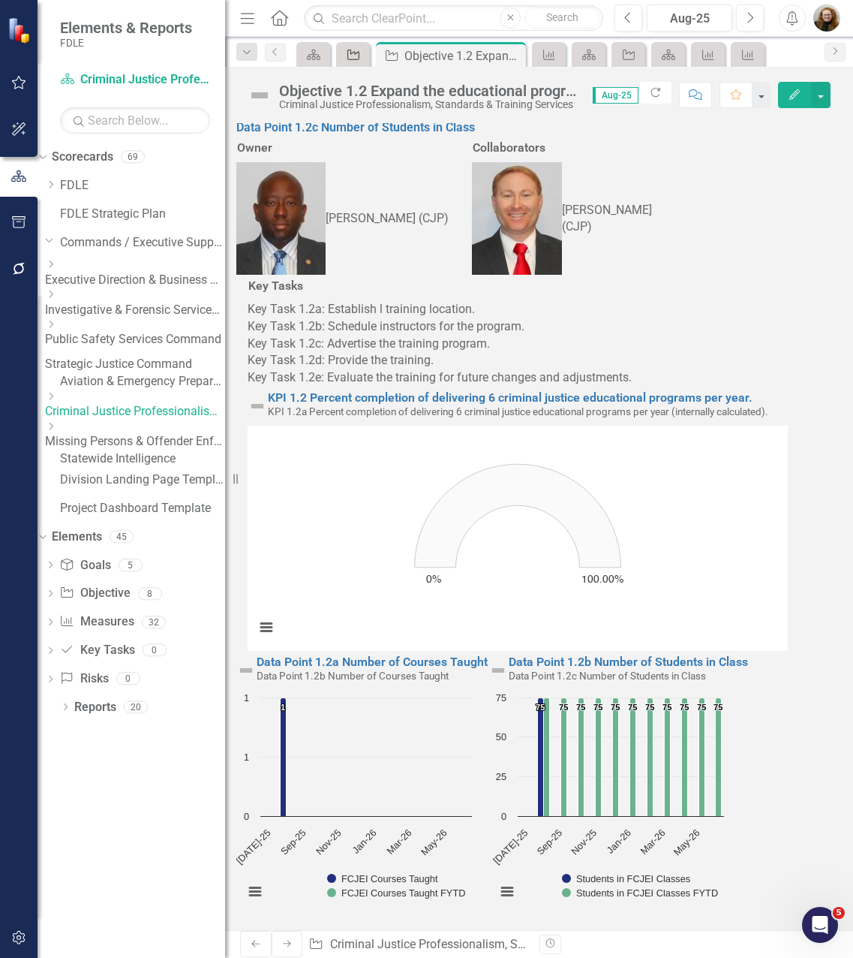
click at [361, 54] on icon "Objective" at bounding box center [353, 55] width 15 height 12
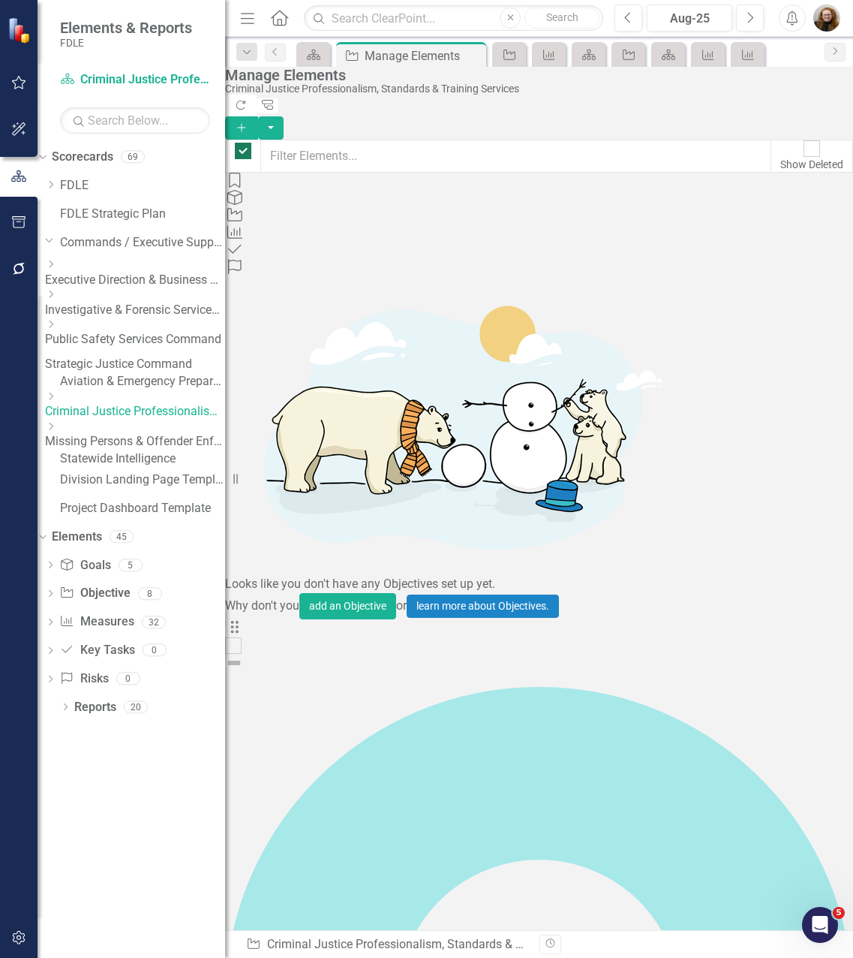
checkbox input "false"
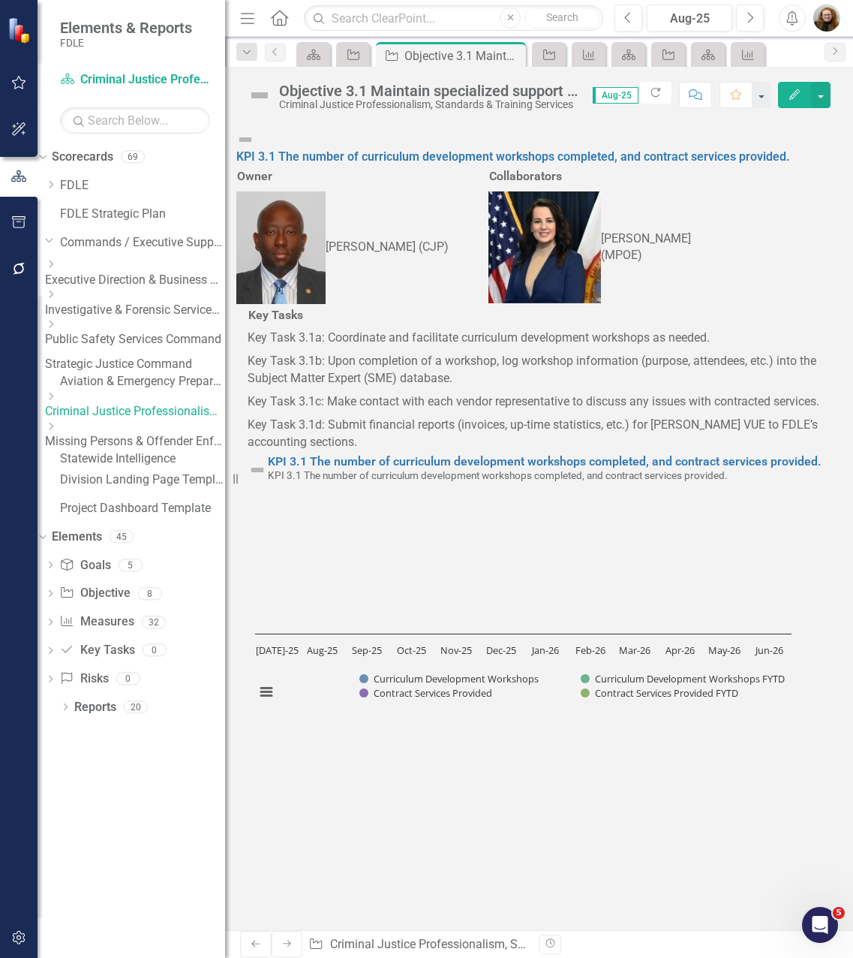
click at [606, 849] on div "Measures KPI 3.1 The number of curriculum development workshops completed, and …" at bounding box center [539, 526] width 628 height 807
click at [176, 798] on div "Dropdown Scorecards 69 Dropdown FDLE Commissioner's Initiative Team Project Das…" at bounding box center [132, 551] width 188 height 813
click at [366, 58] on link "Objective" at bounding box center [353, 54] width 26 height 19
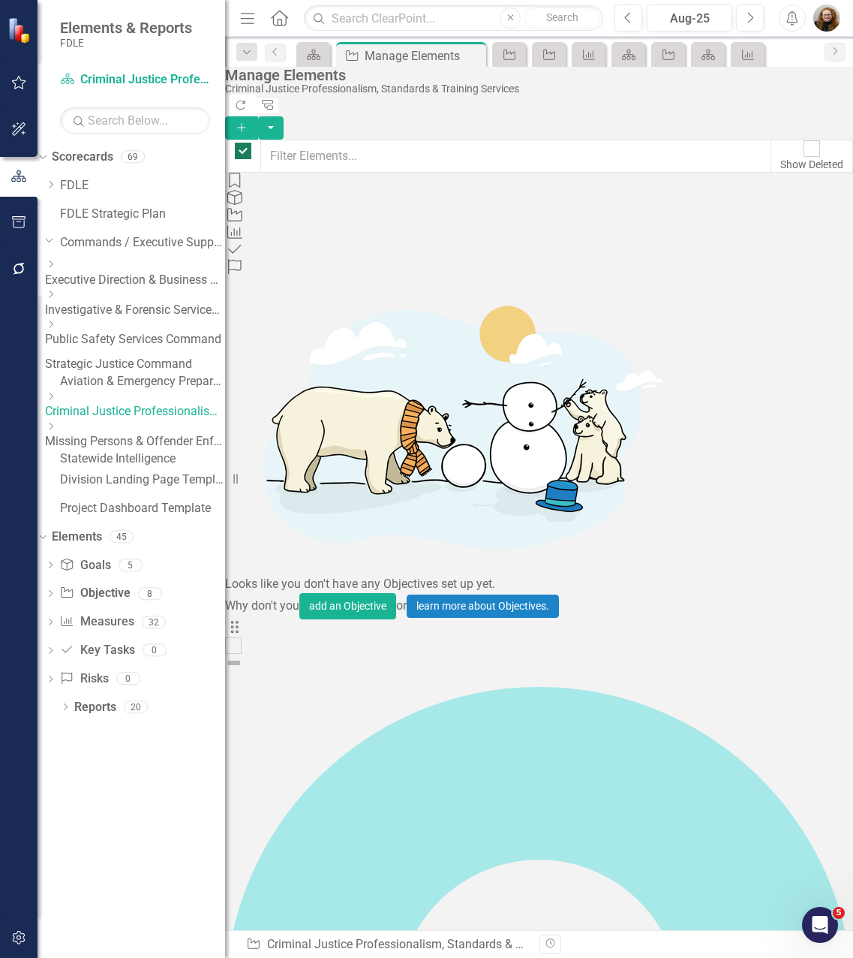
checkbox input "false"
click at [473, 58] on icon "Close" at bounding box center [472, 56] width 15 height 12
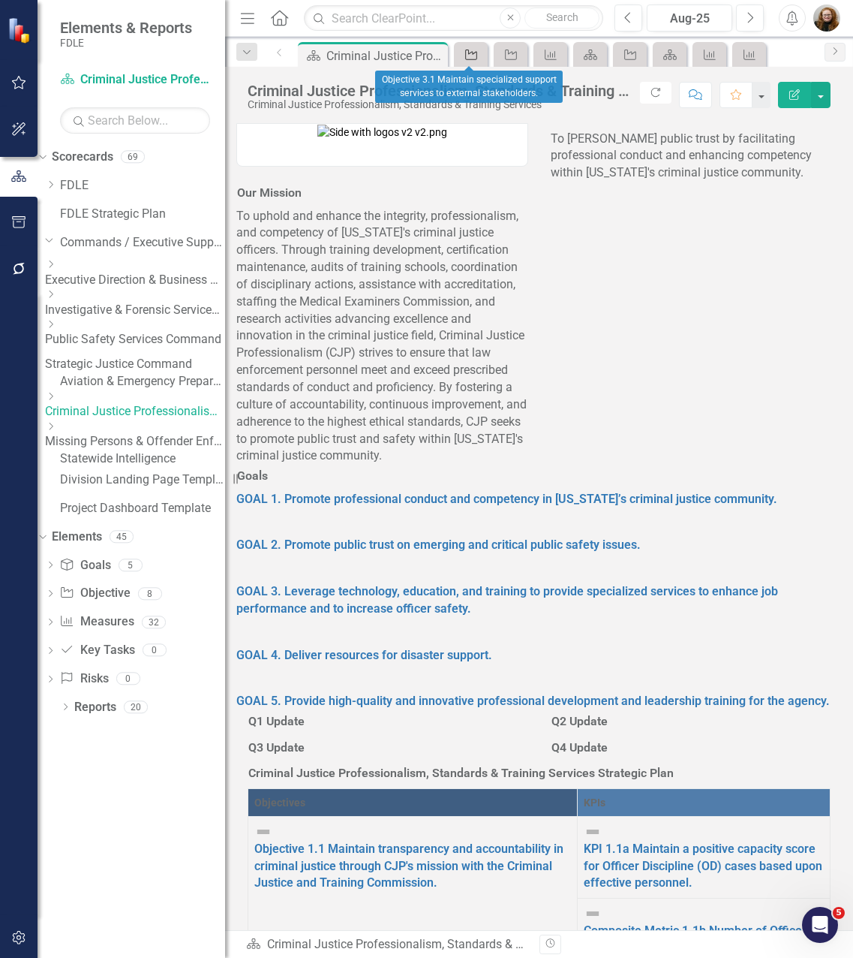
click at [478, 54] on link "Objective" at bounding box center [471, 54] width 26 height 19
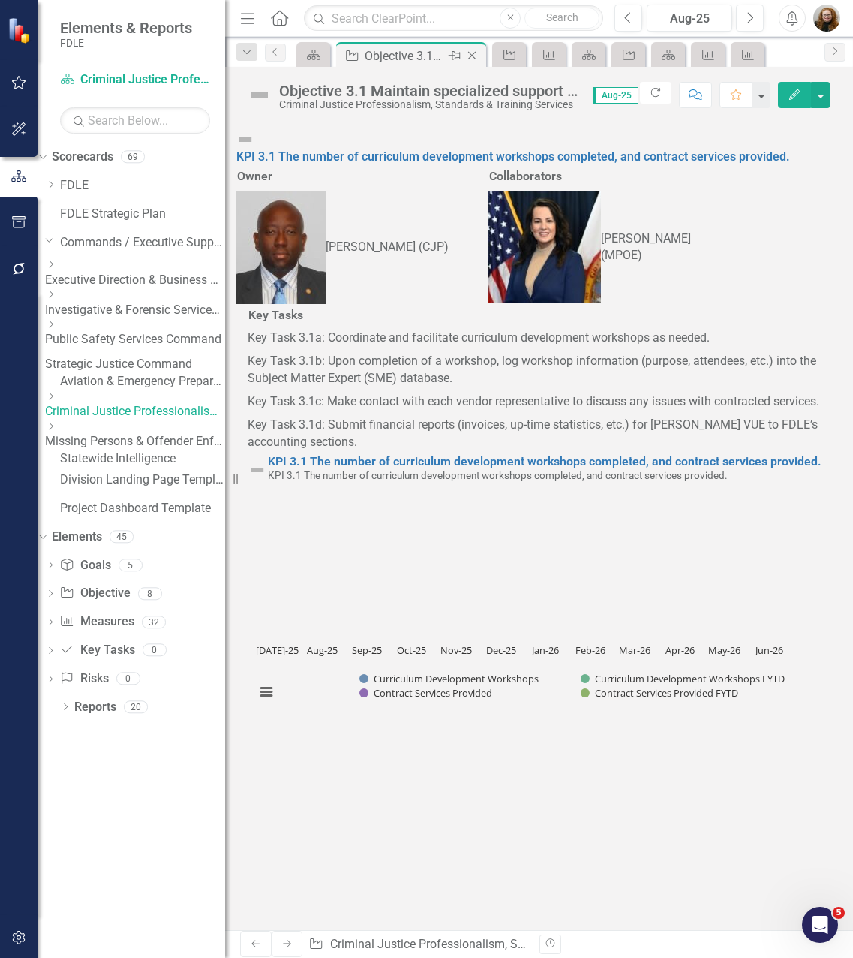
click at [481, 53] on div "Close" at bounding box center [473, 56] width 19 height 19
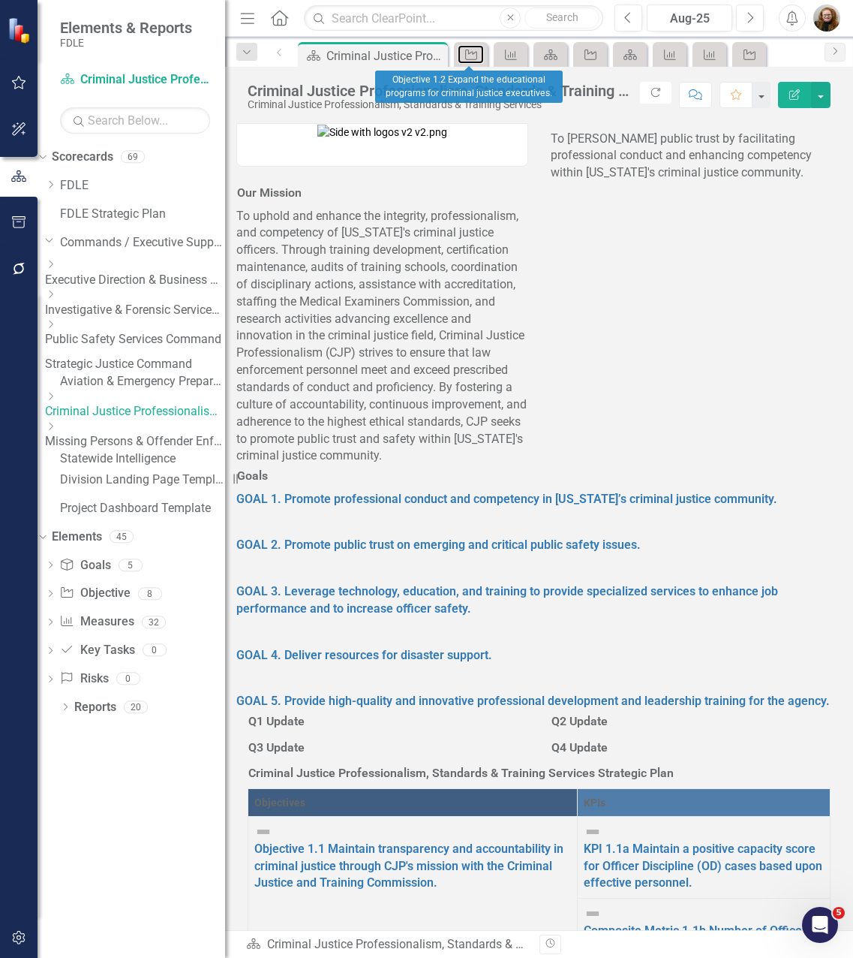
click at [481, 53] on link "Objective" at bounding box center [471, 54] width 26 height 19
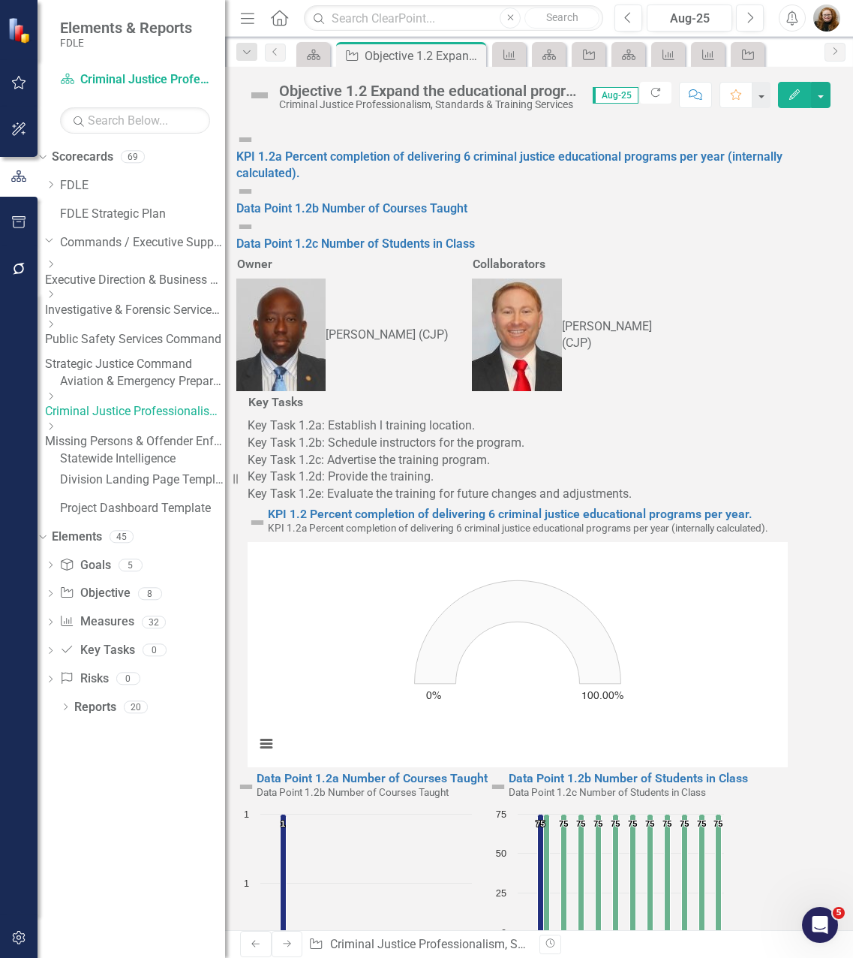
click at [0, 0] on div "Close" at bounding box center [0, 0] width 0 height 0
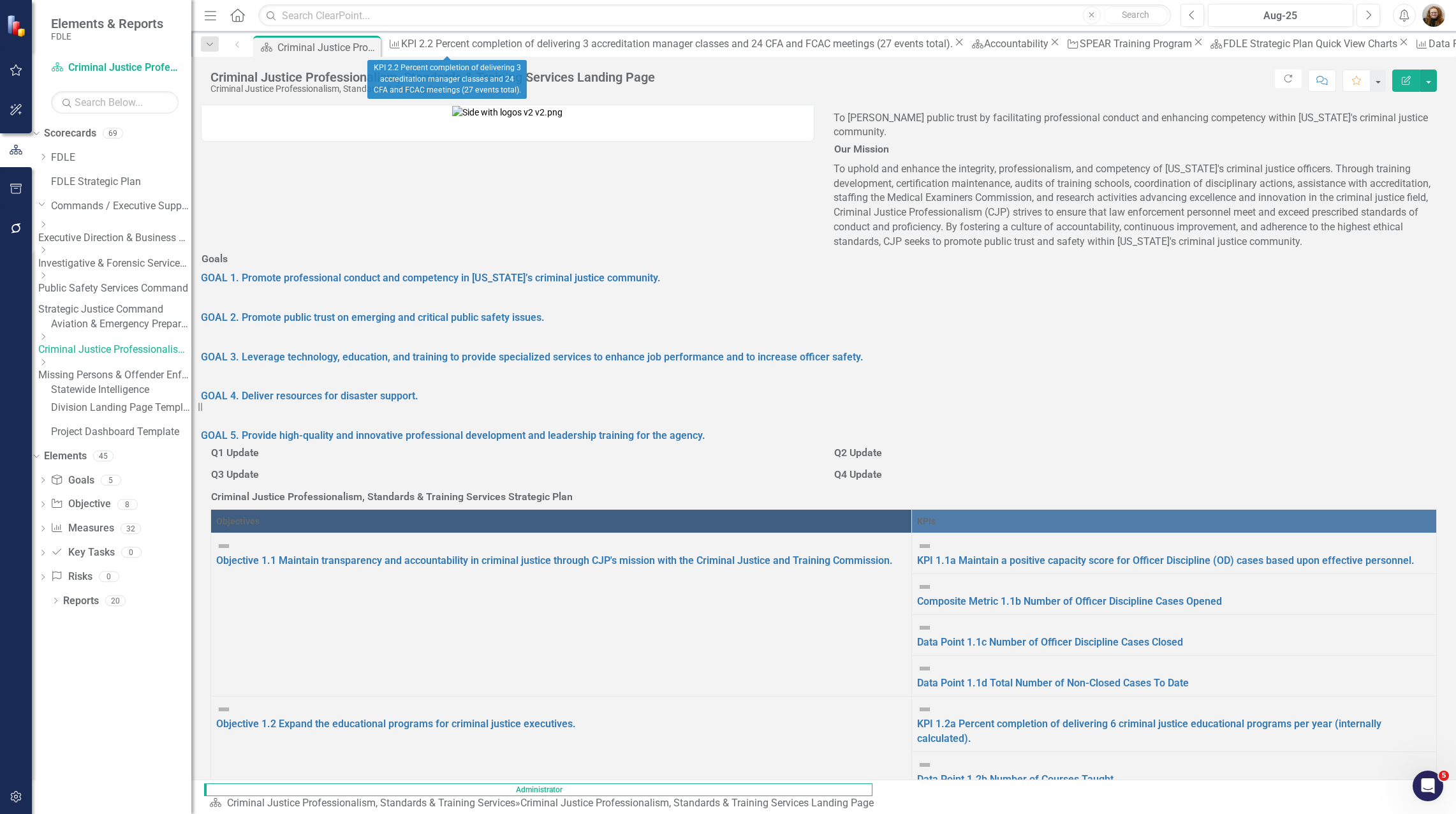
click at [725, 48] on icon "Close" at bounding box center [958, 42] width 13 height 10
click at [476, 46] on icon at bounding box center [472, 42] width 7 height 7
click at [516, 45] on icon at bounding box center [520, 42] width 7 height 7
click at [578, 45] on icon at bounding box center [582, 42] width 7 height 7
click at [602, 45] on icon "Close" at bounding box center [608, 42] width 13 height 10
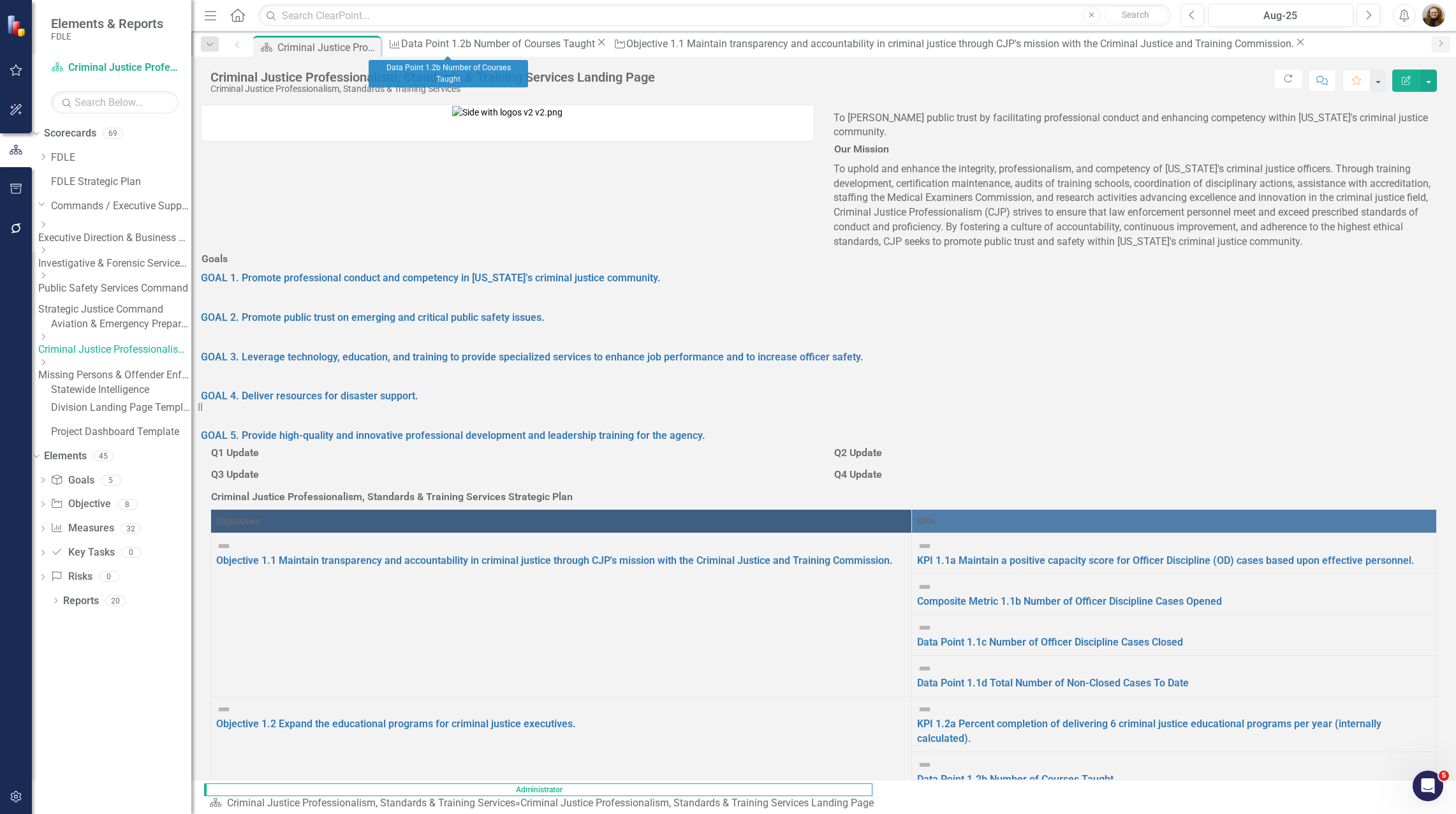
click at [595, 45] on icon "Close" at bounding box center [601, 42] width 13 height 10
click at [725, 46] on icon "Close" at bounding box center [1075, 42] width 13 height 10
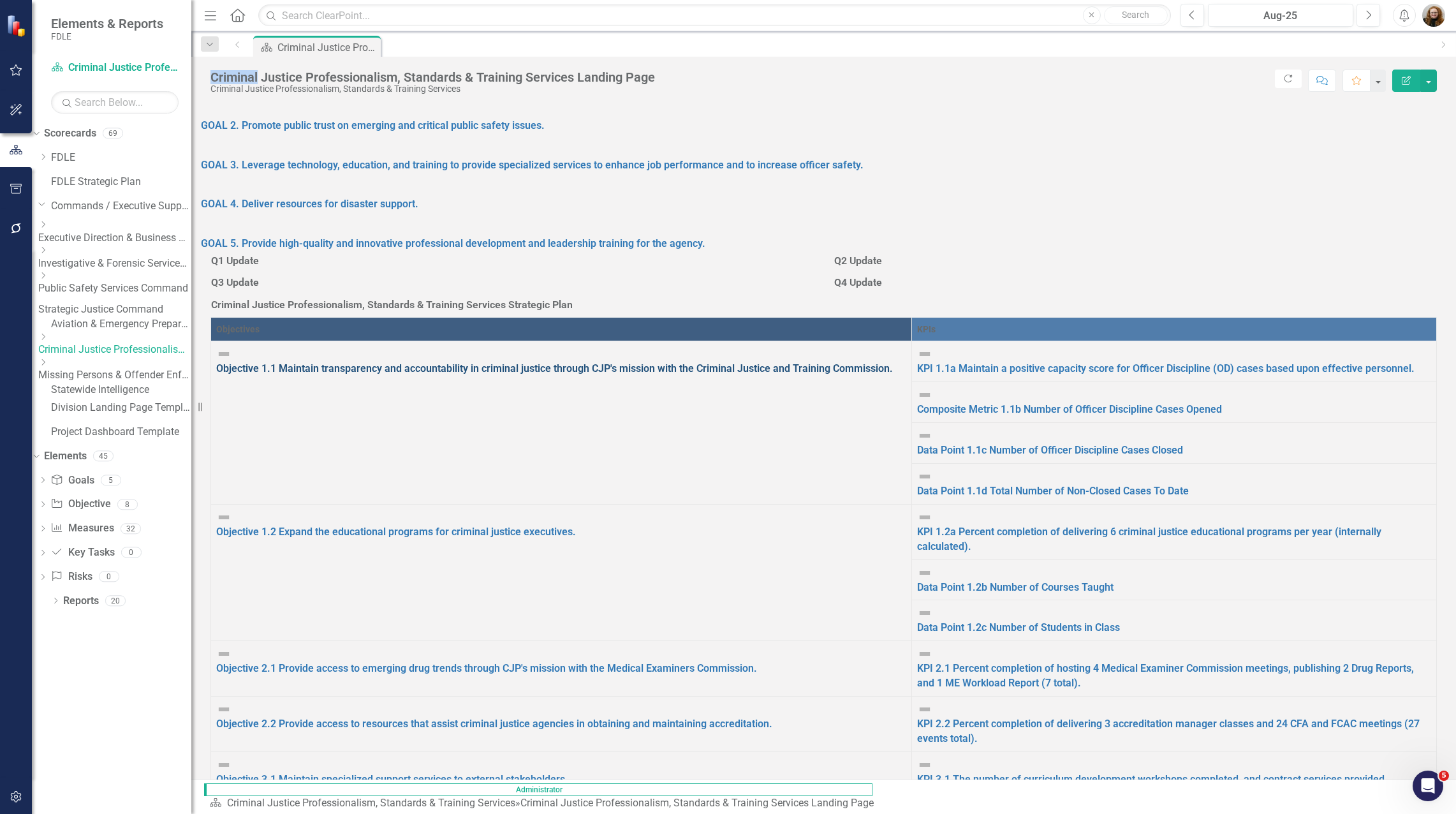
scroll to position [191, 0]
click at [398, 718] on link "Objective 2.2 Provide access to resources that assist criminal justice agencies…" at bounding box center [494, 724] width 556 height 12
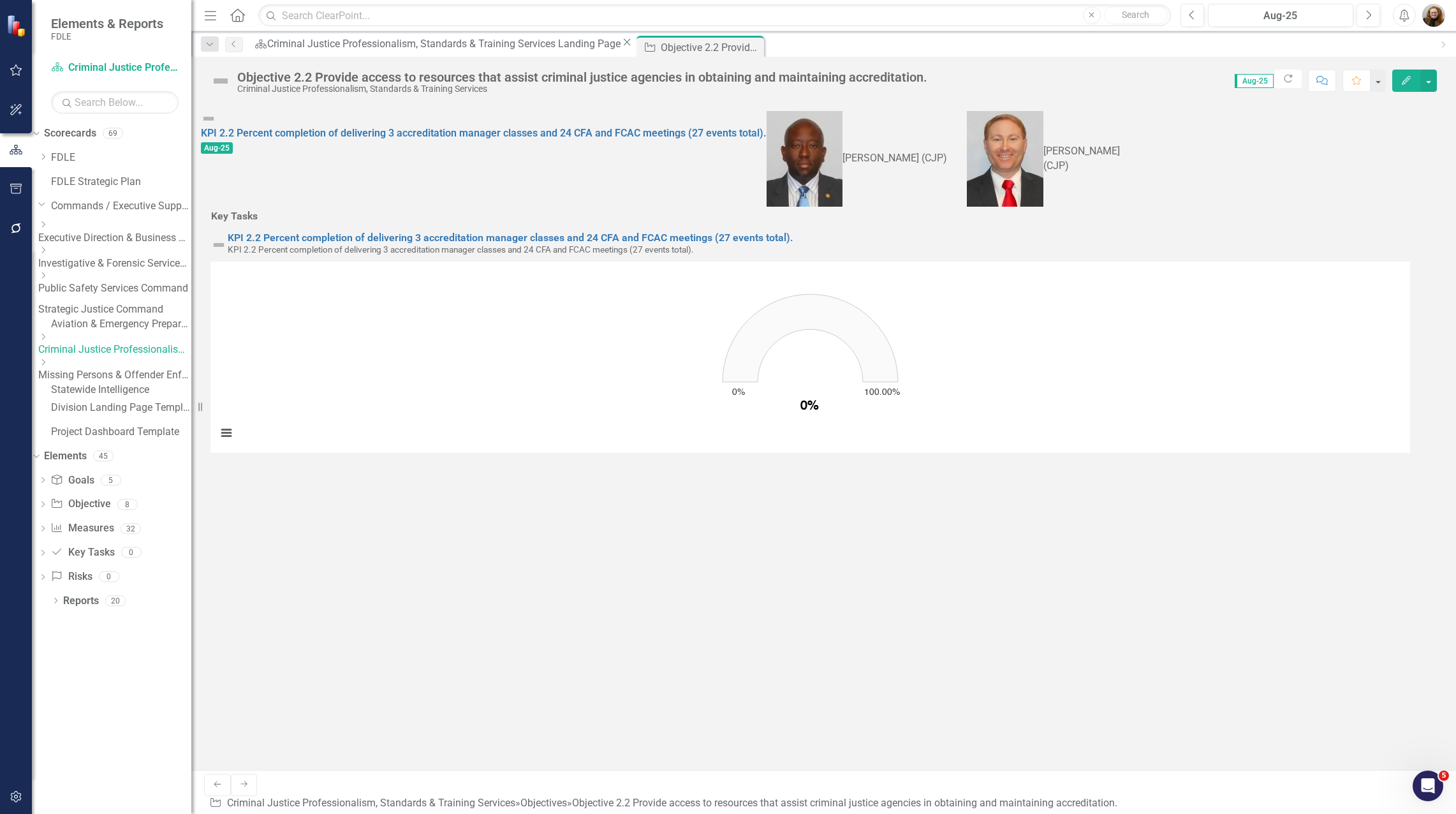
click at [510, 692] on div "Measures KPI 2.2 Percent completion of delivering 3 accreditation manager class…" at bounding box center [823, 437] width 1264 height 665
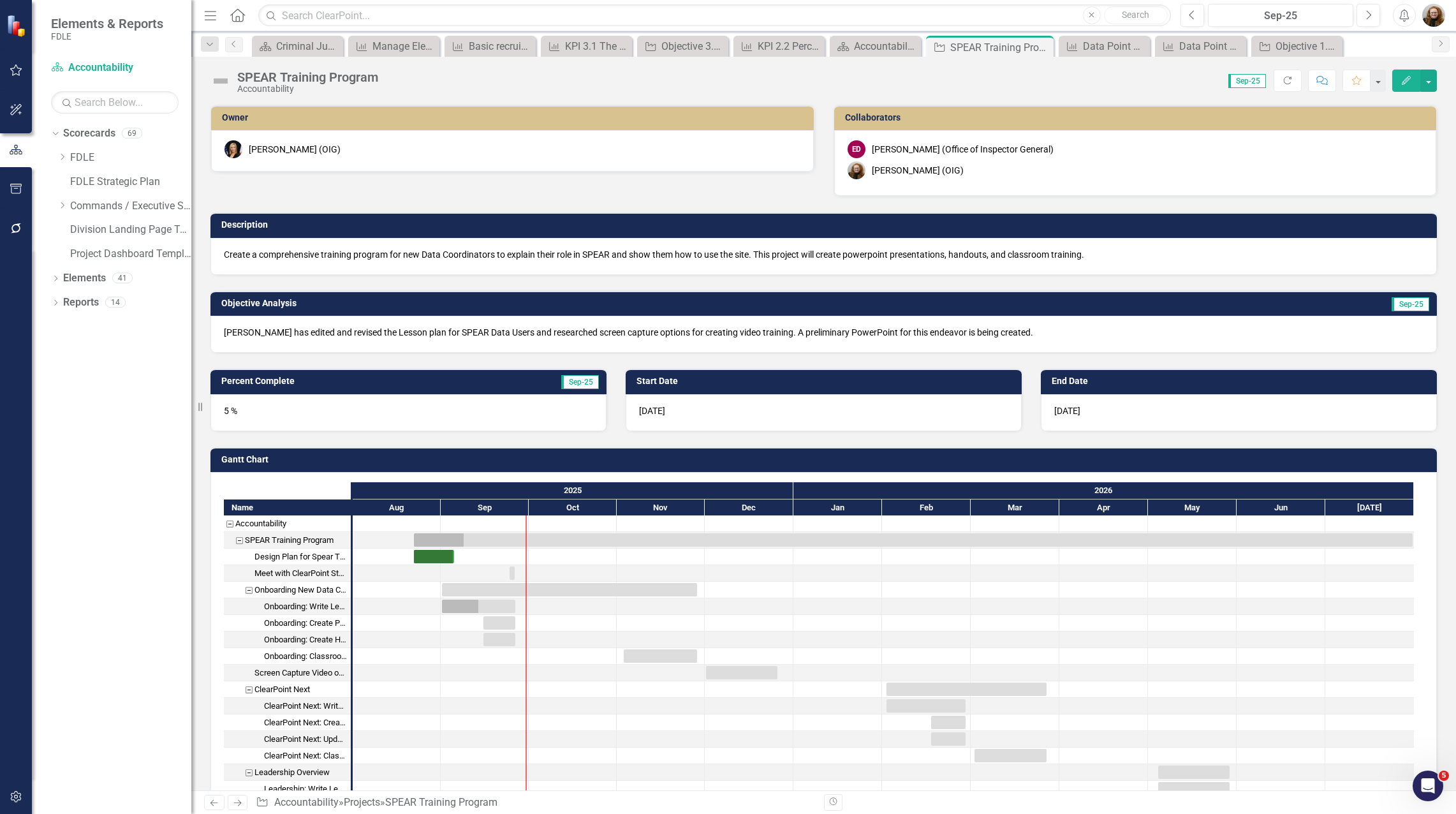
scroll to position [316, 0]
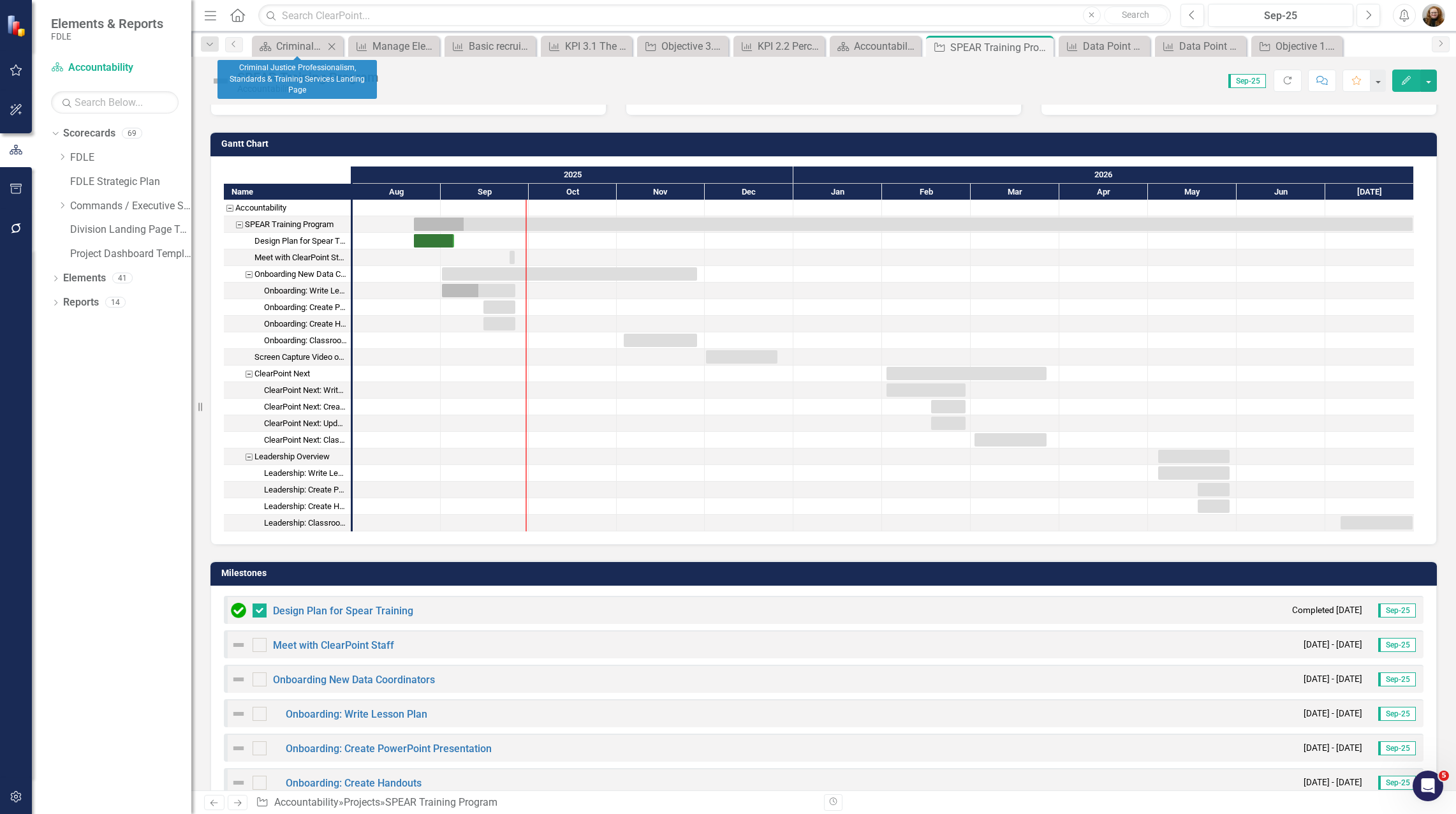
click at [330, 49] on icon "Close" at bounding box center [331, 47] width 13 height 10
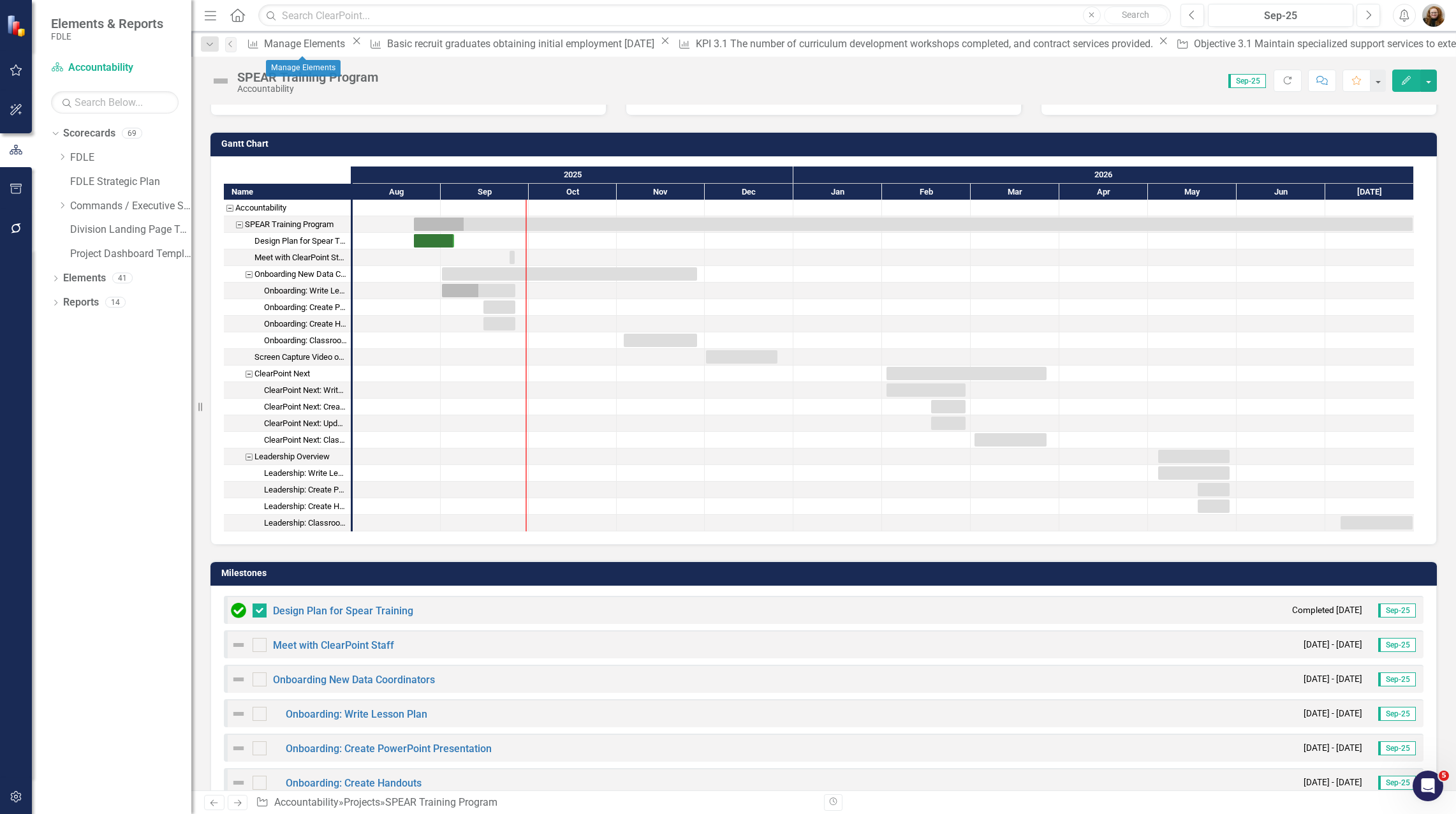
click at [350, 45] on icon "Close" at bounding box center [356, 41] width 13 height 10
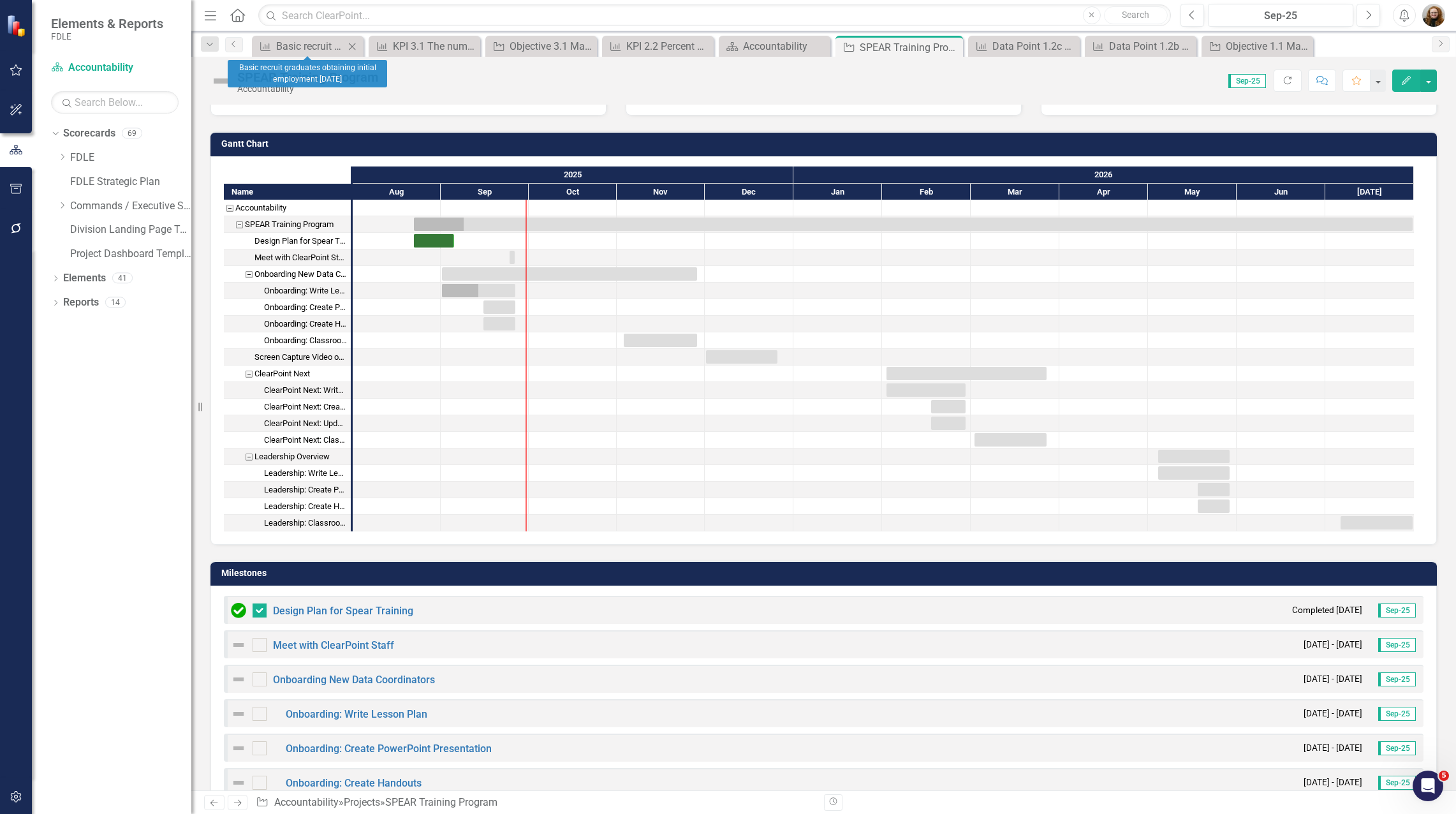
click at [351, 45] on icon at bounding box center [353, 46] width 7 height 7
click at [361, 45] on icon "Close" at bounding box center [365, 47] width 13 height 10
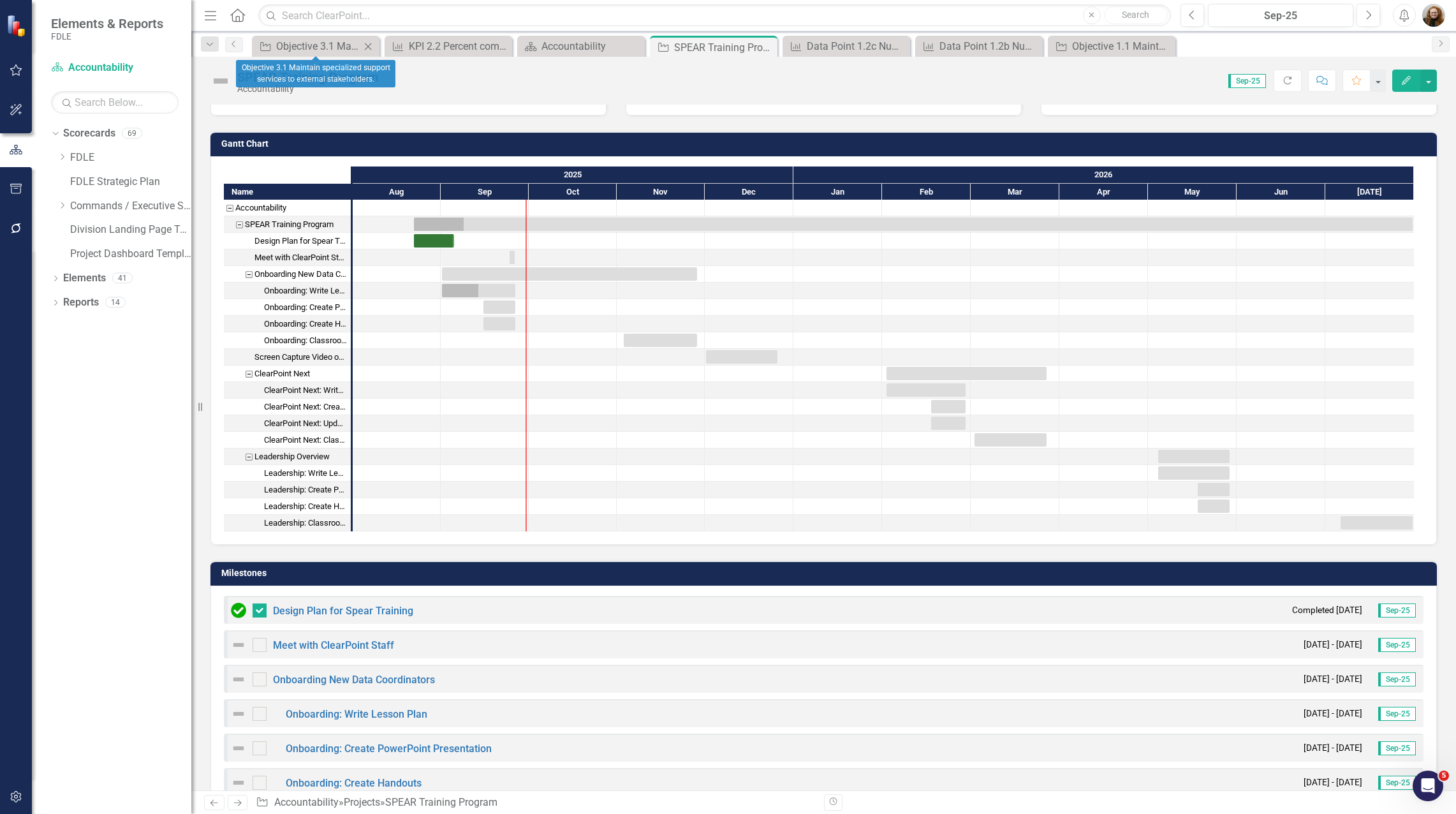
click at [367, 46] on icon "Close" at bounding box center [368, 47] width 13 height 10
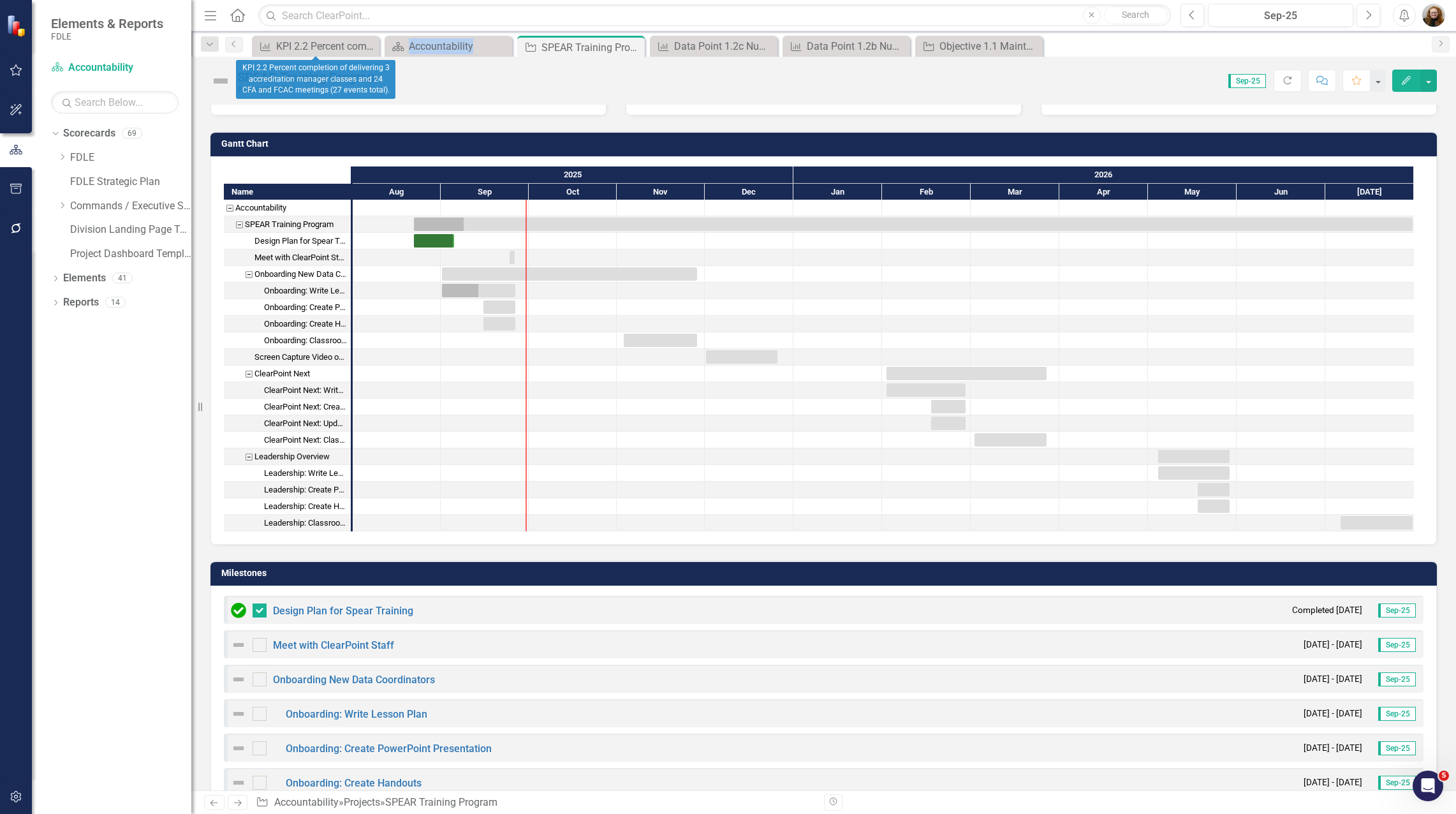
click at [0, 0] on icon "Close" at bounding box center [0, 0] width 0 height 0
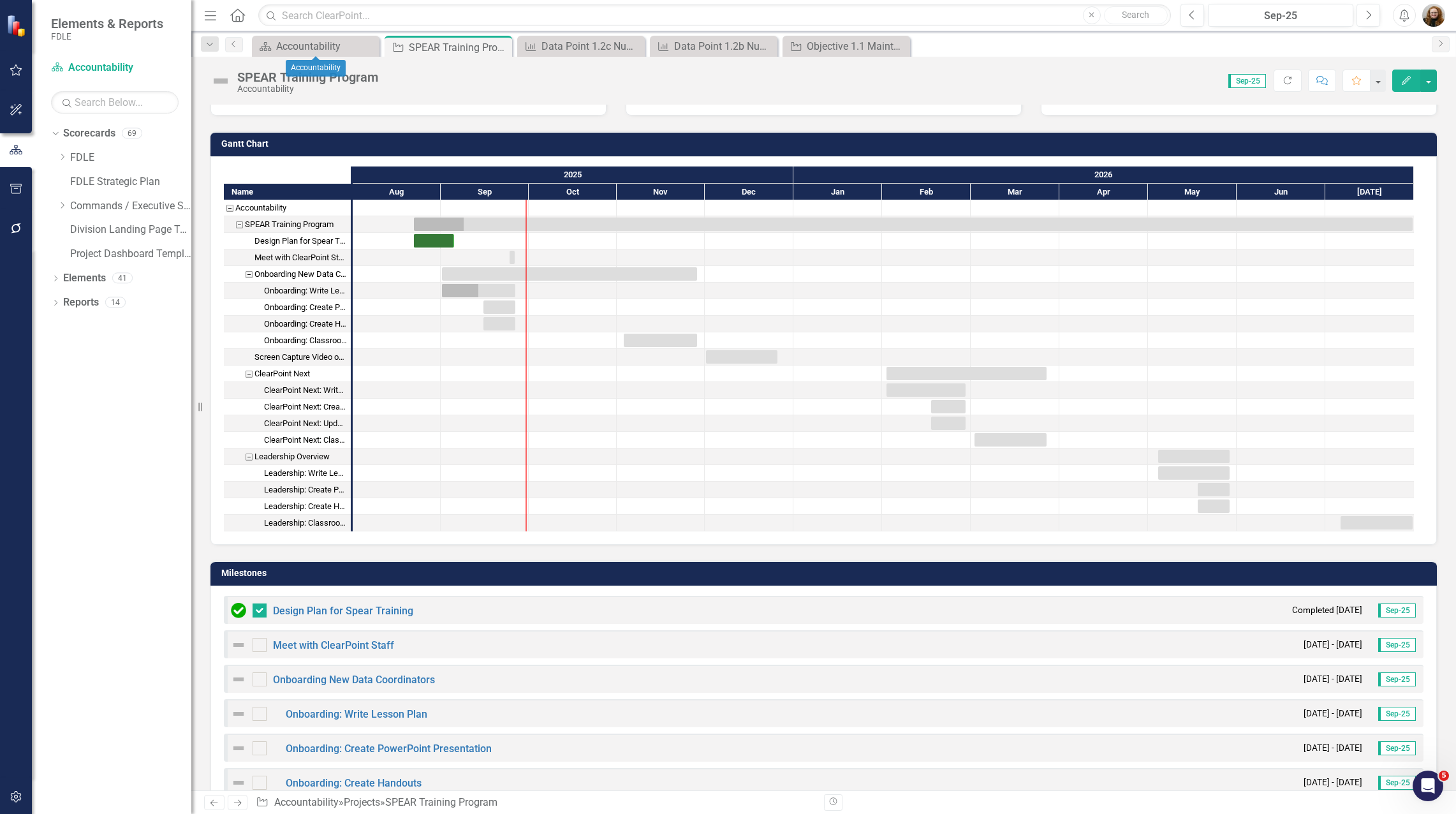
click at [0, 0] on icon "Close" at bounding box center [0, 0] width 0 height 0
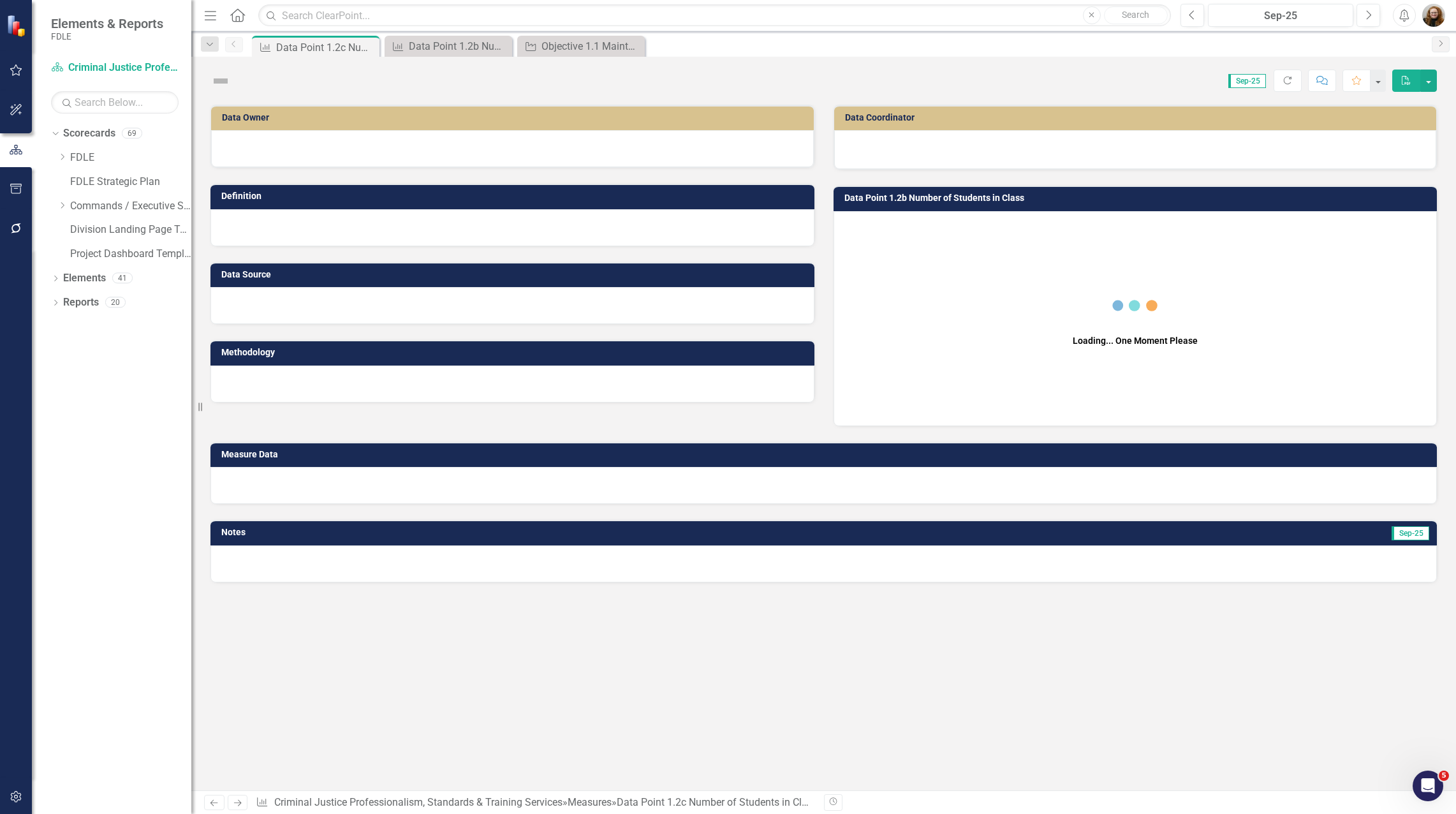
click at [0, 0] on icon "Close" at bounding box center [0, 0] width 0 height 0
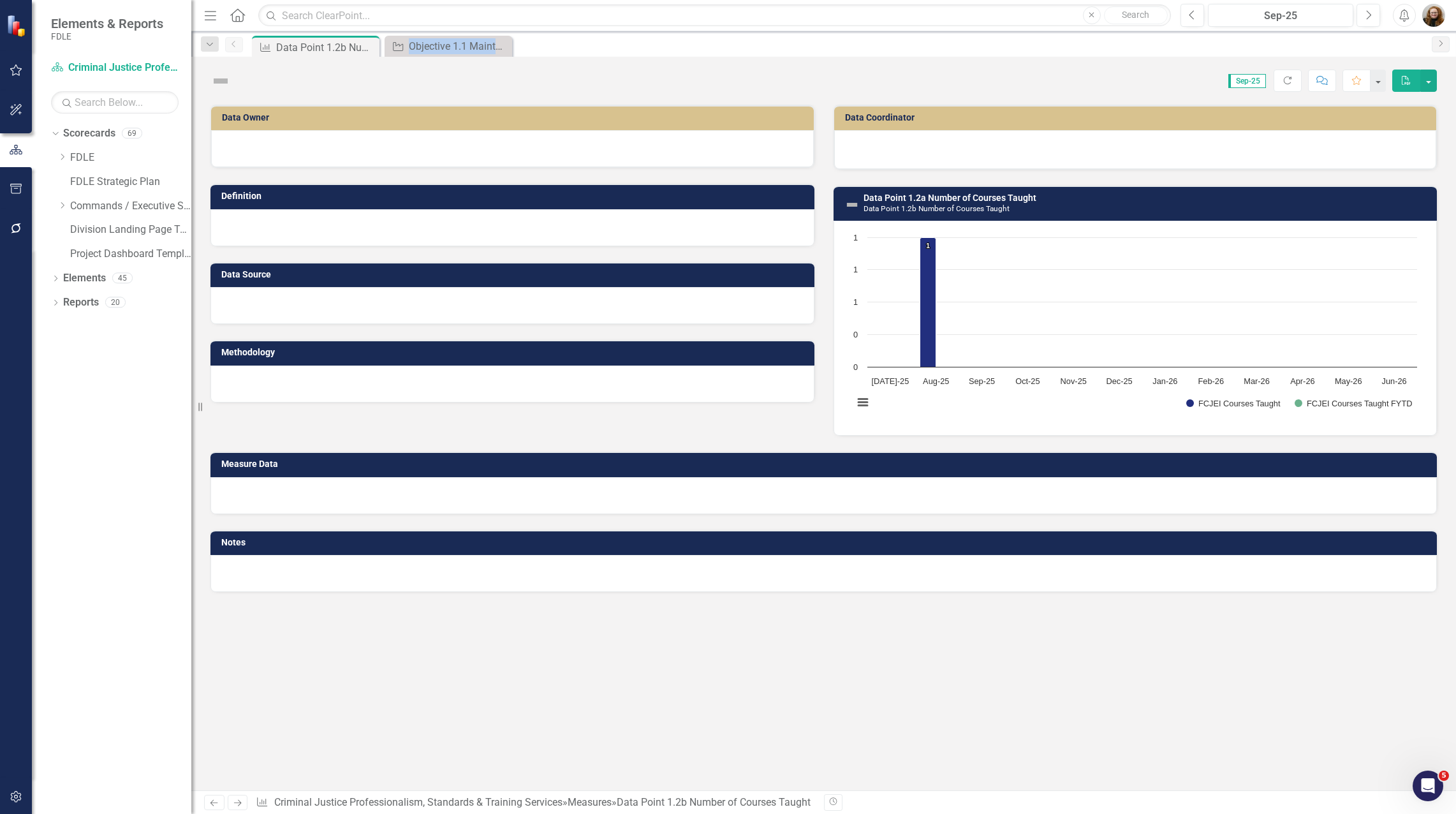
click at [0, 0] on icon "Close" at bounding box center [0, 0] width 0 height 0
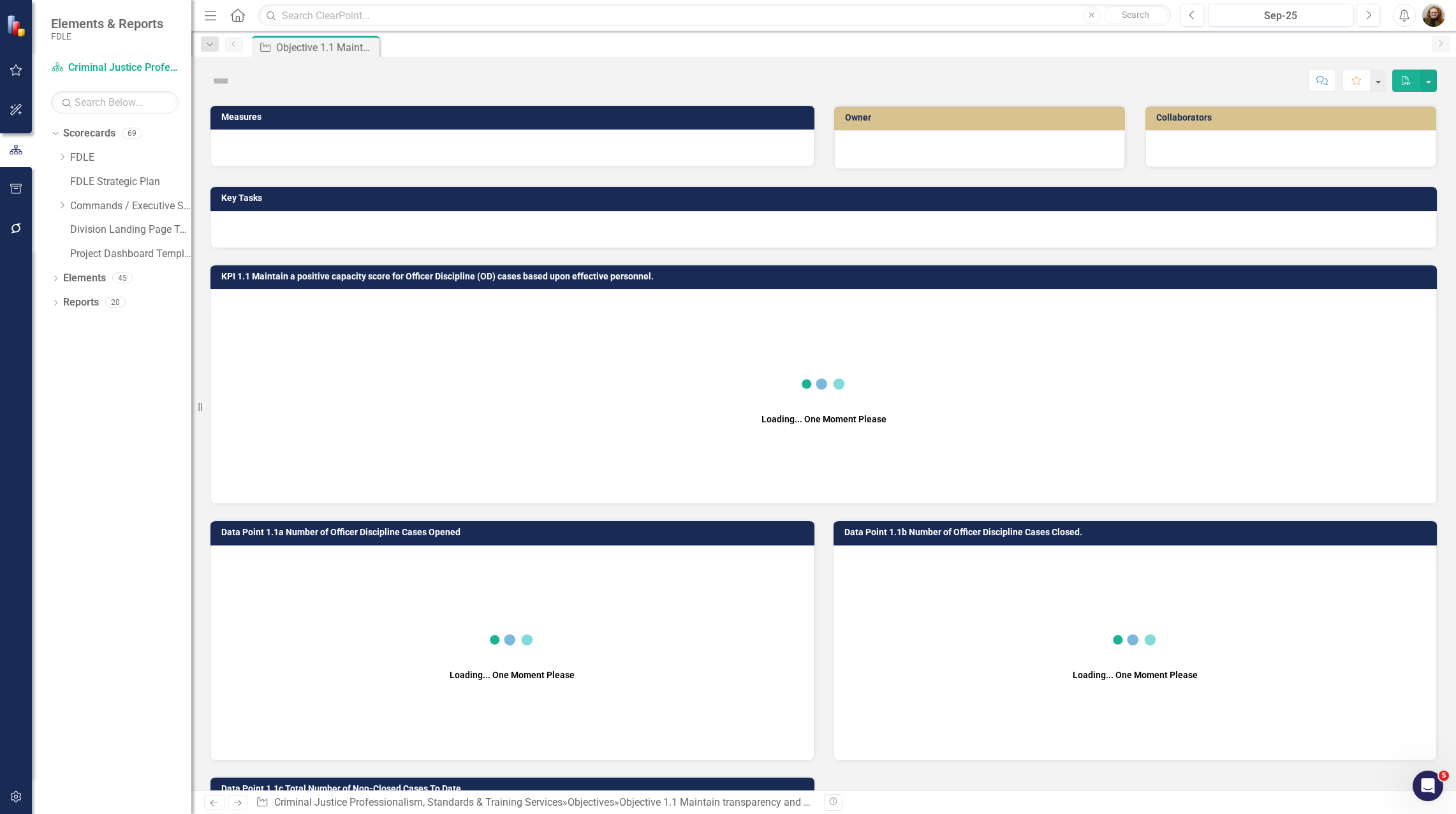
click at [0, 0] on icon "Pin" at bounding box center [0, 0] width 0 height 0
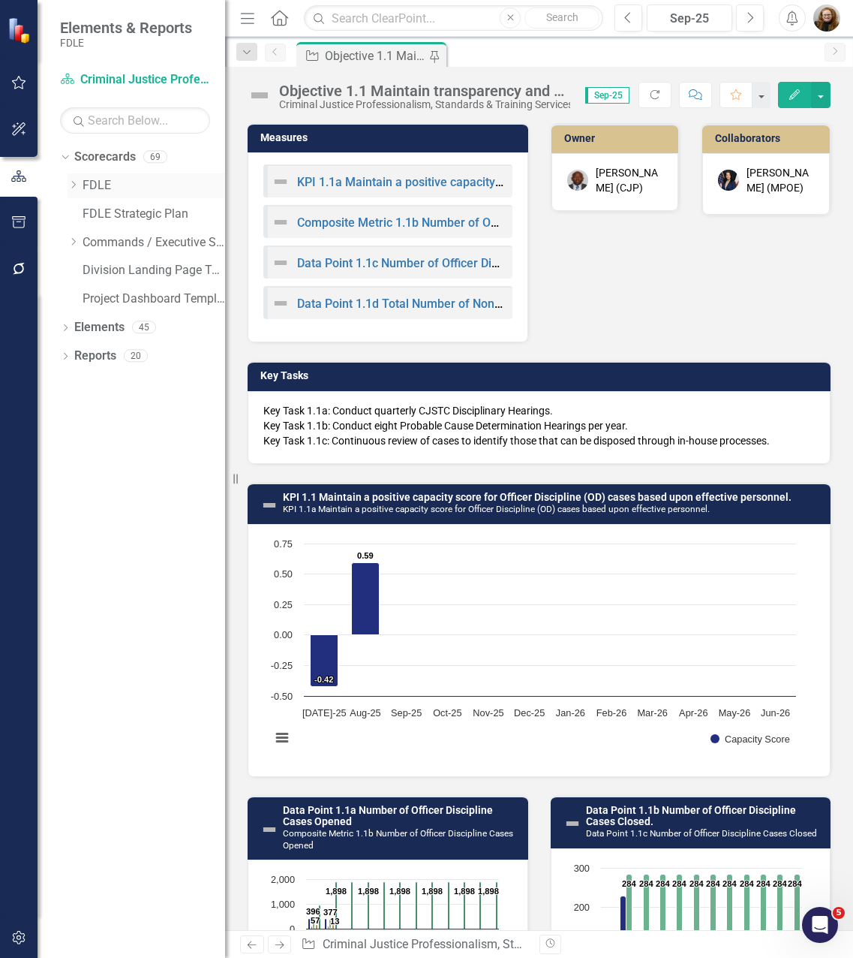
click at [106, 187] on link "FDLE" at bounding box center [154, 185] width 143 height 17
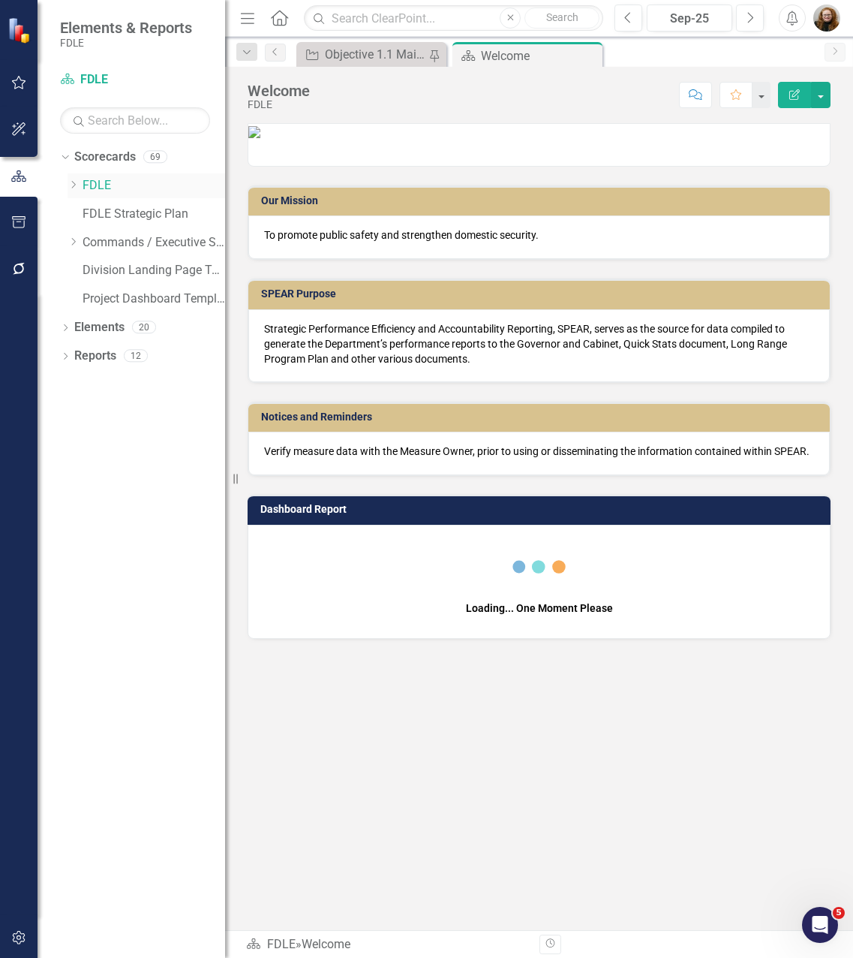
click at [74, 190] on div "Dropdown" at bounding box center [73, 185] width 11 height 13
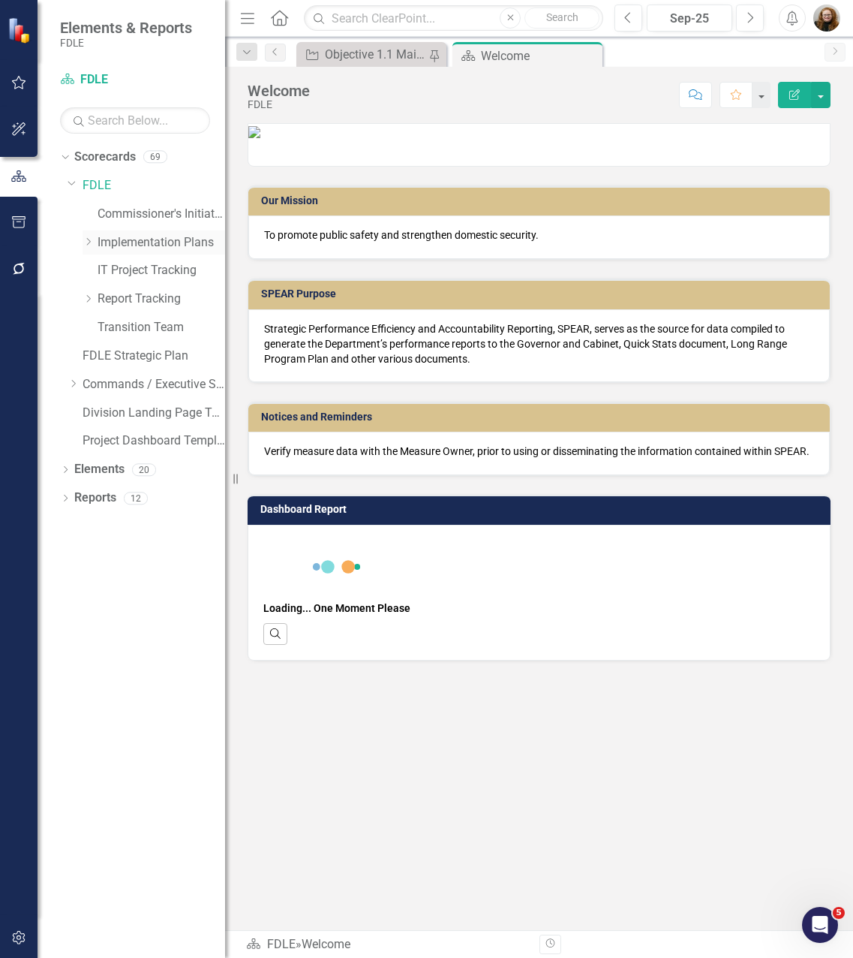
click at [89, 249] on div "Dropdown Implementation Plans" at bounding box center [154, 242] width 143 height 25
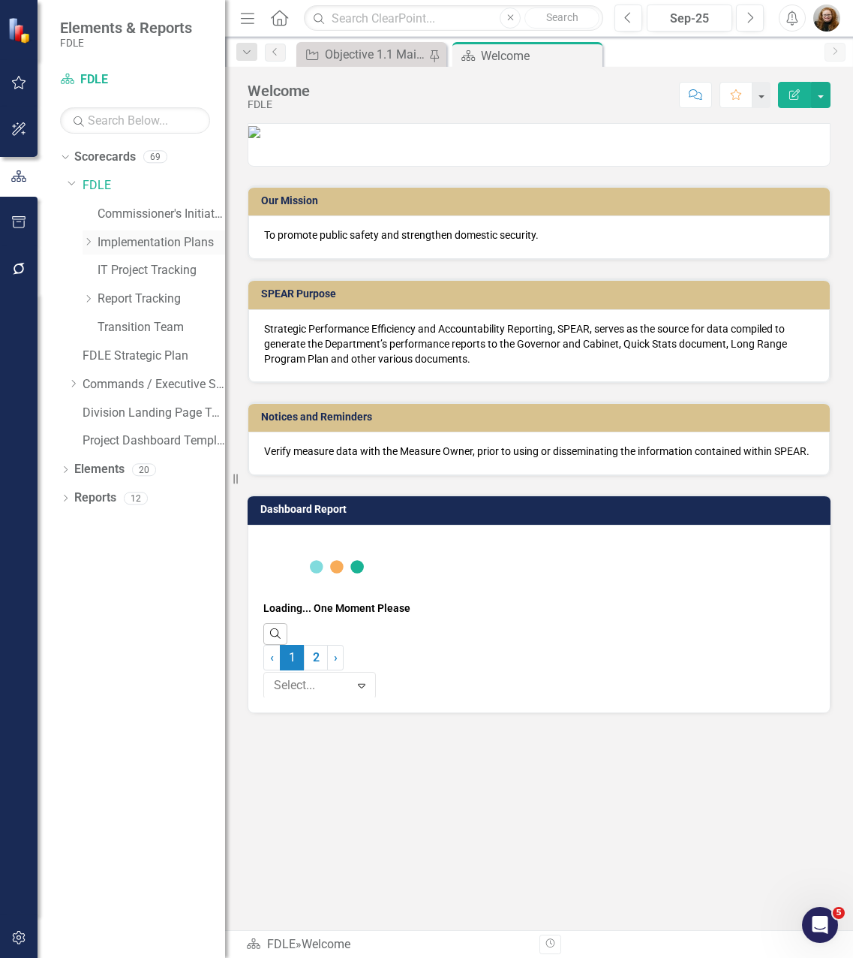
click at [91, 238] on icon "Dropdown" at bounding box center [88, 241] width 11 height 9
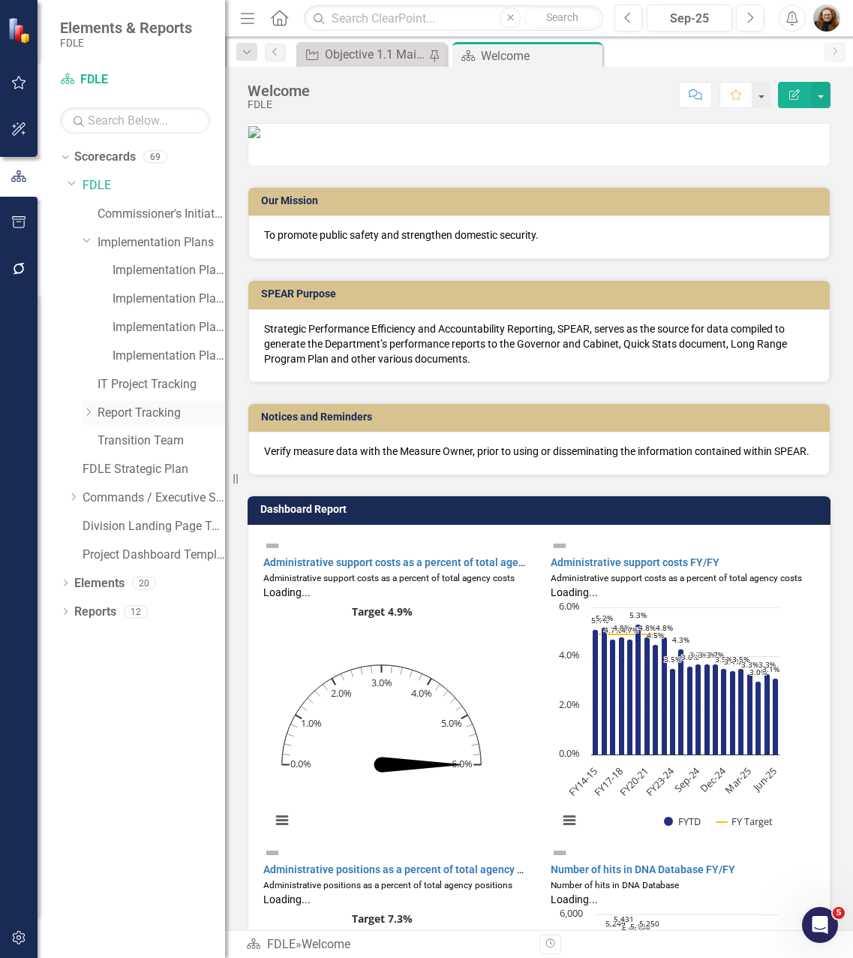
click at [86, 417] on div "Dropdown" at bounding box center [88, 412] width 11 height 13
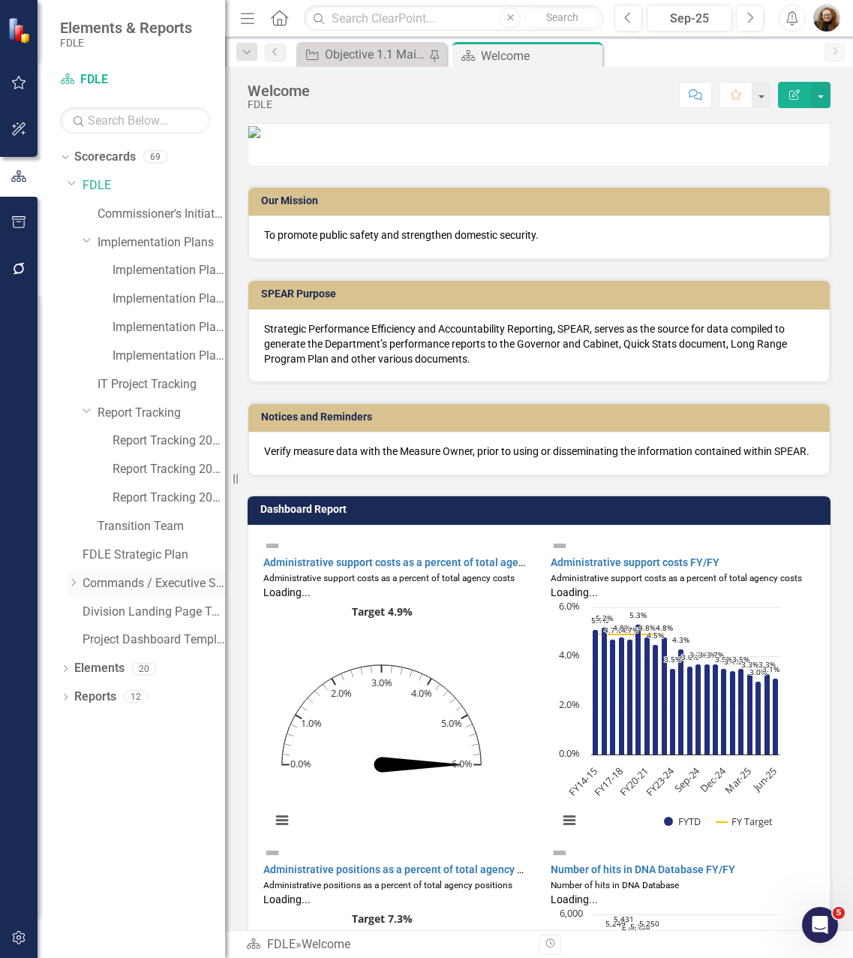
click at [72, 579] on icon "Dropdown" at bounding box center [73, 582] width 11 height 9
click at [89, 616] on div "Dropdown" at bounding box center [88, 611] width 11 height 13
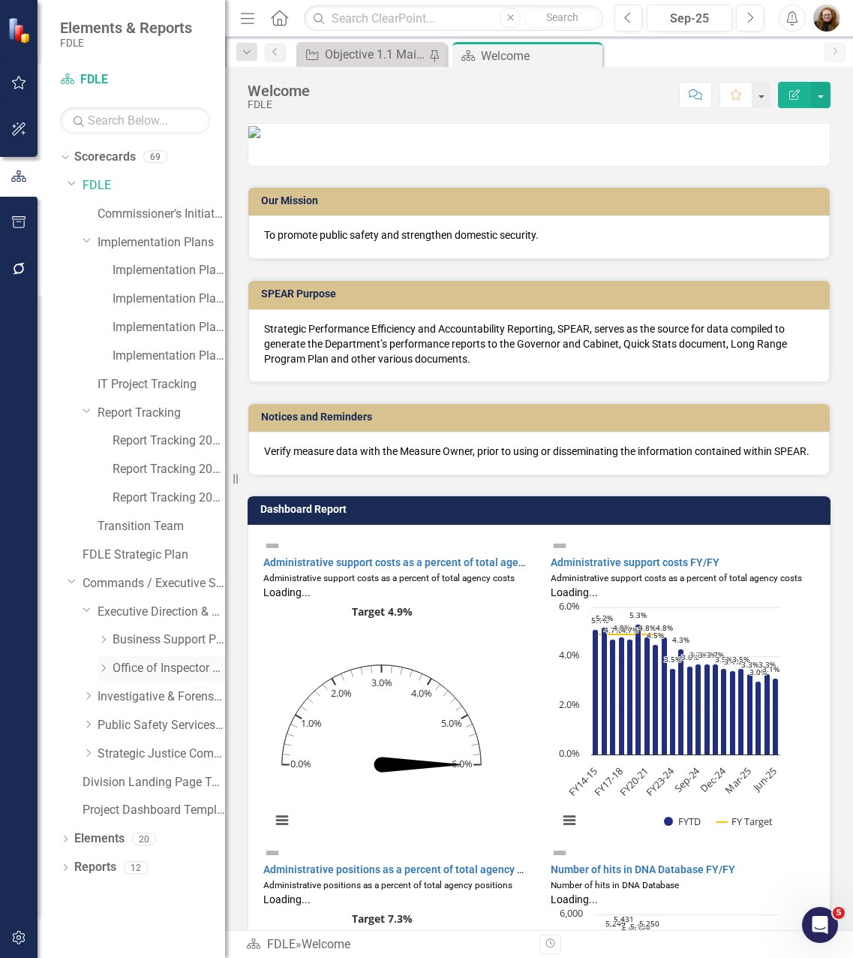
click at [108, 673] on div "Dropdown" at bounding box center [103, 668] width 11 height 13
click at [106, 671] on icon "Dropdown" at bounding box center [102, 665] width 9 height 11
click at [102, 642] on icon "Dropdown" at bounding box center [103, 639] width 11 height 9
click at [67, 898] on icon "Dropdown" at bounding box center [65, 897] width 11 height 8
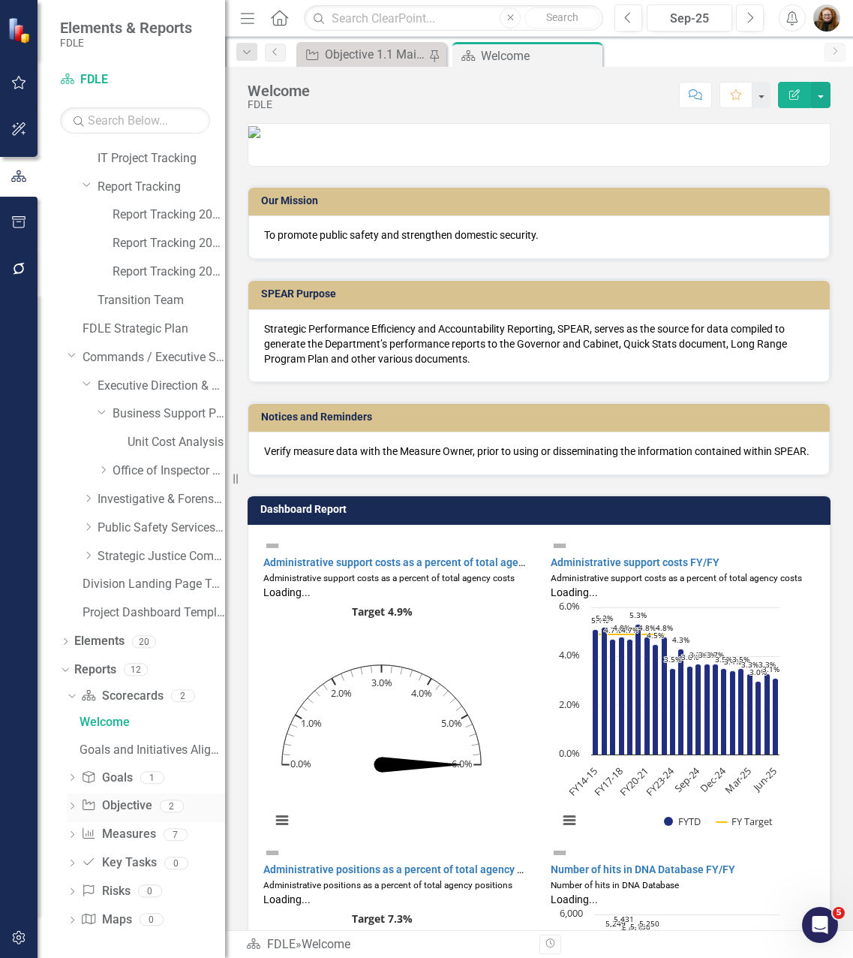
scroll to position [227, 0]
click at [70, 836] on icon "Dropdown" at bounding box center [72, 835] width 11 height 8
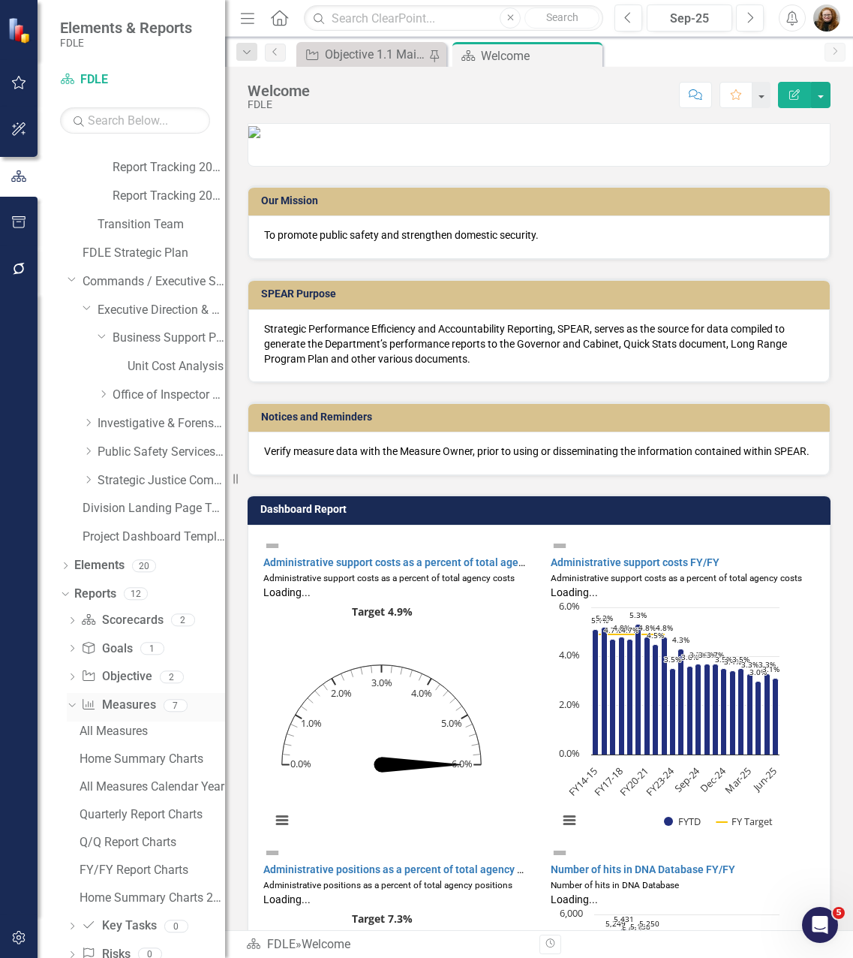
scroll to position [366, 0]
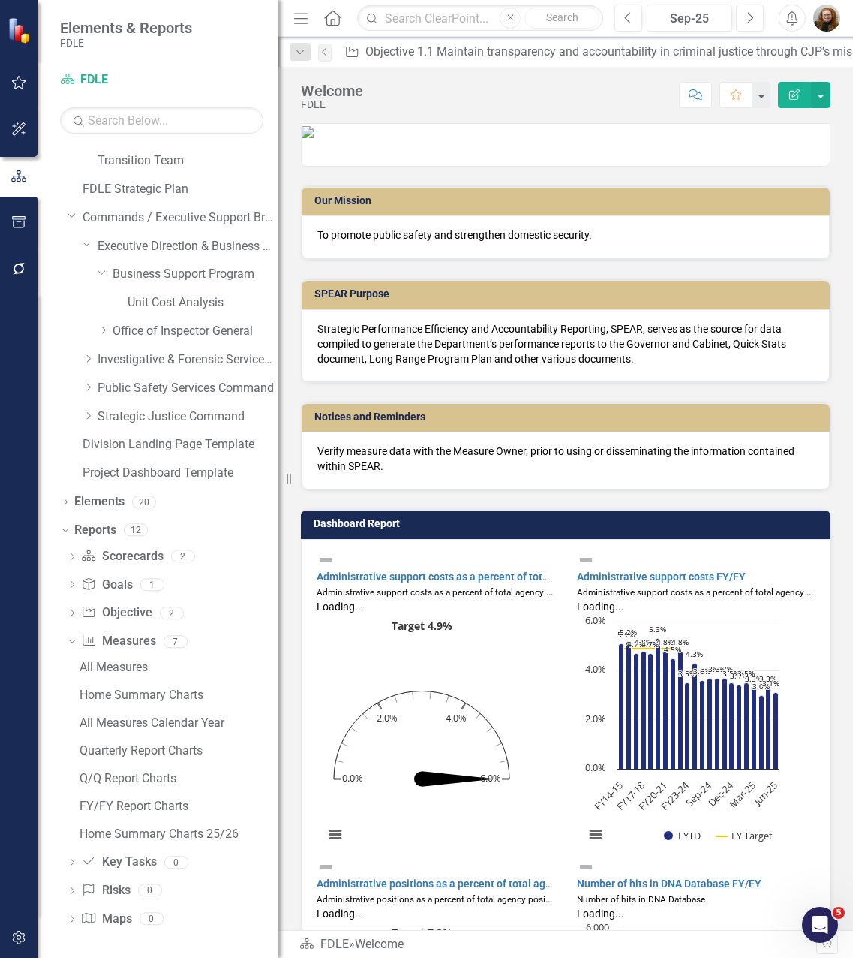
drag, startPoint x: 227, startPoint y: 779, endPoint x: 278, endPoint y: 816, distance: 62.9
click at [278, 816] on div "Resize" at bounding box center [284, 479] width 12 height 958
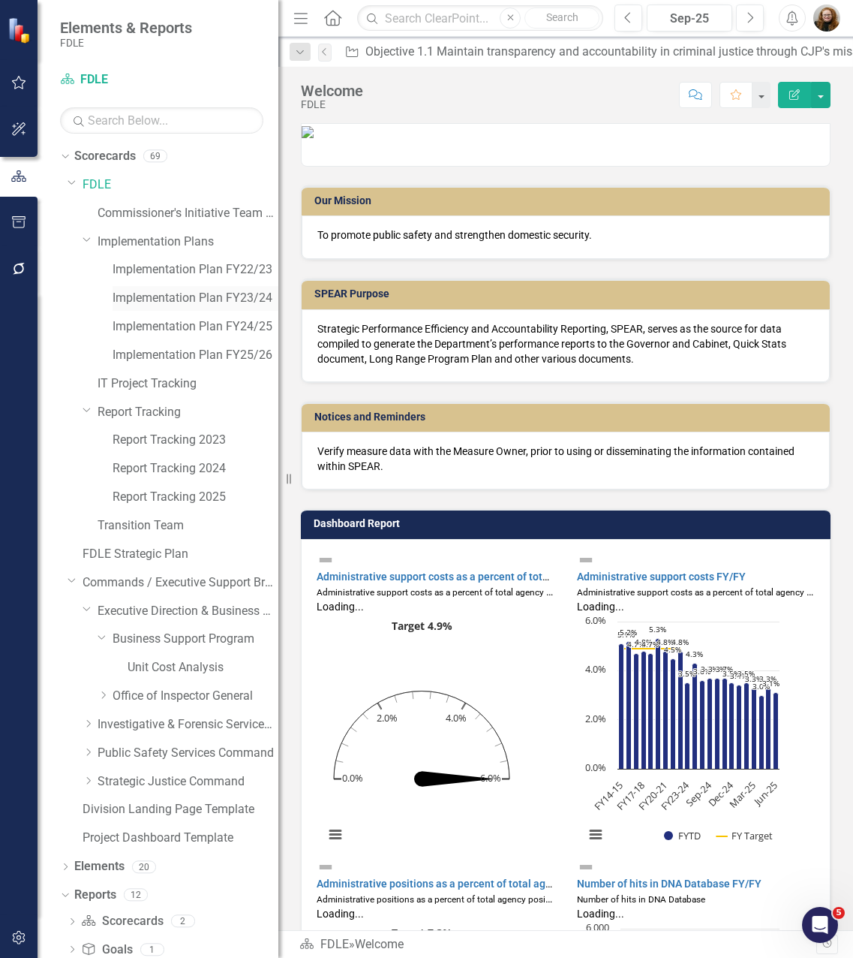
scroll to position [0, 0]
click at [155, 565] on div "FDLE Strategic Plan" at bounding box center [181, 555] width 196 height 25
click at [104, 557] on link "FDLE Strategic Plan" at bounding box center [181, 554] width 196 height 17
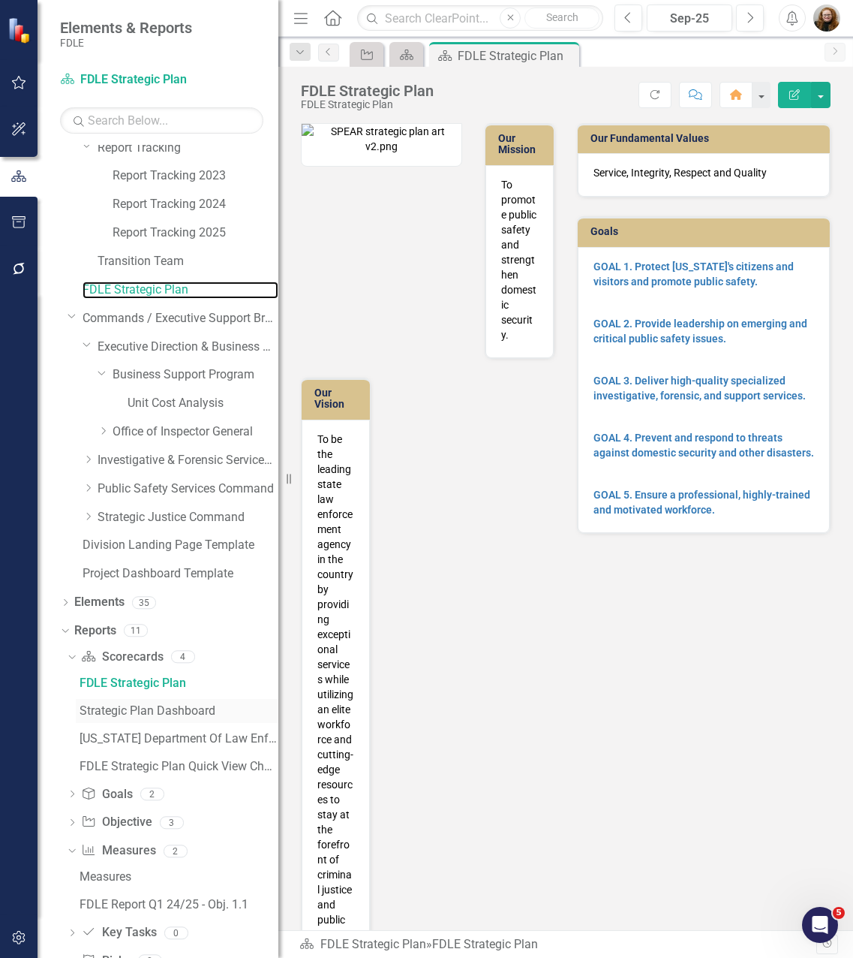
scroll to position [336, 0]
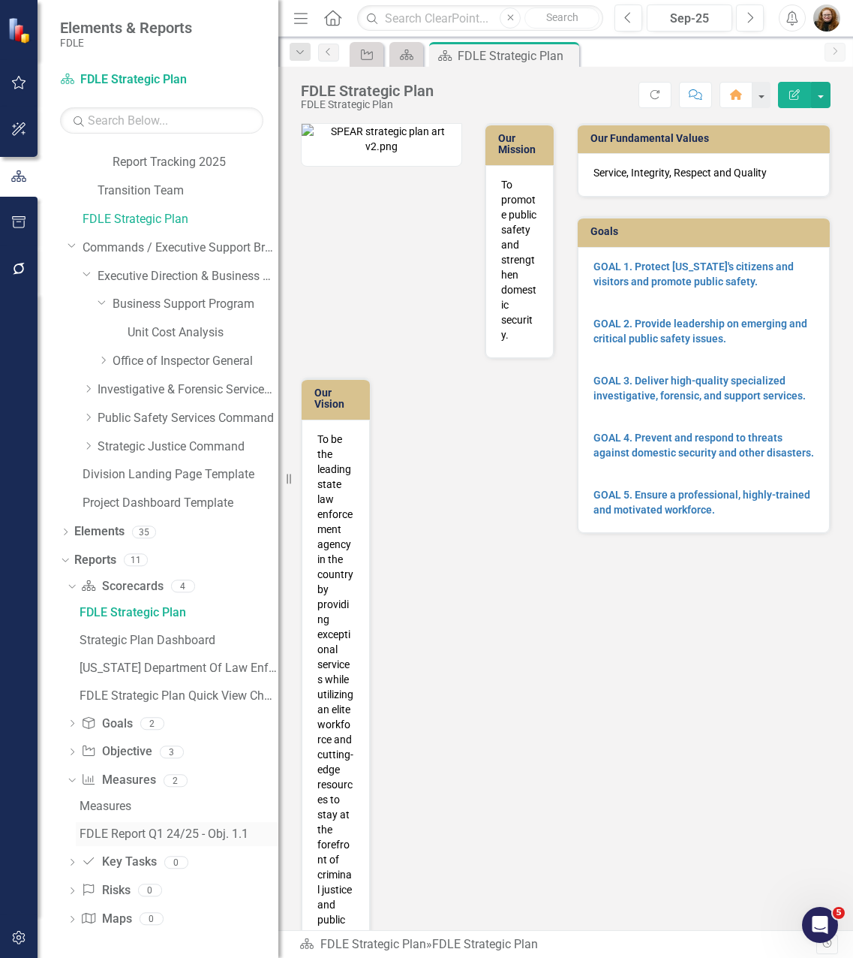
click at [118, 840] on div "FDLE Report Q1 24/25 - Obj. 1.1" at bounding box center [179, 834] width 199 height 14
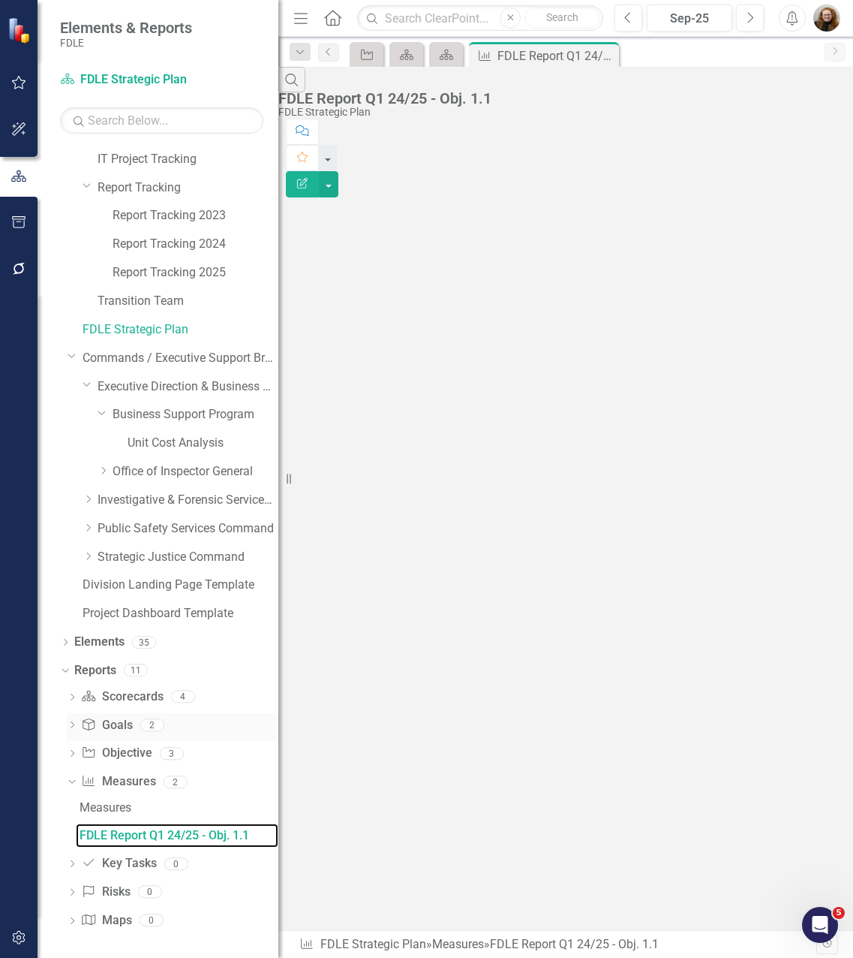
scroll to position [227, 0]
click at [104, 803] on div "Measures" at bounding box center [179, 806] width 199 height 14
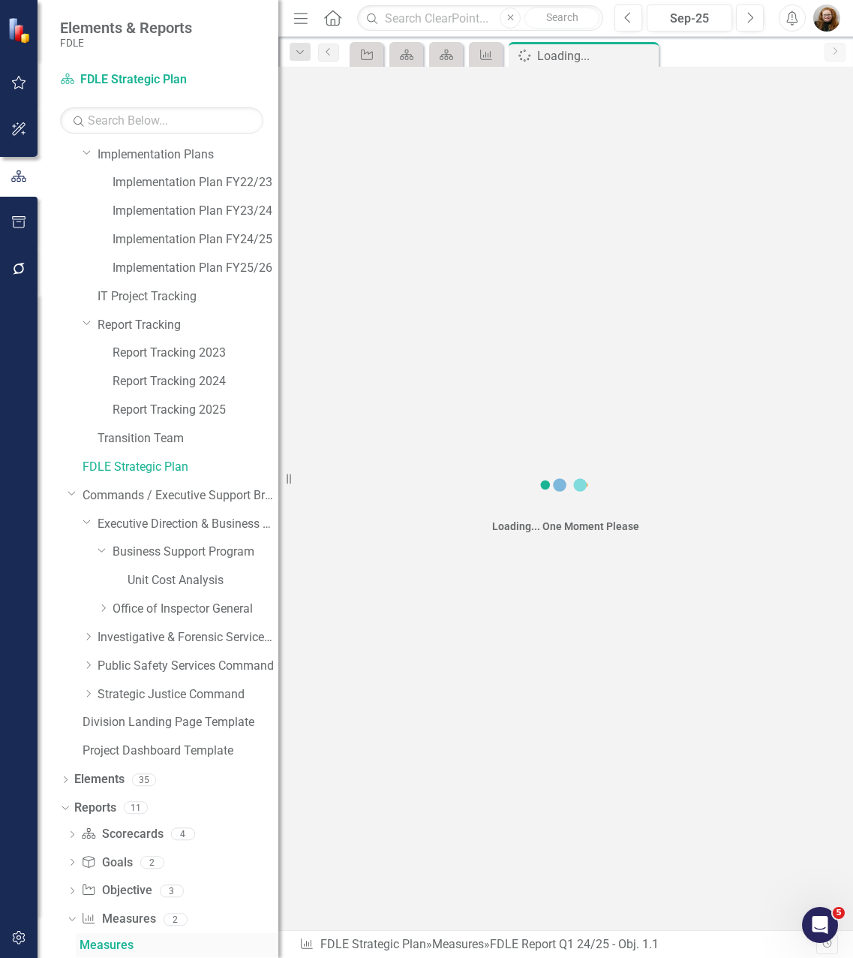
scroll to position [87, 0]
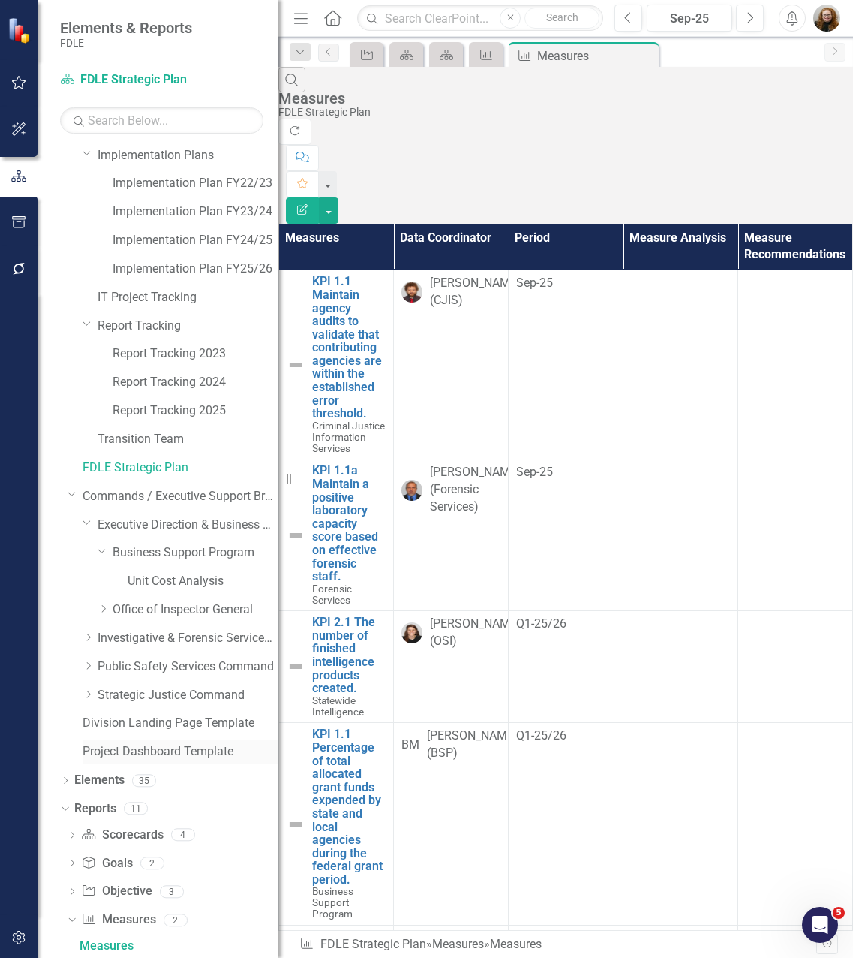
click at [116, 754] on link "Project Dashboard Template" at bounding box center [181, 751] width 196 height 17
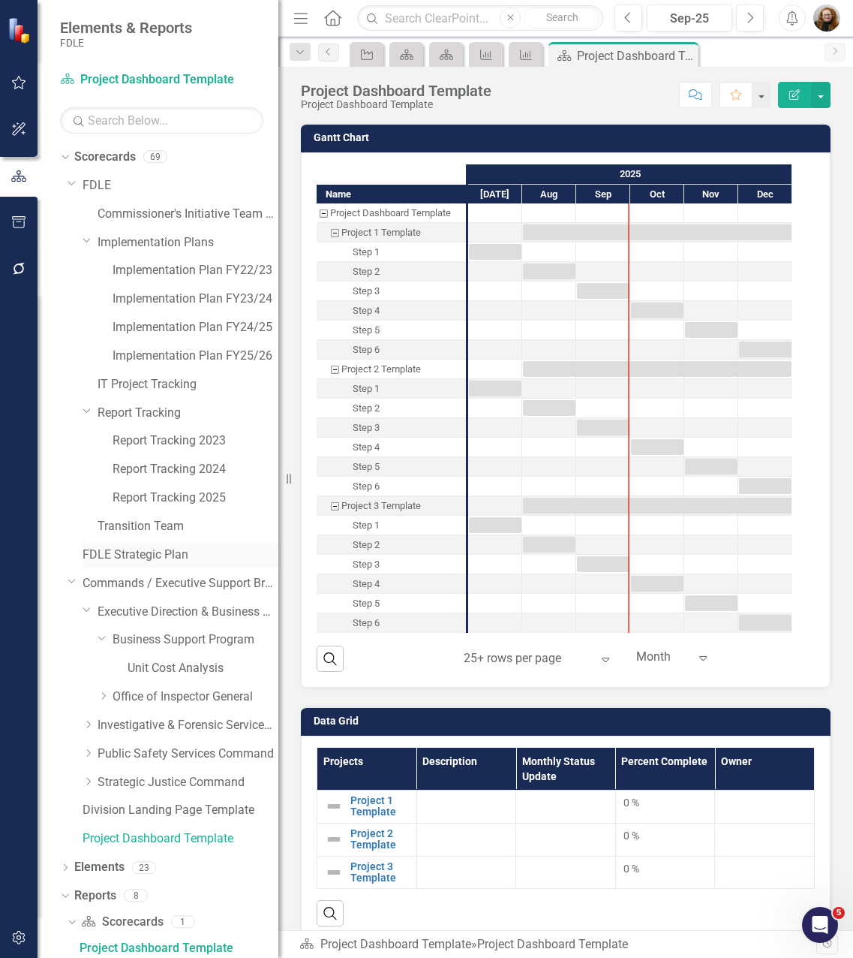
click at [147, 553] on link "FDLE Strategic Plan" at bounding box center [181, 554] width 196 height 17
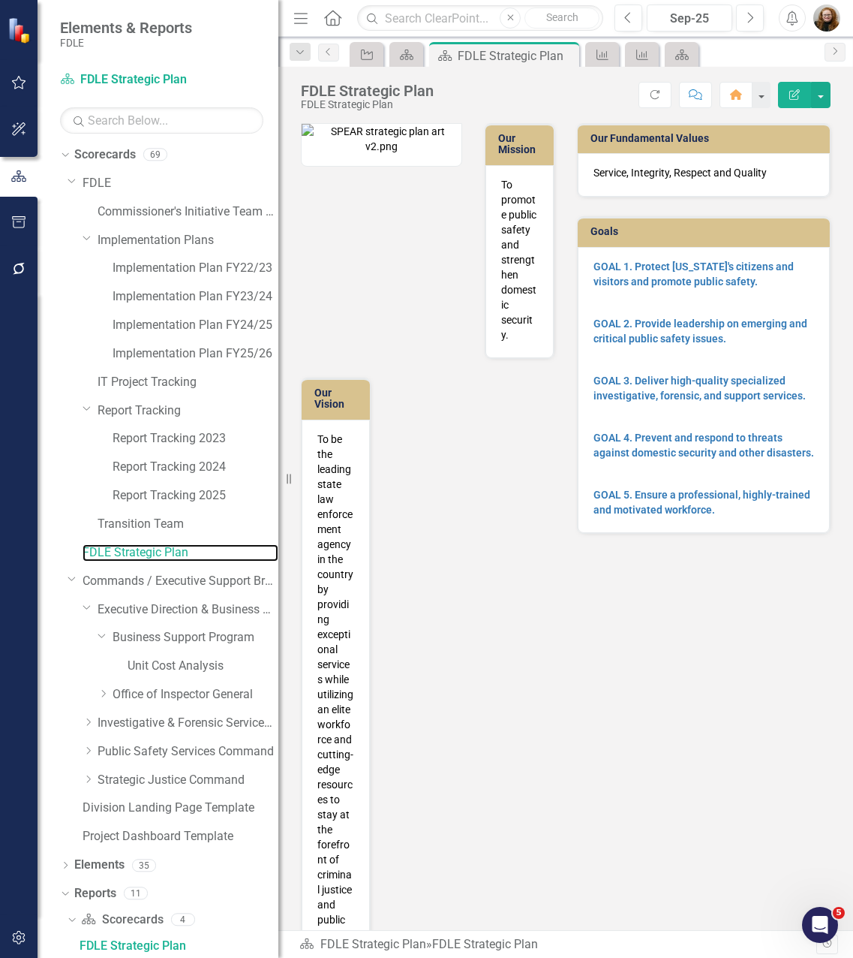
scroll to position [282, 0]
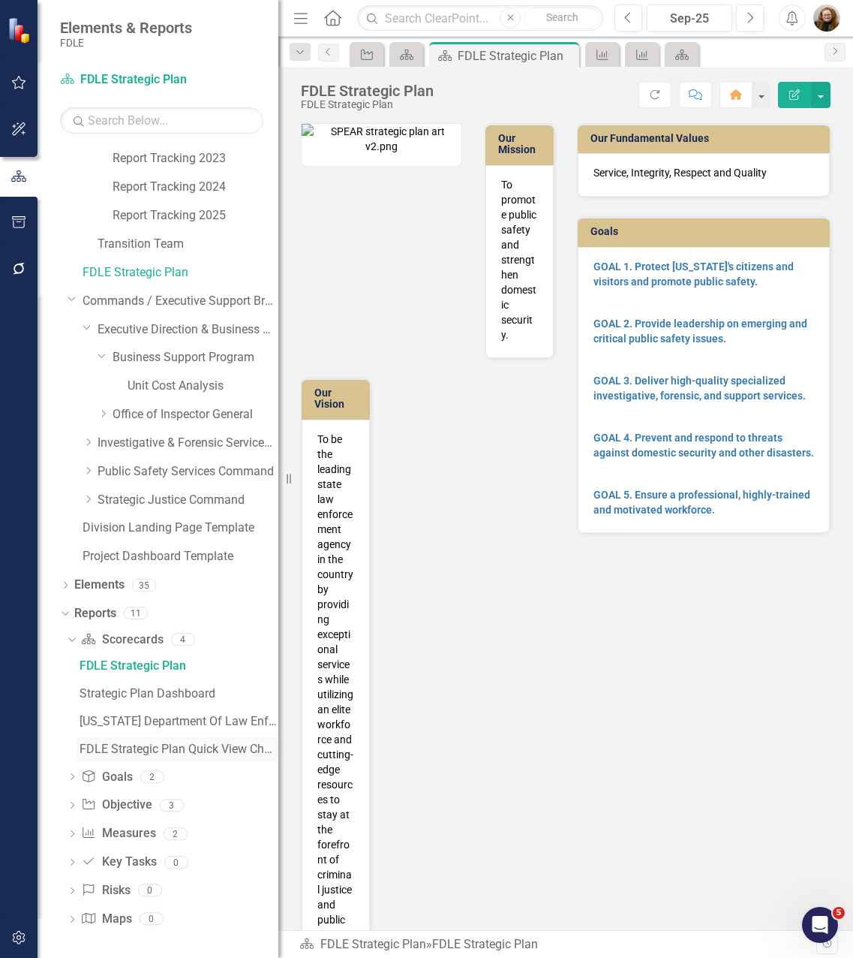
click at [142, 751] on div "FDLE Strategic Plan Quick View Charts" at bounding box center [179, 749] width 199 height 14
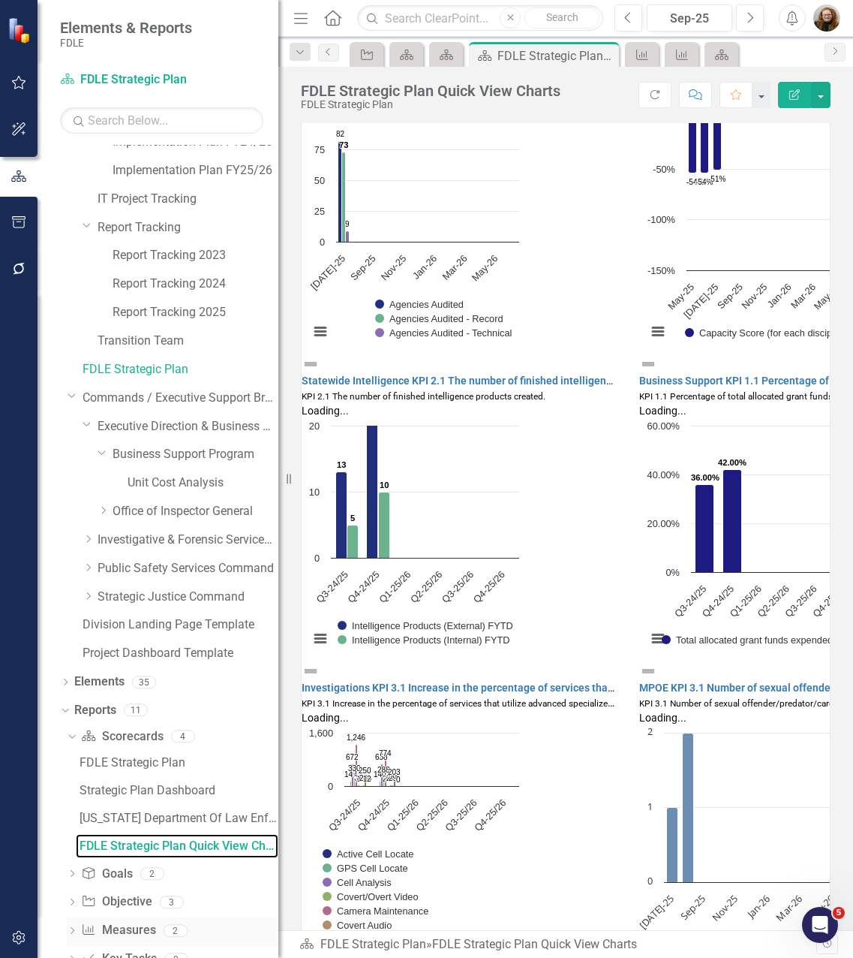
scroll to position [282, 0]
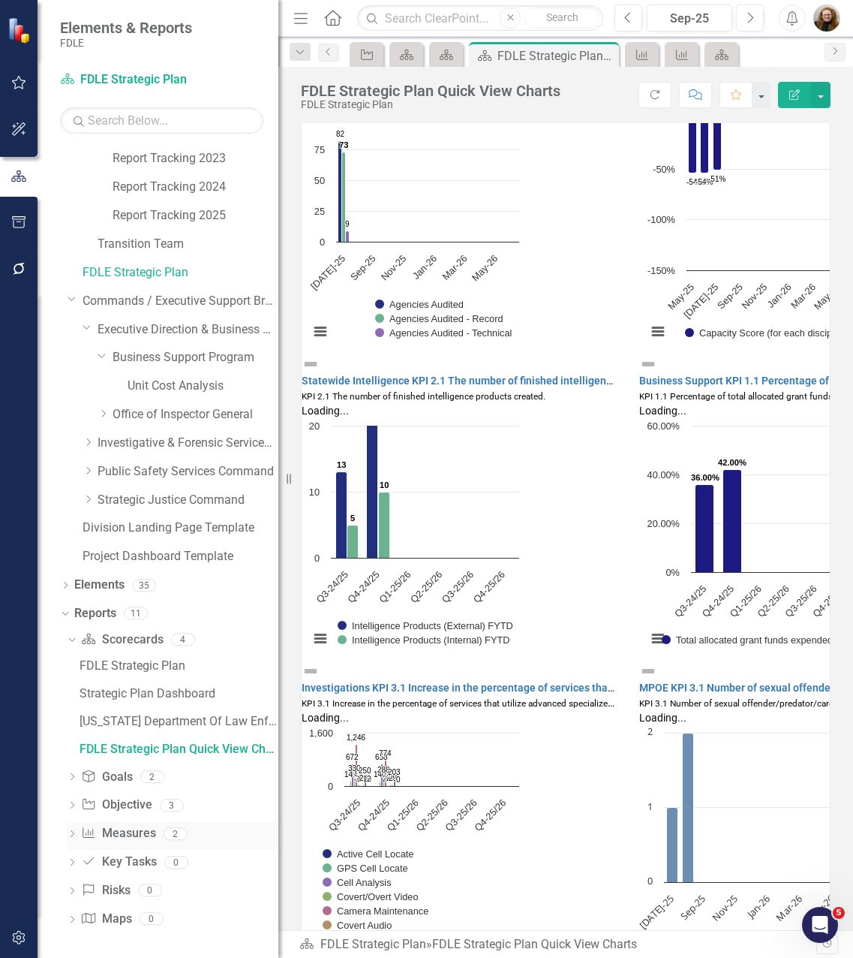
click at [74, 838] on icon "Dropdown" at bounding box center [72, 835] width 11 height 8
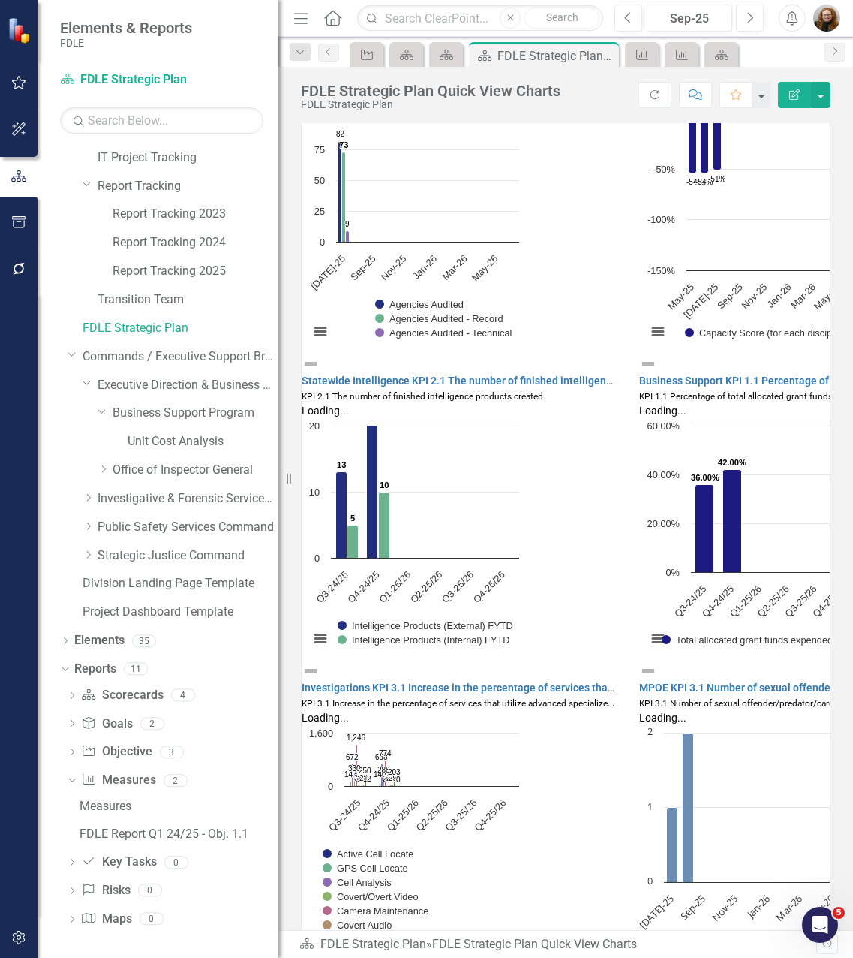
scroll to position [227, 0]
click at [125, 784] on link "Measure Measures" at bounding box center [118, 780] width 74 height 17
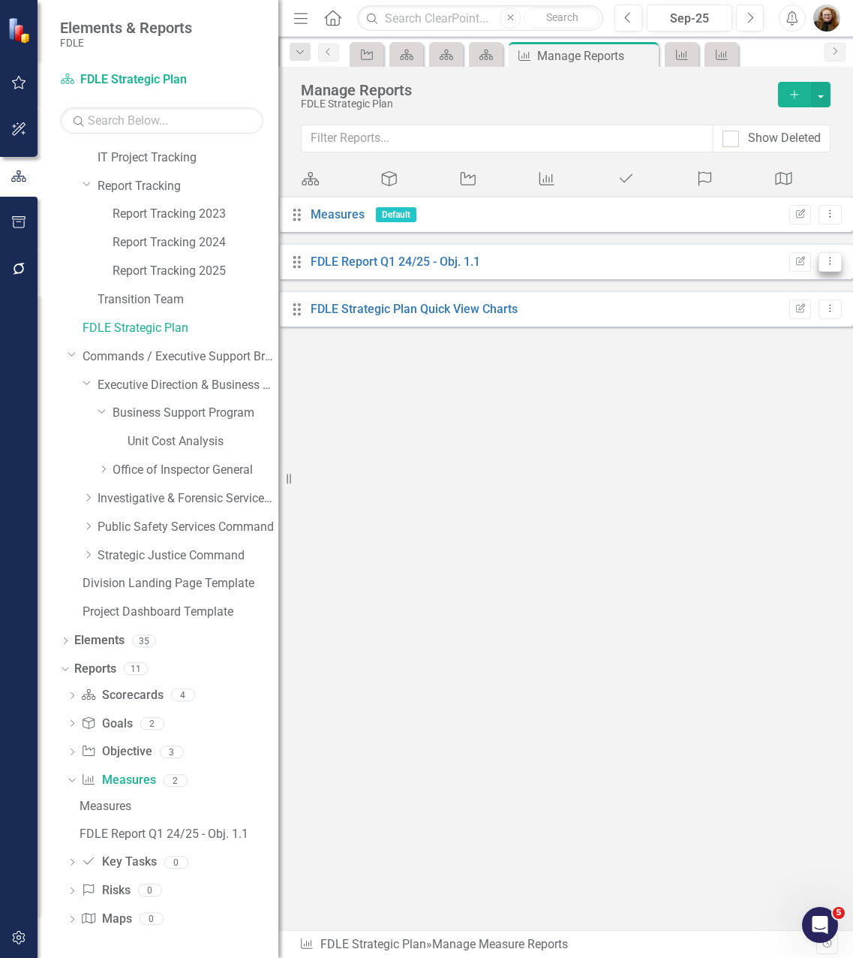
click at [819, 272] on button "Dropdown Menu" at bounding box center [830, 262] width 23 height 20
click at [791, 411] on link "Trash Delete Report" at bounding box center [757, 413] width 124 height 28
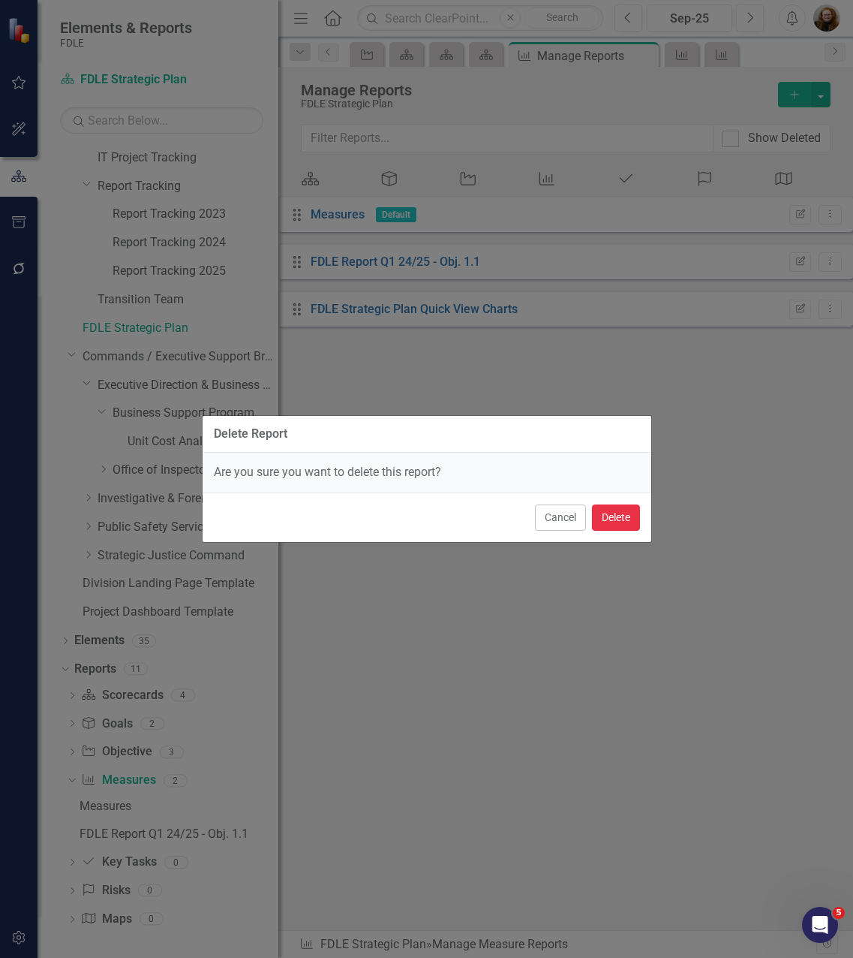
click at [612, 517] on button "Delete" at bounding box center [616, 517] width 48 height 26
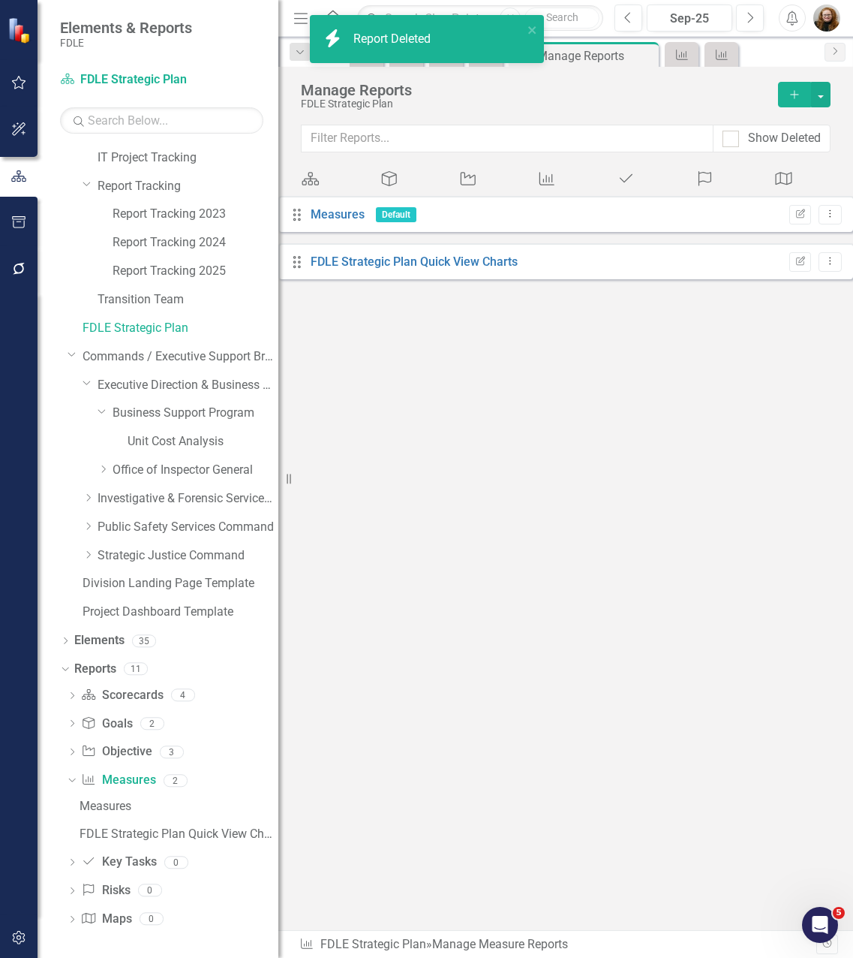
click at [630, 290] on div "Drag Measures Default Edit Report Dropdown Menu Drag FDLE Strategic Plan Quick …" at bounding box center [565, 243] width 575 height 95
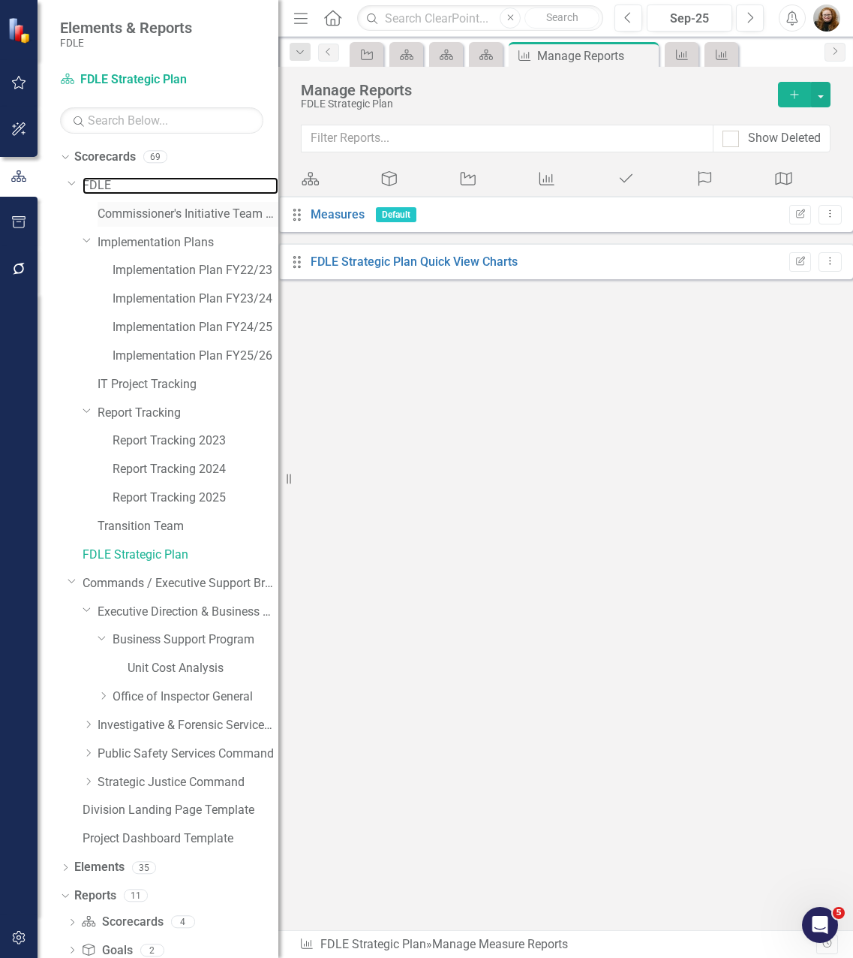
drag, startPoint x: 95, startPoint y: 189, endPoint x: 132, endPoint y: 204, distance: 40.4
click at [95, 189] on link "FDLE" at bounding box center [181, 185] width 196 height 17
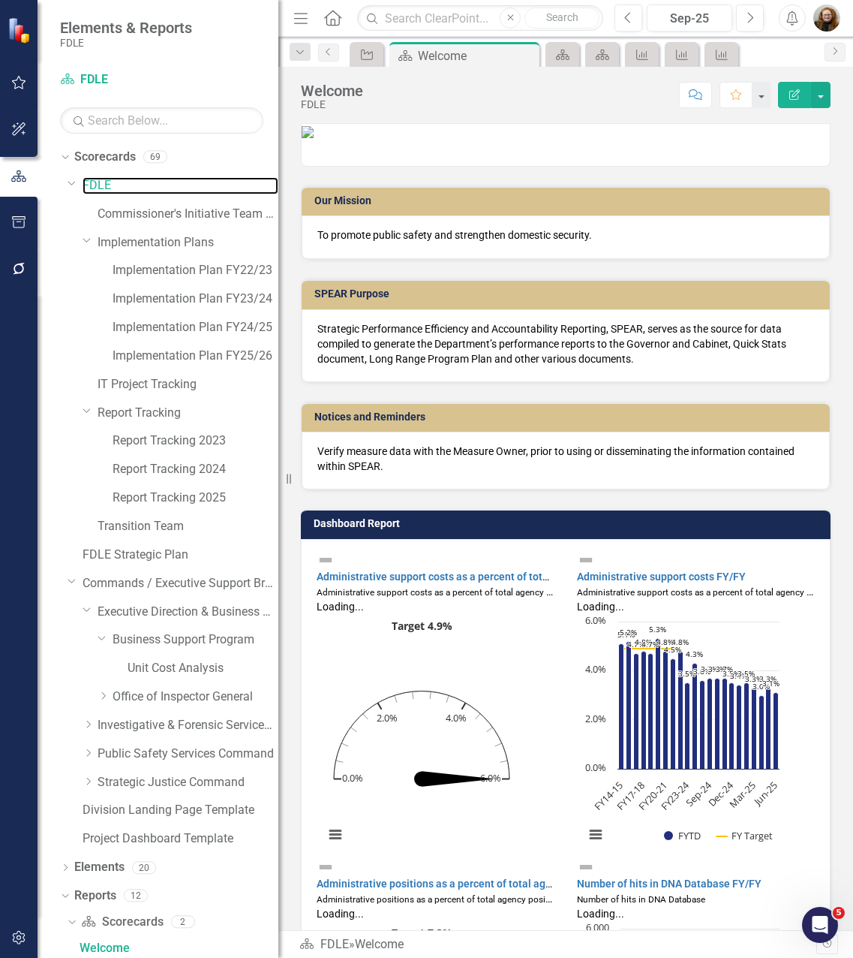
scroll to position [2, 0]
